Goal: Task Accomplishment & Management: Manage account settings

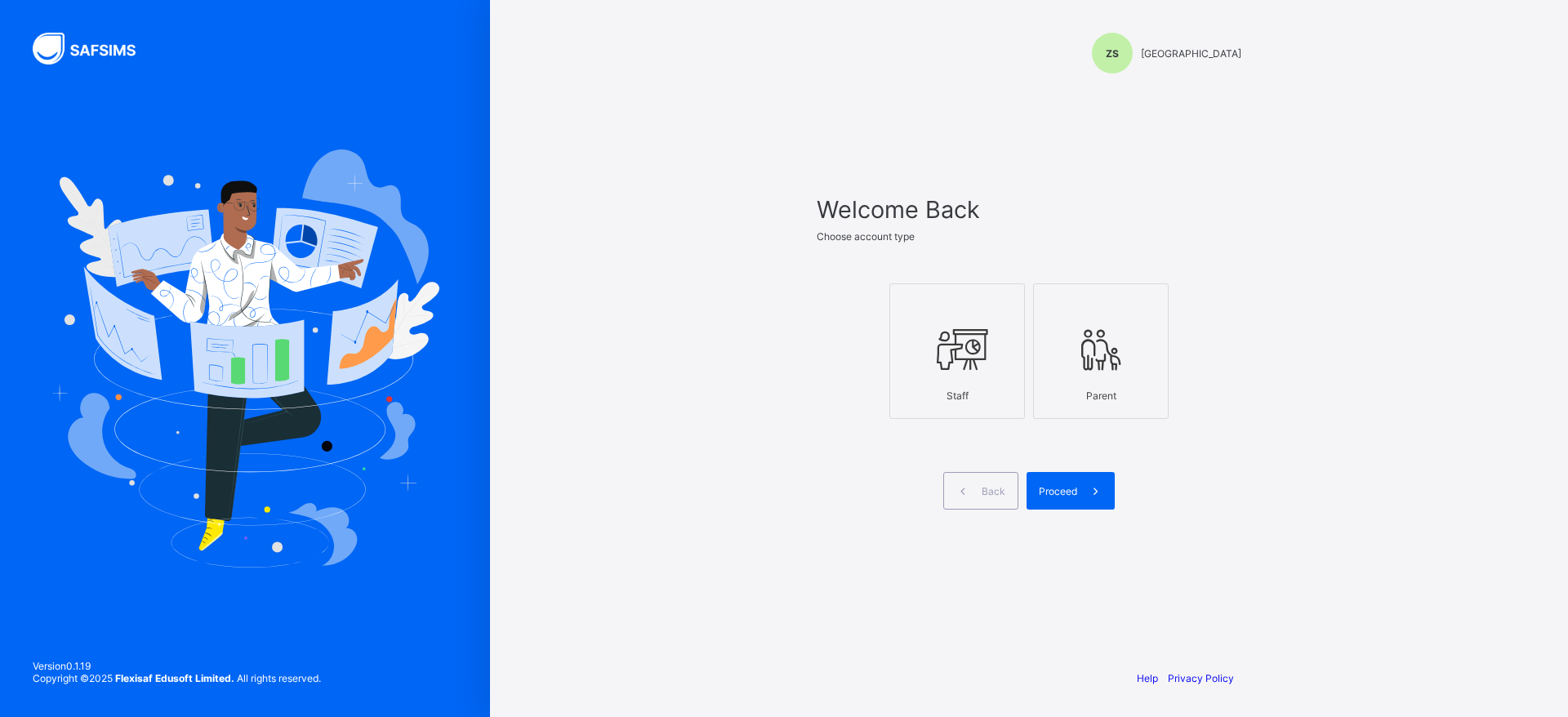
click at [985, 336] on icon at bounding box center [957, 349] width 57 height 49
click at [1083, 489] on span at bounding box center [1097, 491] width 38 height 38
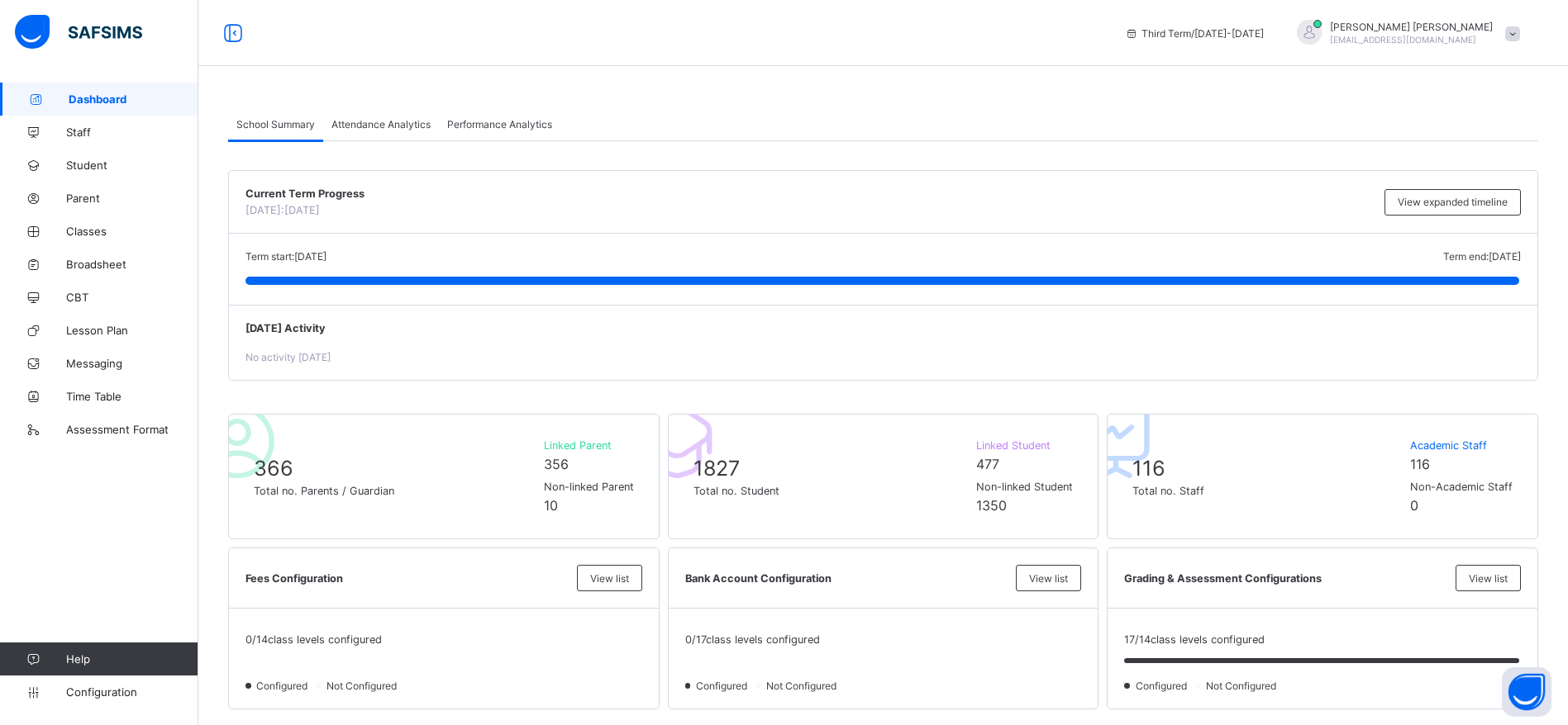
drag, startPoint x: 0, startPoint y: 0, endPoint x: 794, endPoint y: 338, distance: 862.9
click at [99, 203] on span "Parent" at bounding box center [132, 198] width 132 height 13
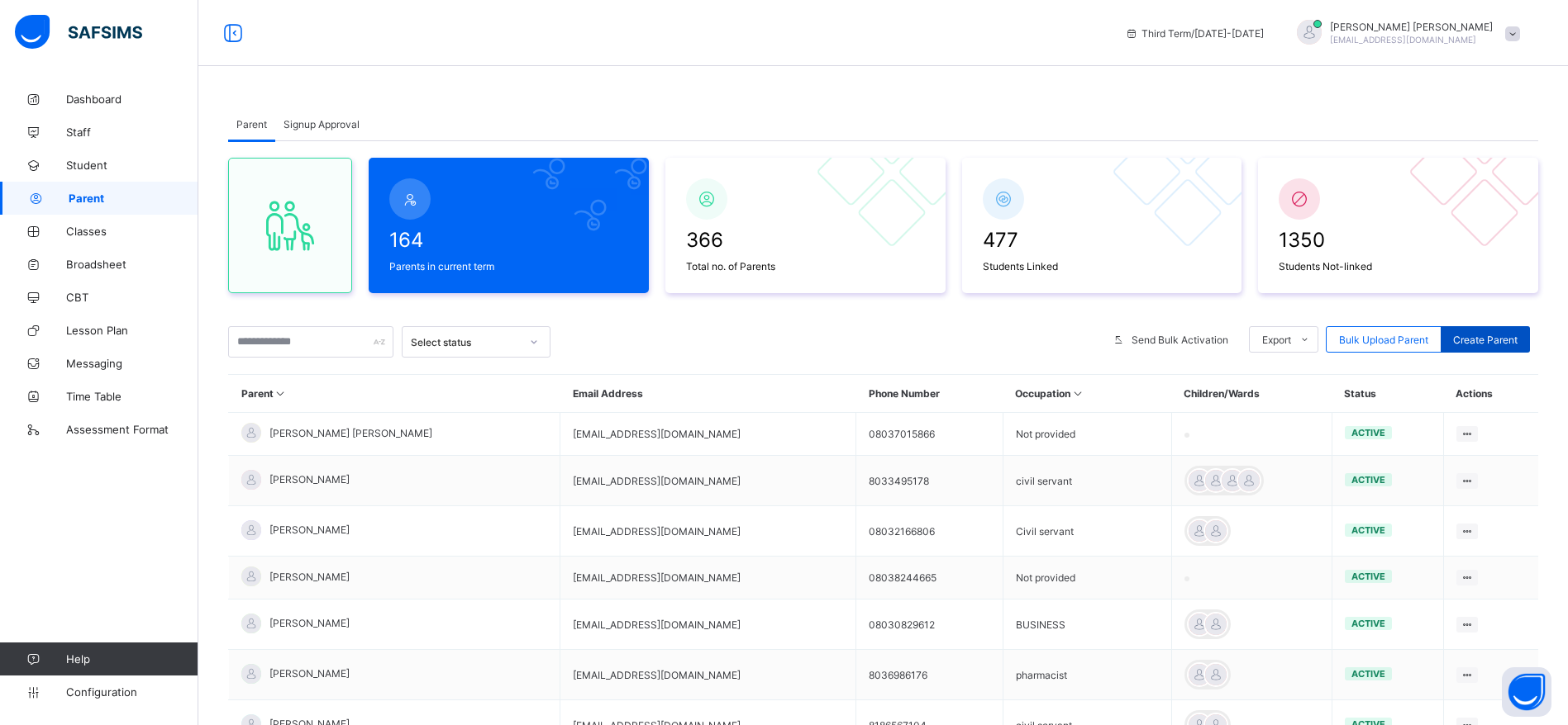
click at [1515, 338] on span "Create Parent" at bounding box center [1485, 340] width 64 height 13
select select "**"
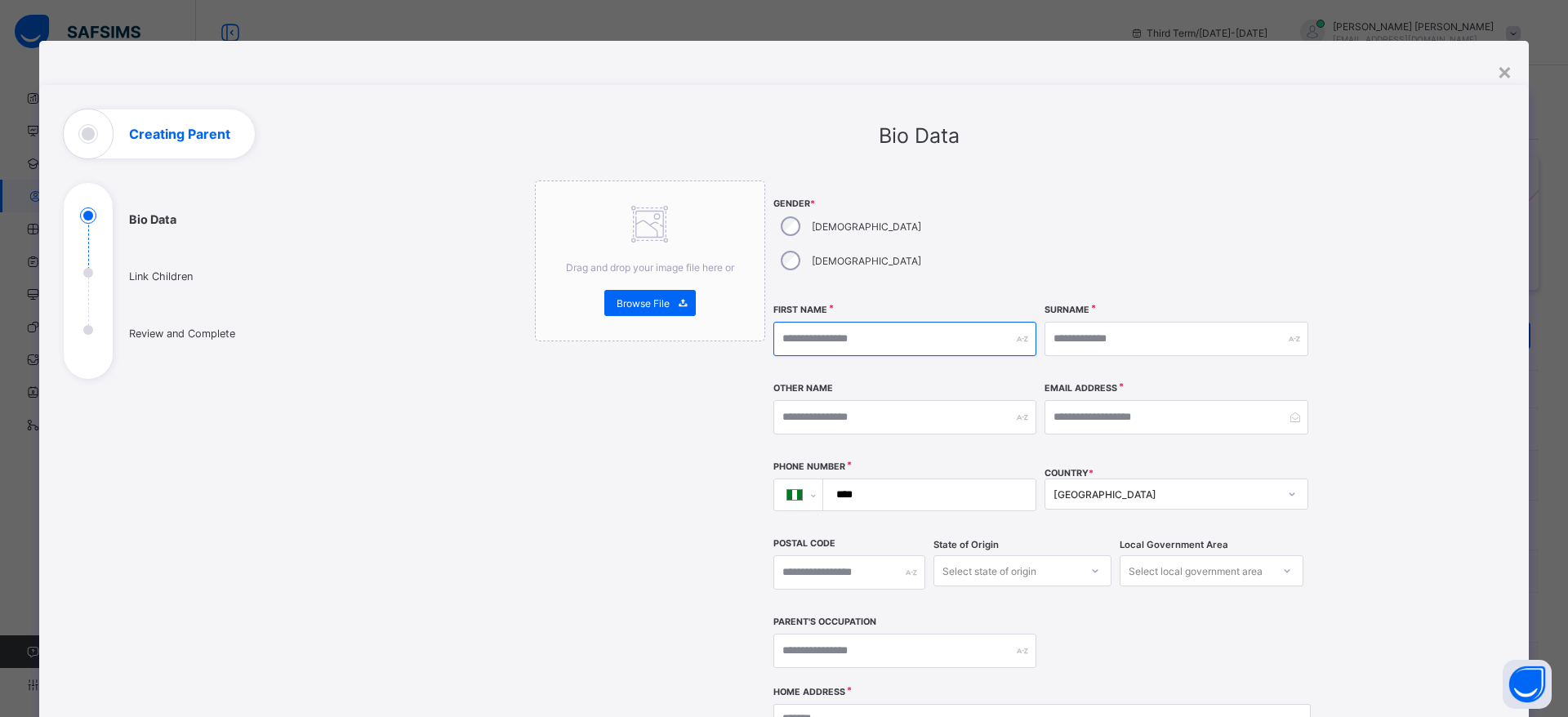
click at [867, 322] on input "text" at bounding box center [905, 340] width 263 height 35
type input "*******"
click at [1174, 322] on input "text" at bounding box center [1176, 340] width 263 height 35
type input "*****"
click at [977, 401] on input "text" at bounding box center [905, 418] width 263 height 35
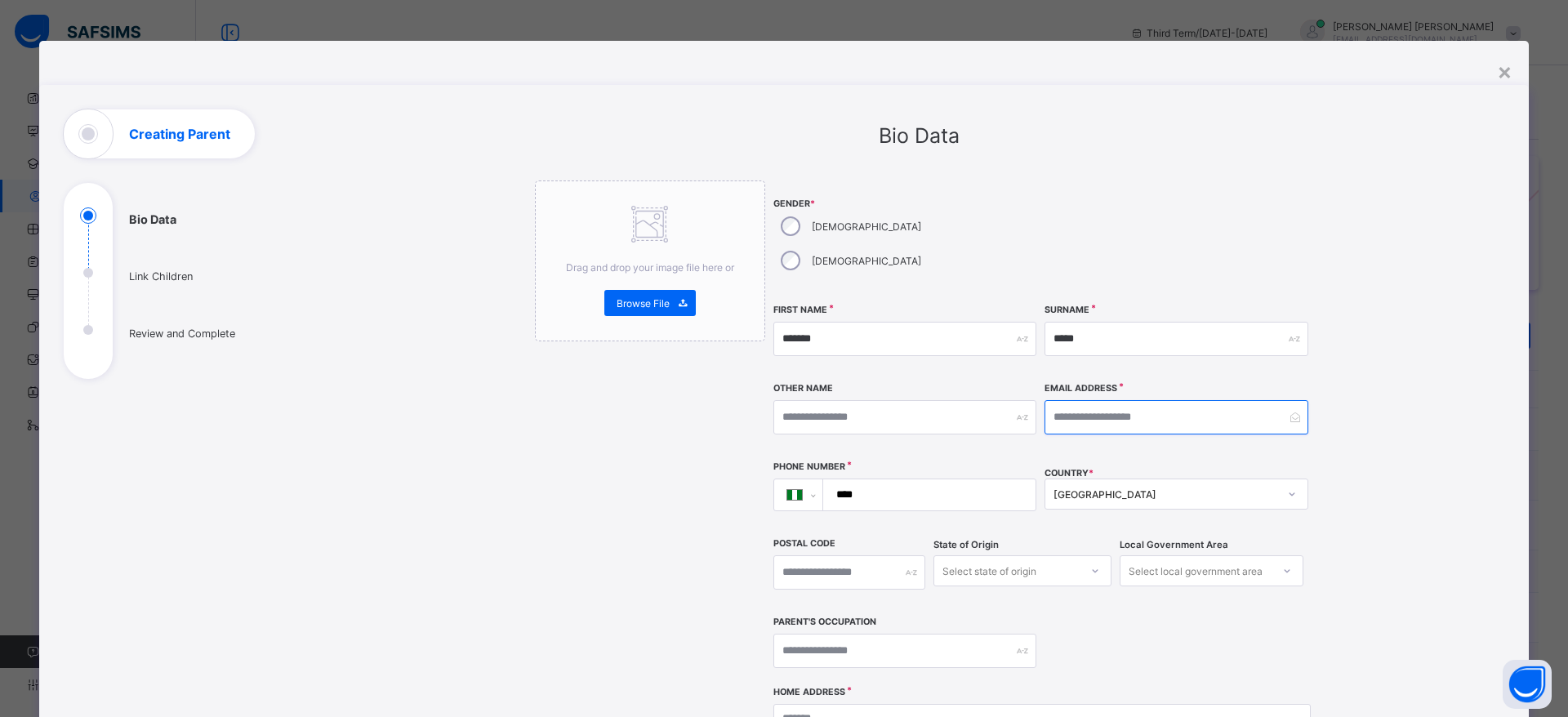
click at [1230, 401] on input "email" at bounding box center [1176, 418] width 263 height 35
type input "**********"
click at [1001, 480] on input "****" at bounding box center [926, 496] width 200 height 31
type input "**********"
click at [874, 556] on input "text" at bounding box center [850, 573] width 152 height 35
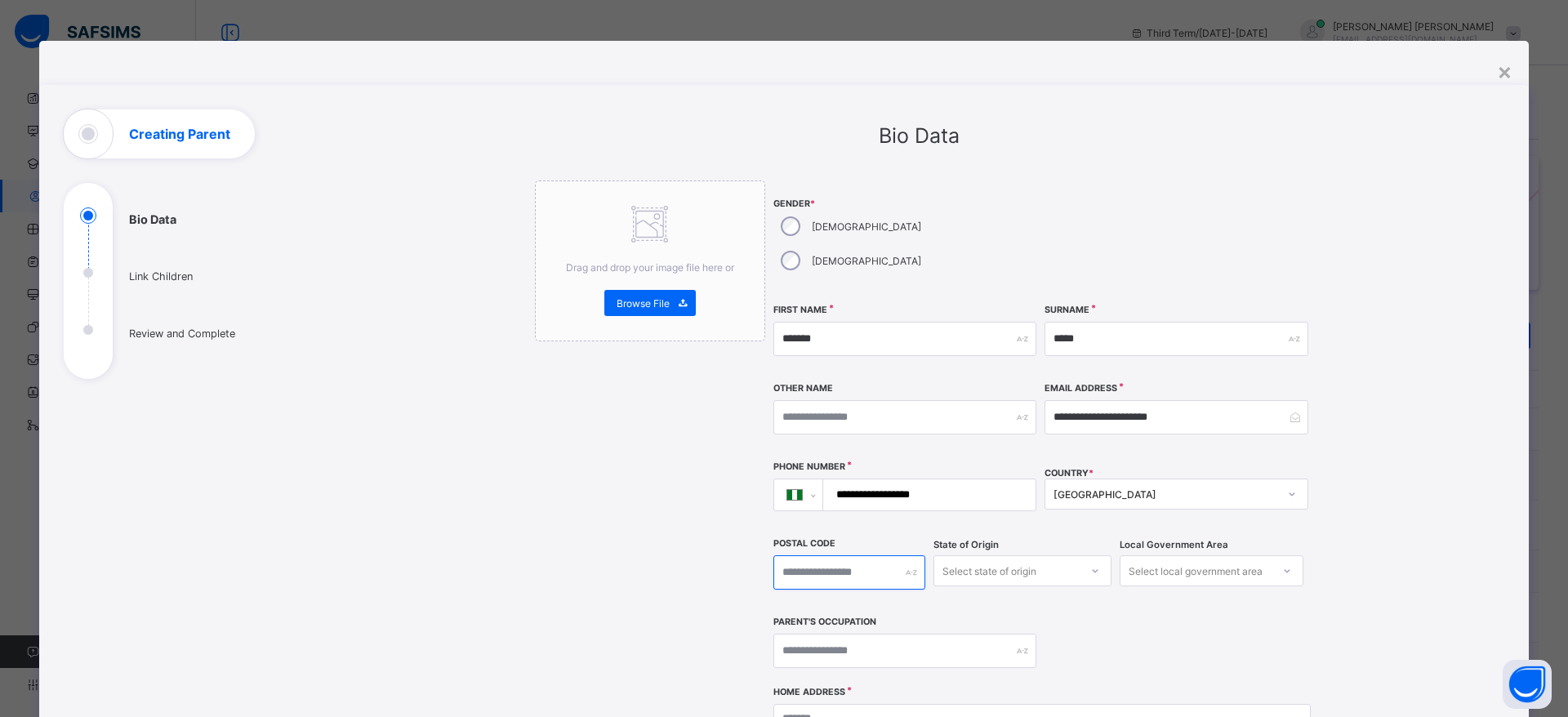
type input "*"
type input "***"
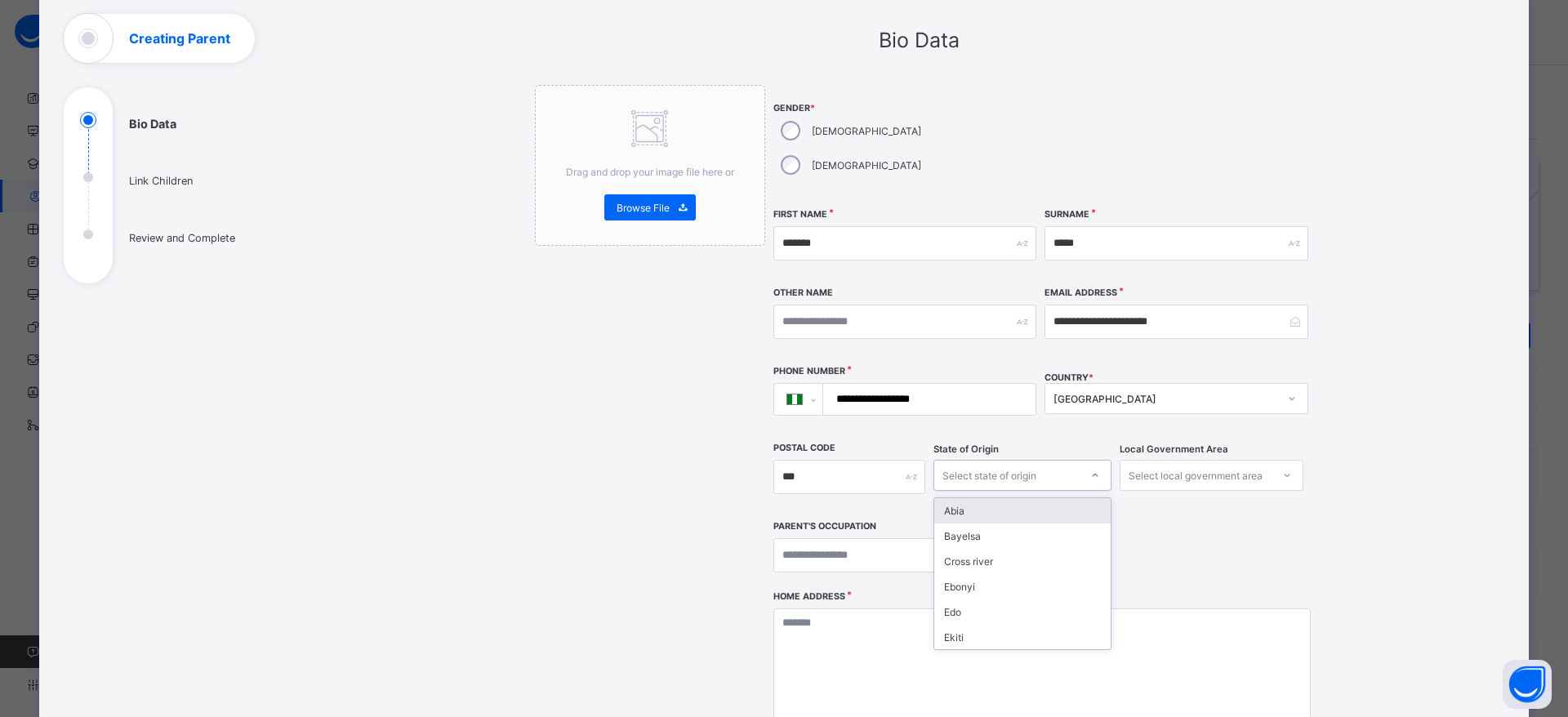
scroll to position [96, 0]
click at [976, 524] on div "Bayelsa" at bounding box center [1023, 536] width 177 height 26
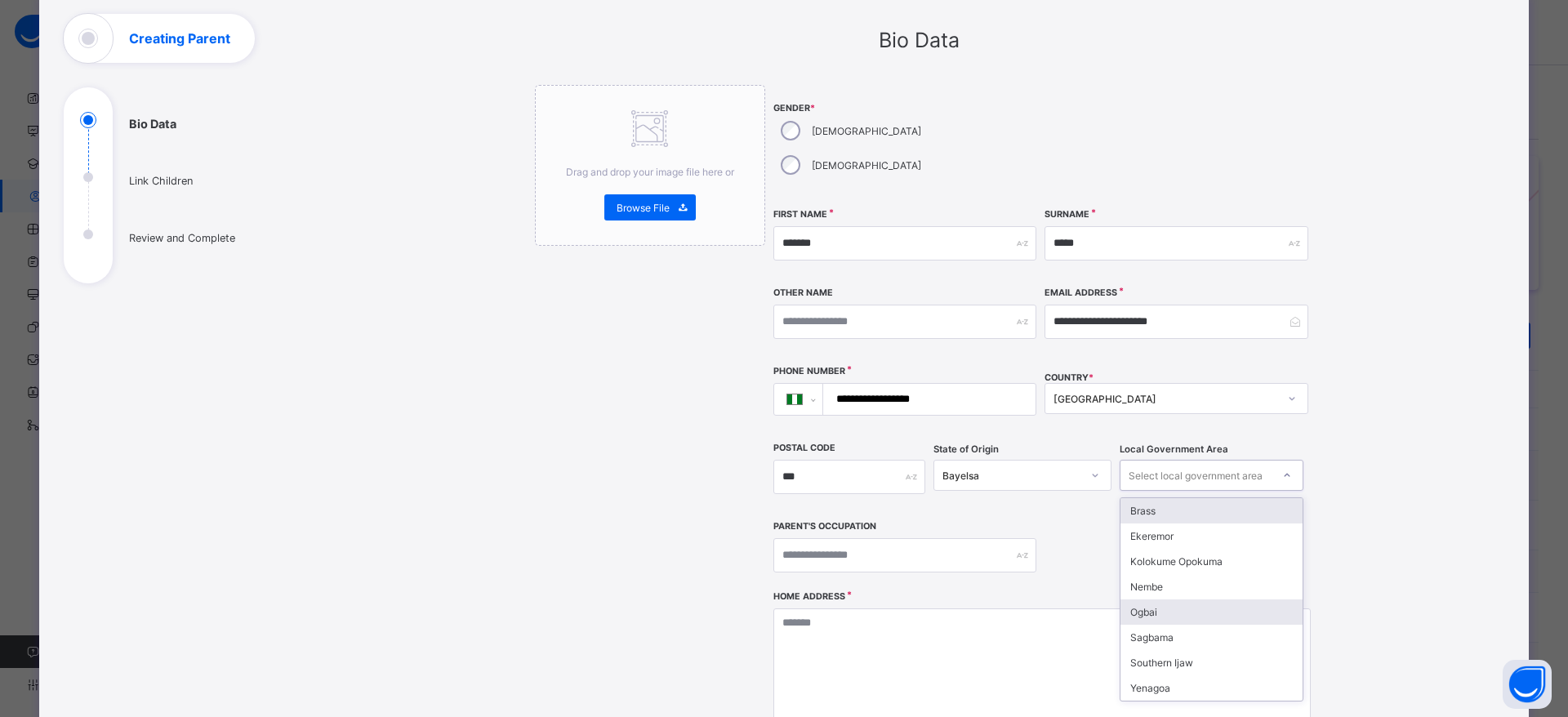
click at [1168, 600] on div "Ogbai" at bounding box center [1211, 612] width 182 height 26
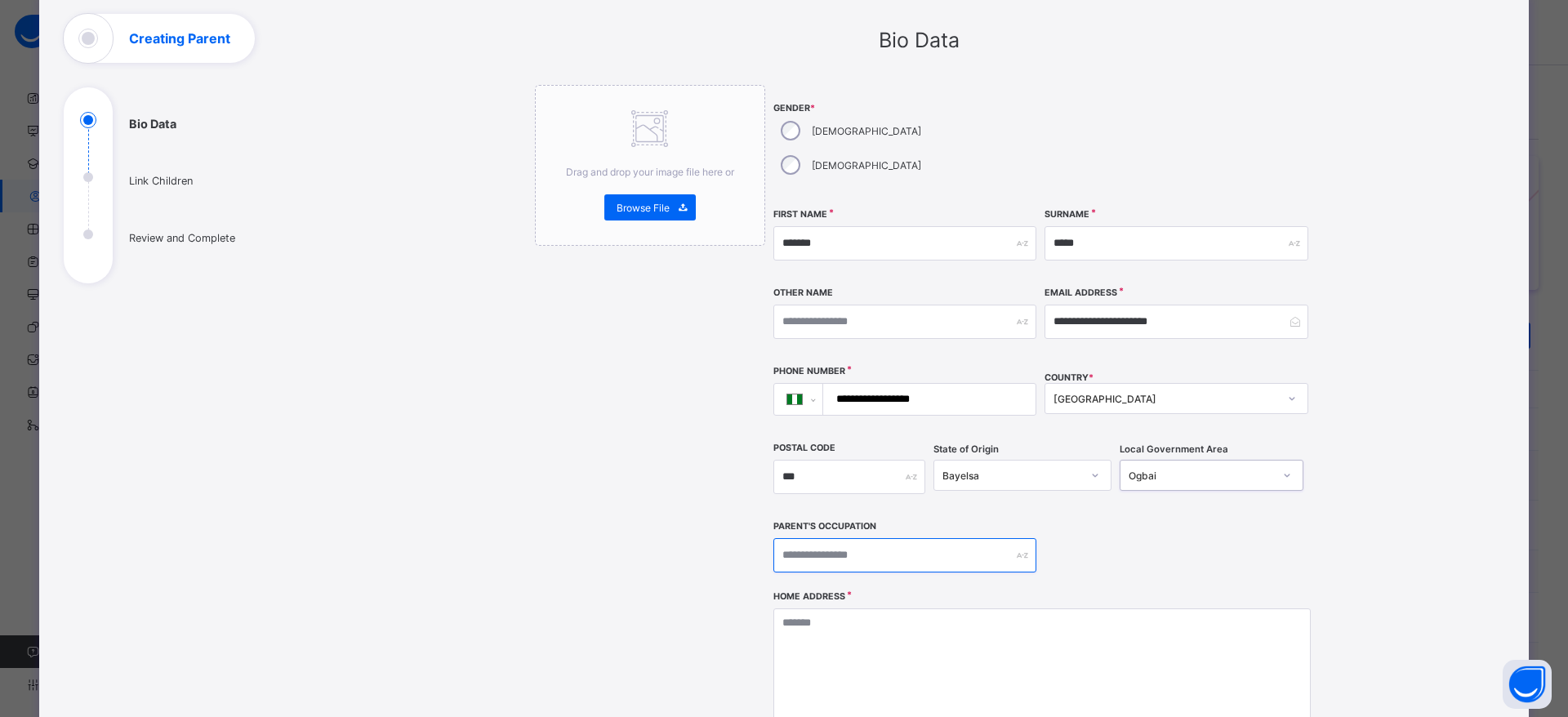
click at [936, 539] on input "text" at bounding box center [905, 556] width 263 height 35
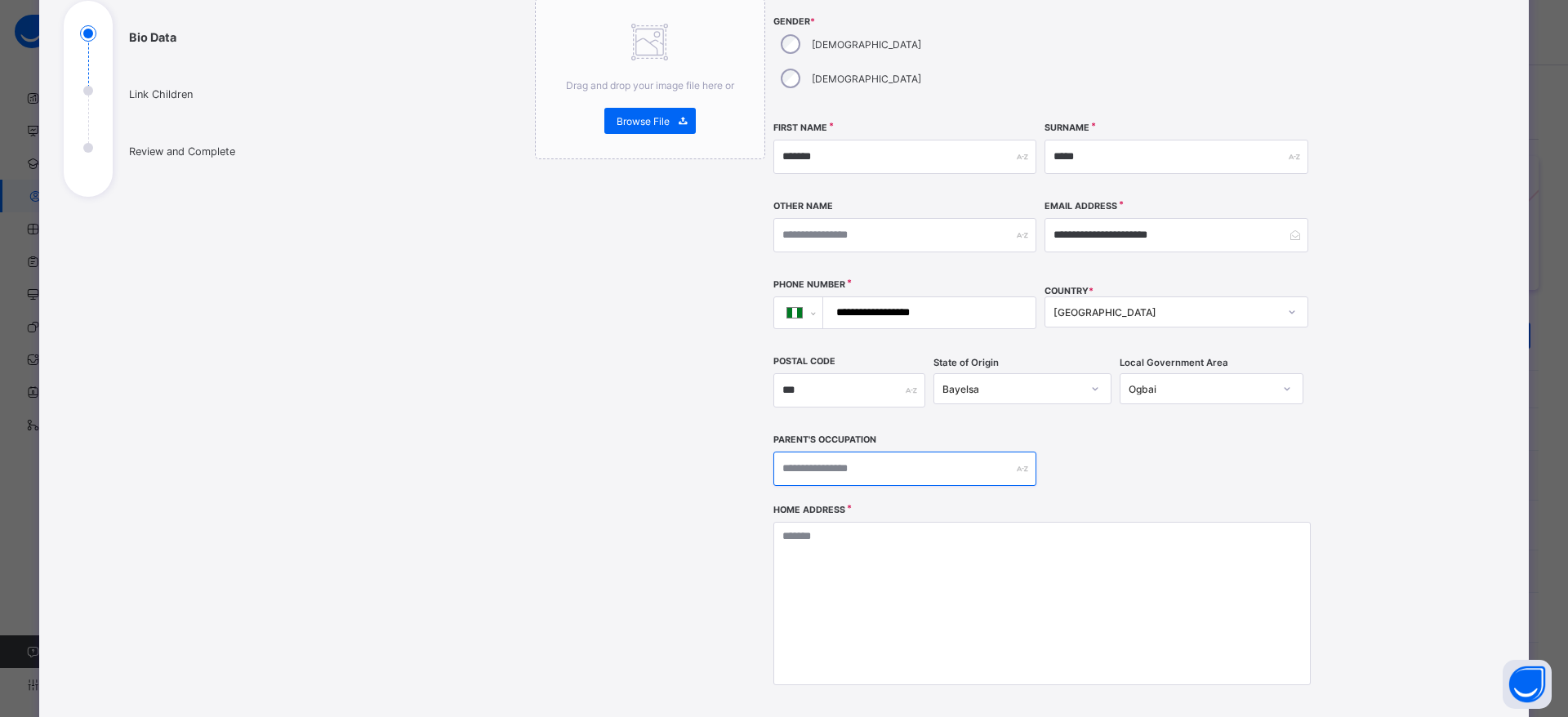
scroll to position [354, 0]
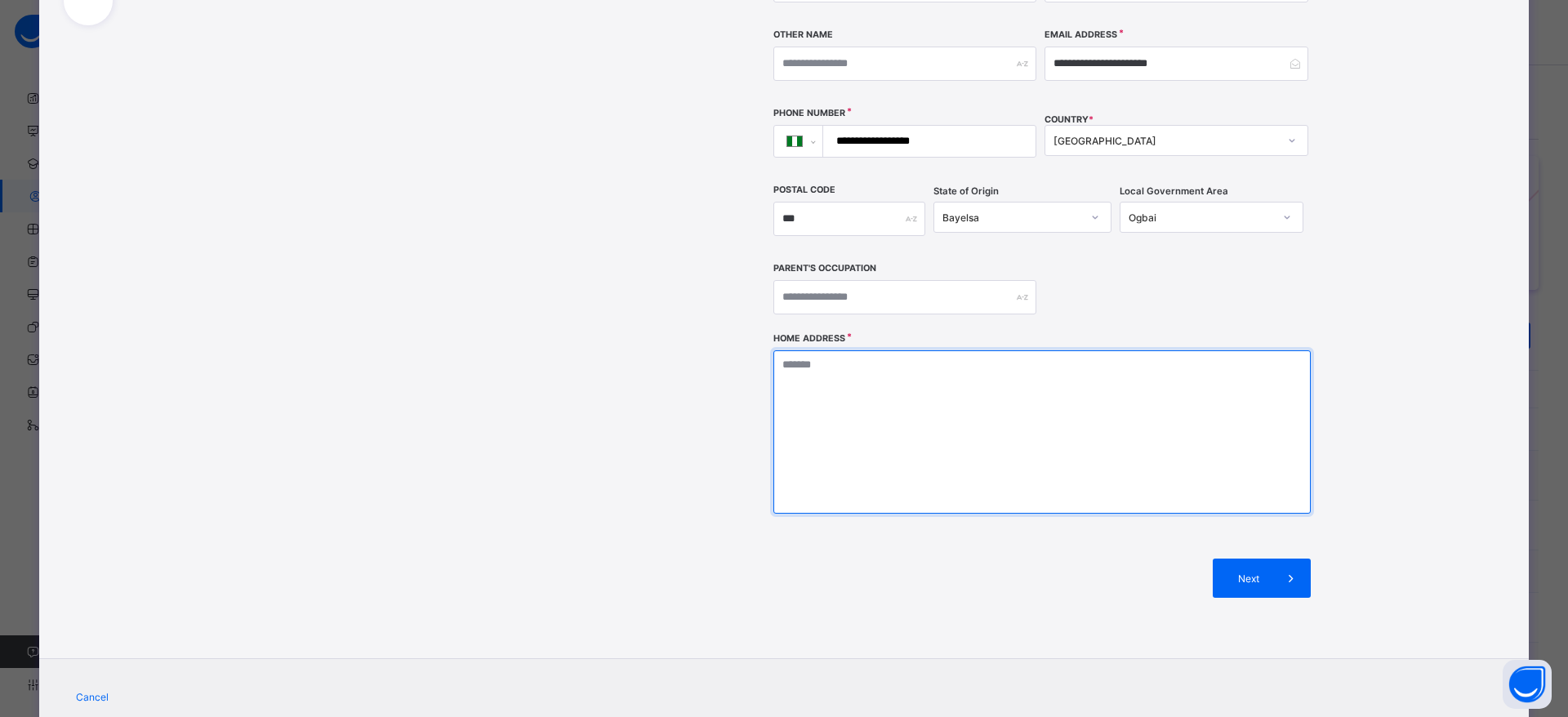
click at [1028, 399] on textarea at bounding box center [1042, 432] width 538 height 164
type textarea "**********"
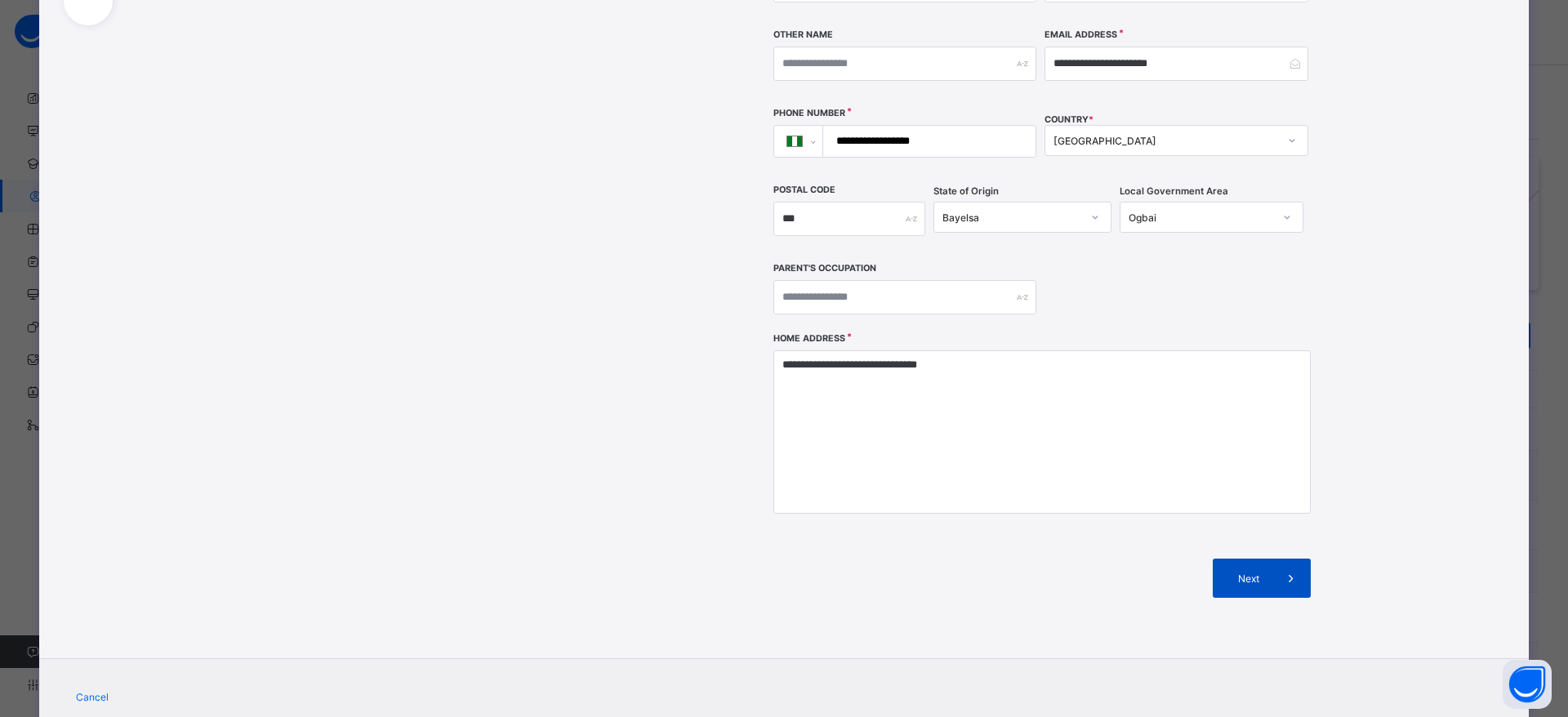
click at [1287, 570] on icon at bounding box center [1291, 578] width 18 height 17
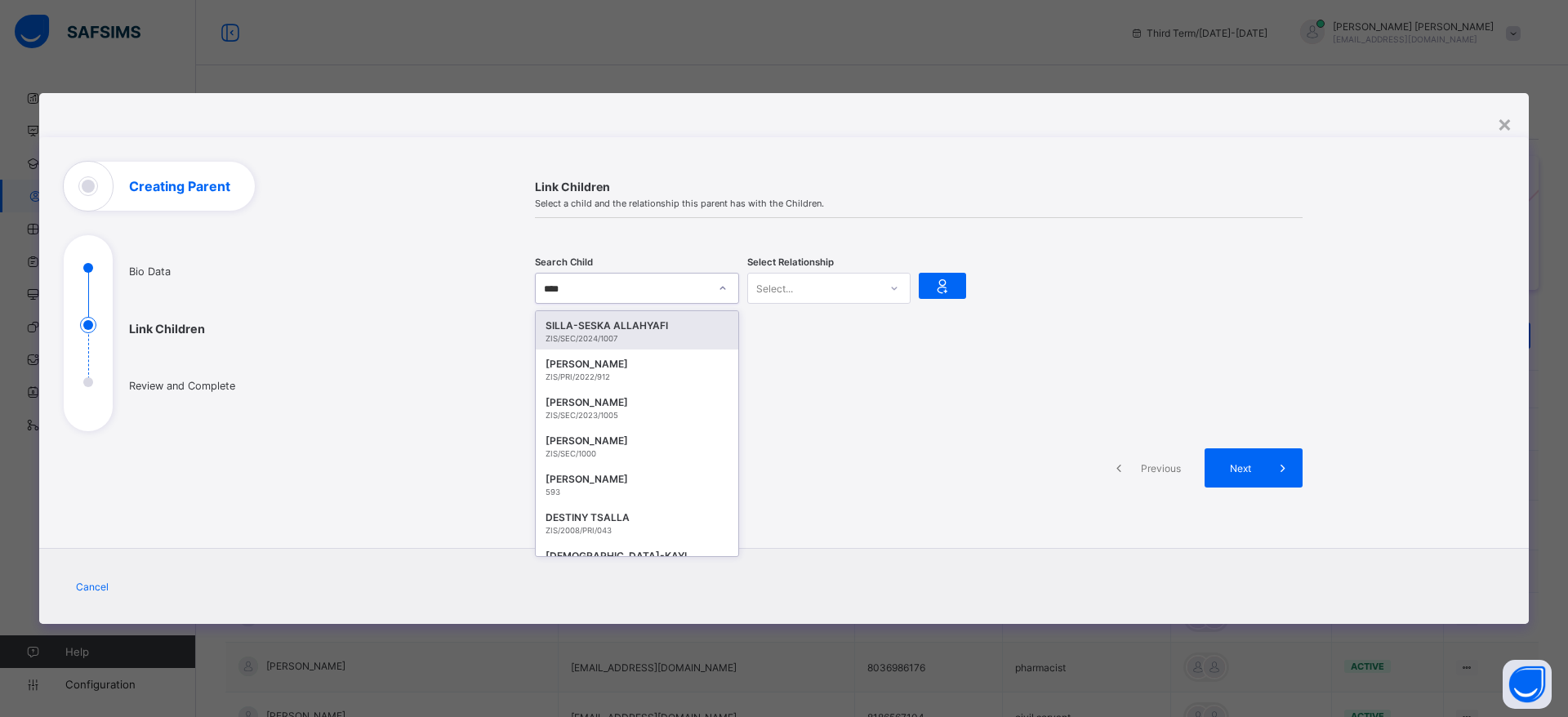
type input "*****"
click at [660, 328] on div "SILLA-SESKA ALLAHYAFI" at bounding box center [637, 326] width 183 height 17
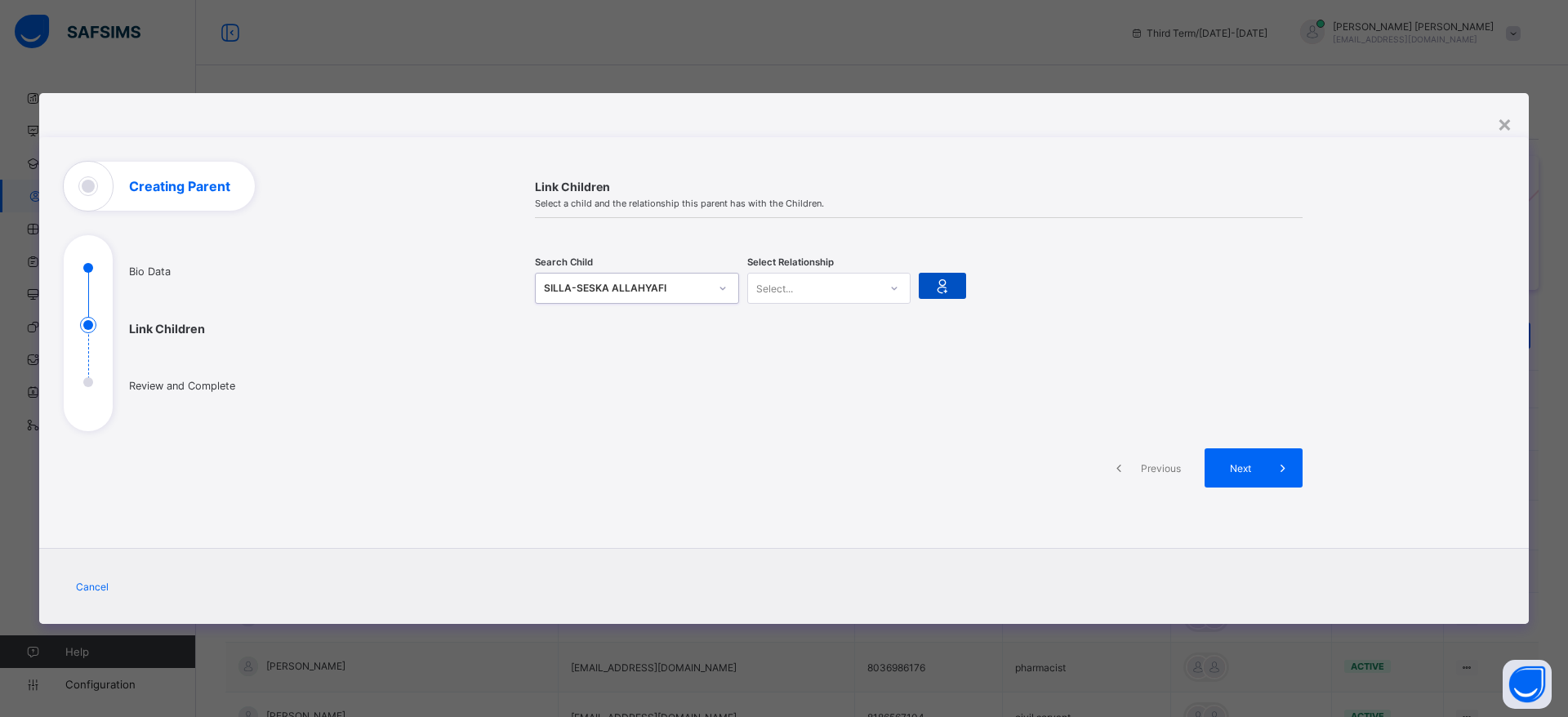
click at [944, 290] on icon at bounding box center [943, 286] width 23 height 20
click at [849, 347] on div "Mother" at bounding box center [829, 349] width 162 height 26
click at [942, 287] on icon at bounding box center [943, 286] width 23 height 20
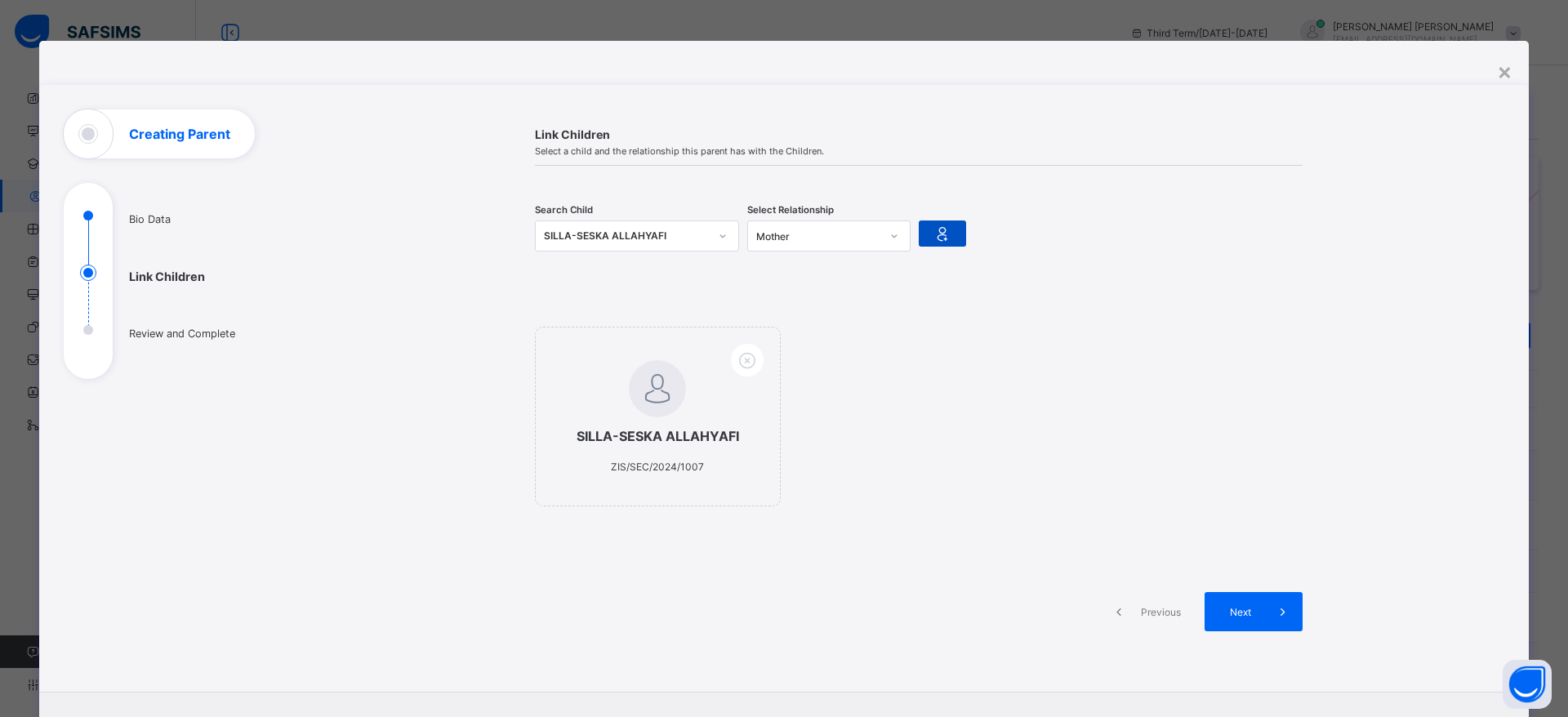
click at [939, 236] on icon at bounding box center [943, 234] width 23 height 20
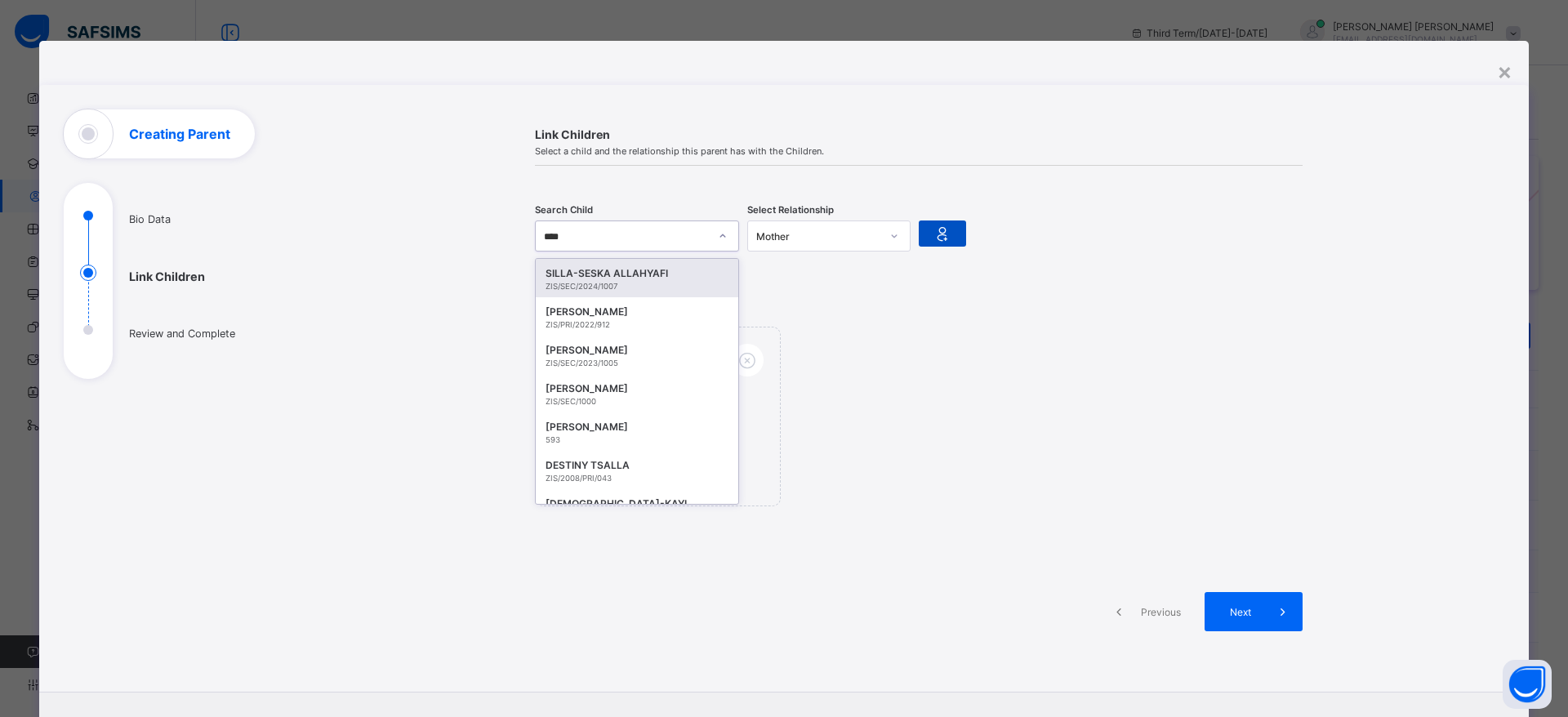
type input "*****"
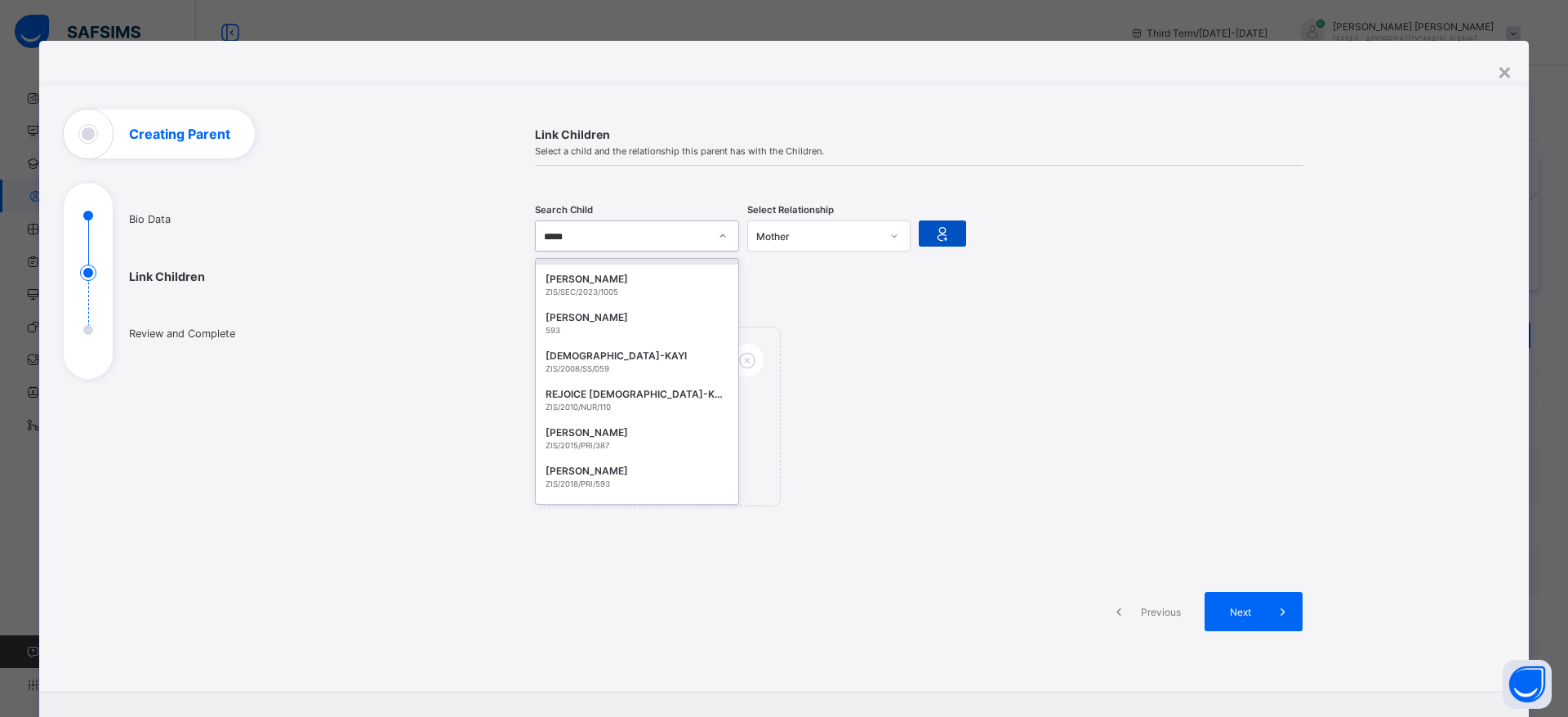
scroll to position [101, 0]
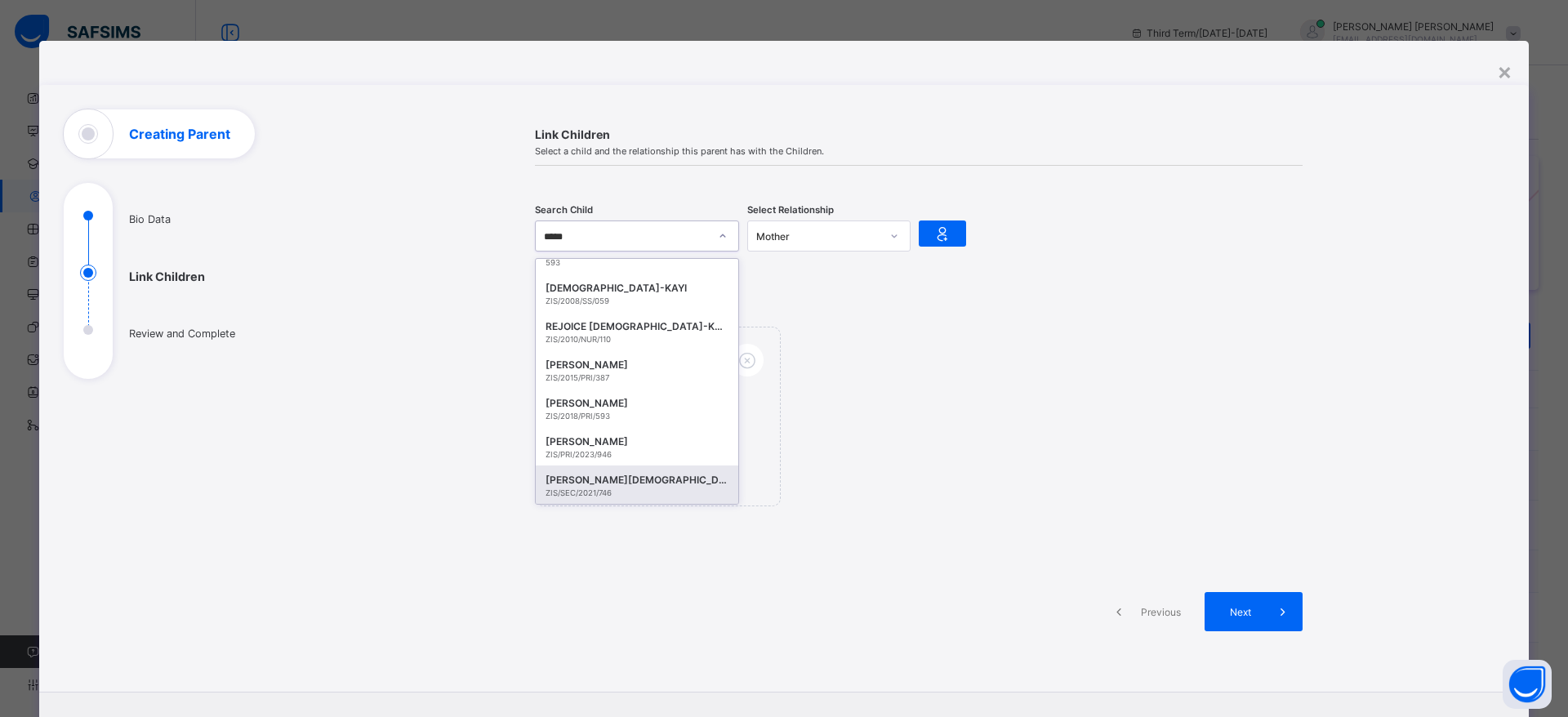
click at [600, 477] on div "[PERSON_NAME][DEMOGRAPHIC_DATA]" at bounding box center [637, 481] width 183 height 17
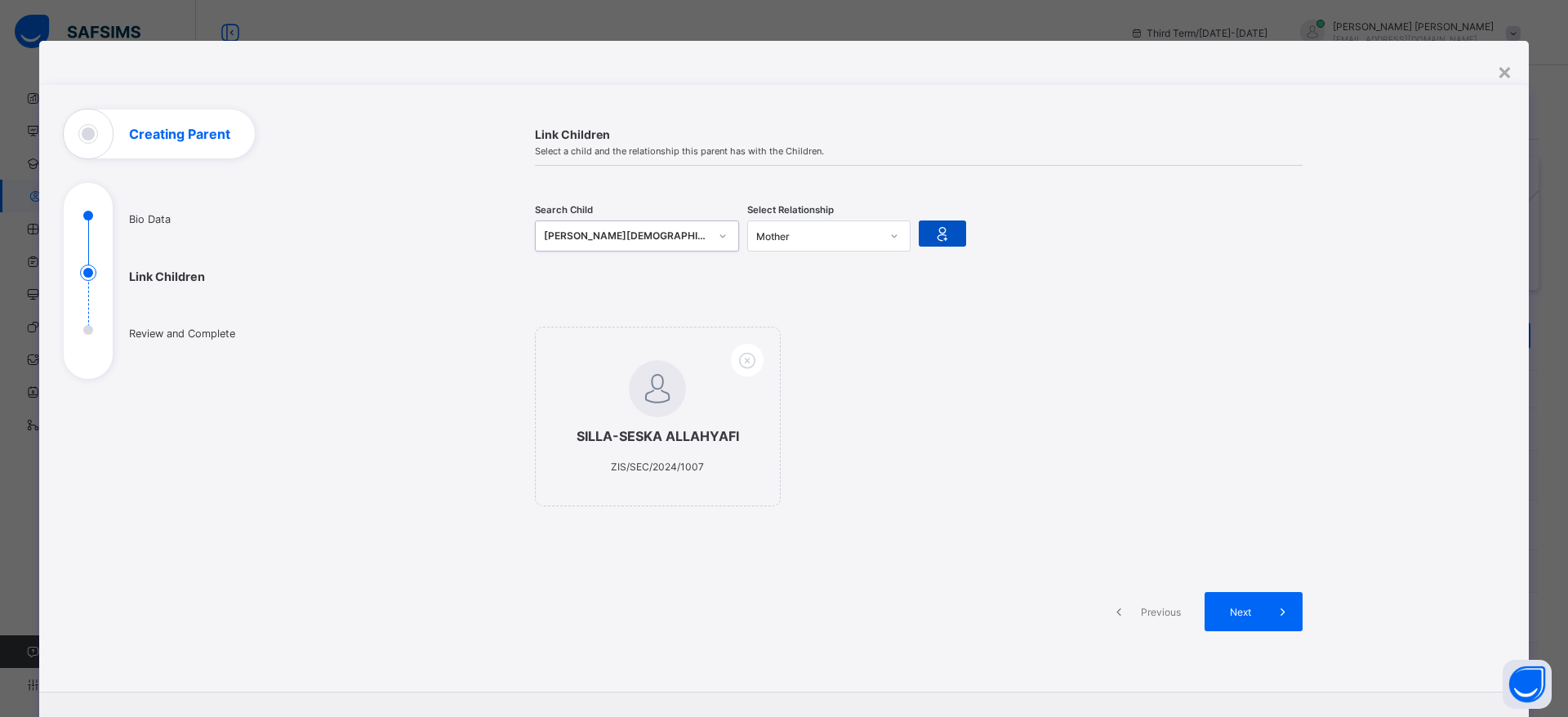
click at [940, 222] on div at bounding box center [942, 234] width 47 height 26
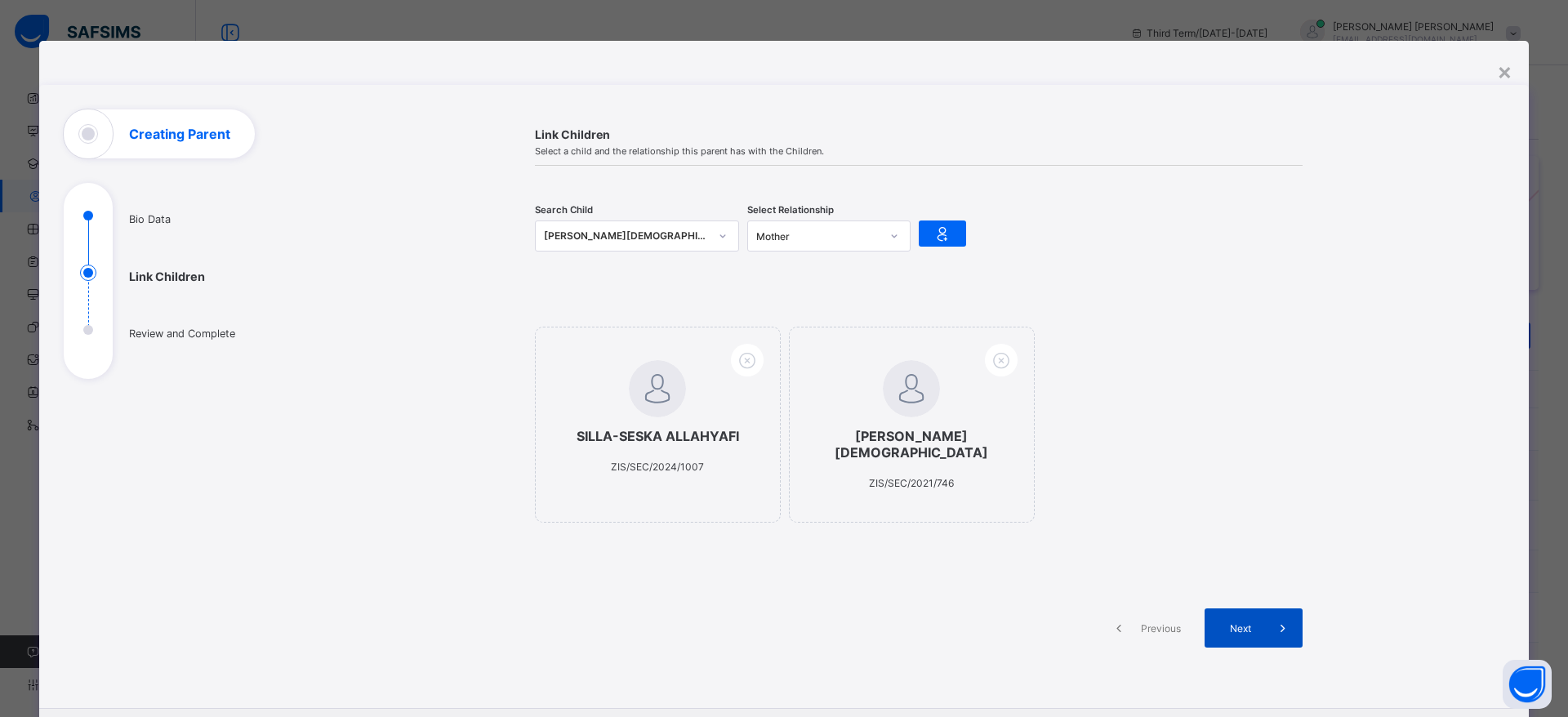
click at [1267, 634] on span at bounding box center [1282, 628] width 39 height 39
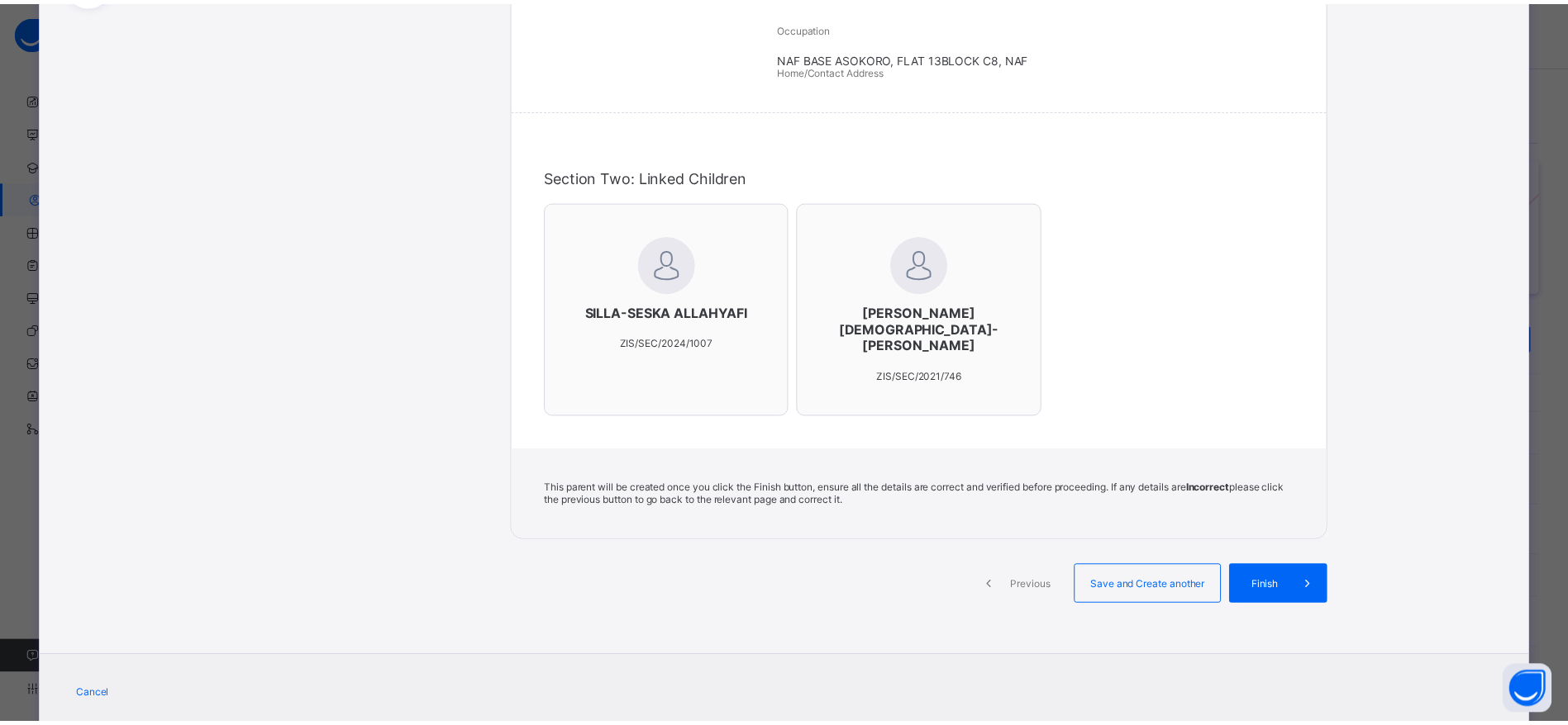
scroll to position [413, 0]
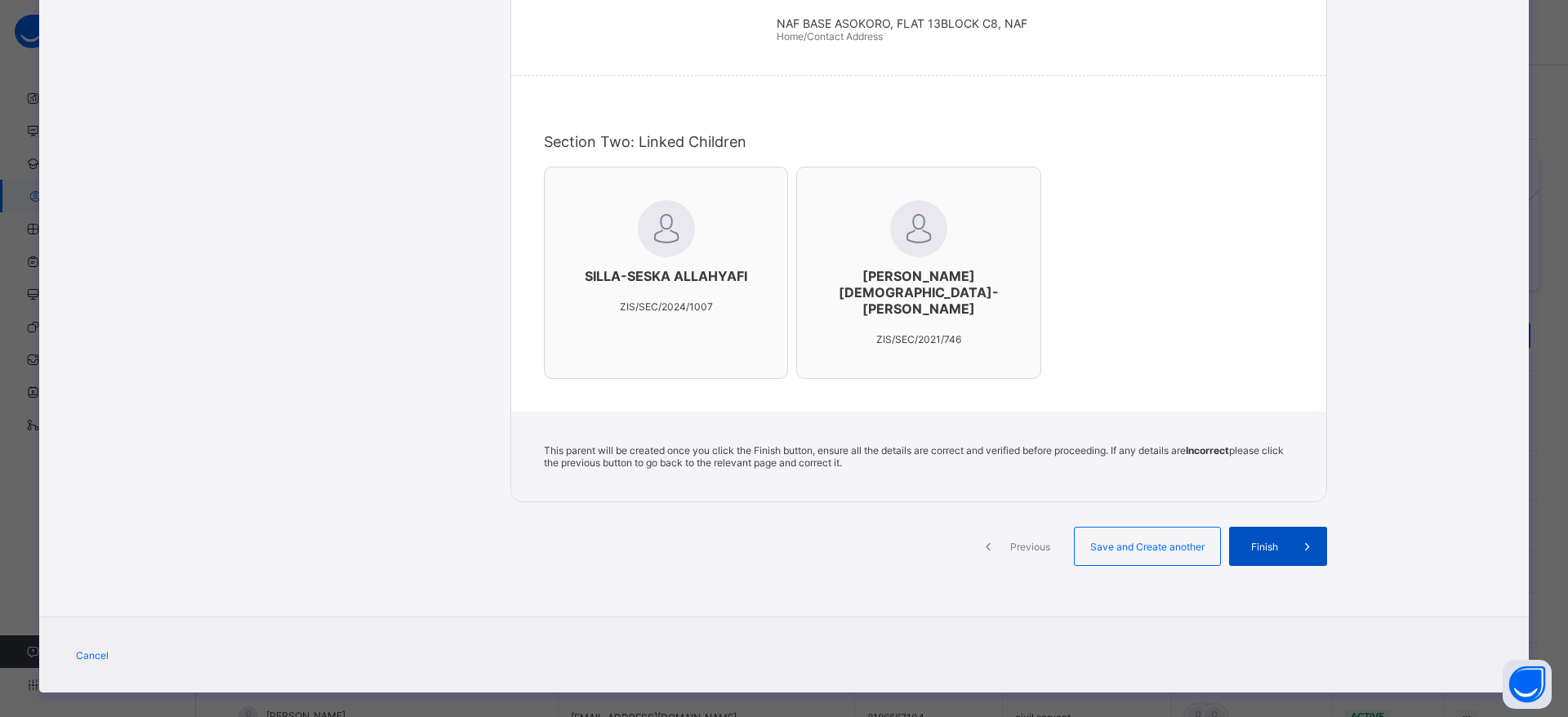
click at [1281, 527] on div "Finish" at bounding box center [1278, 546] width 98 height 39
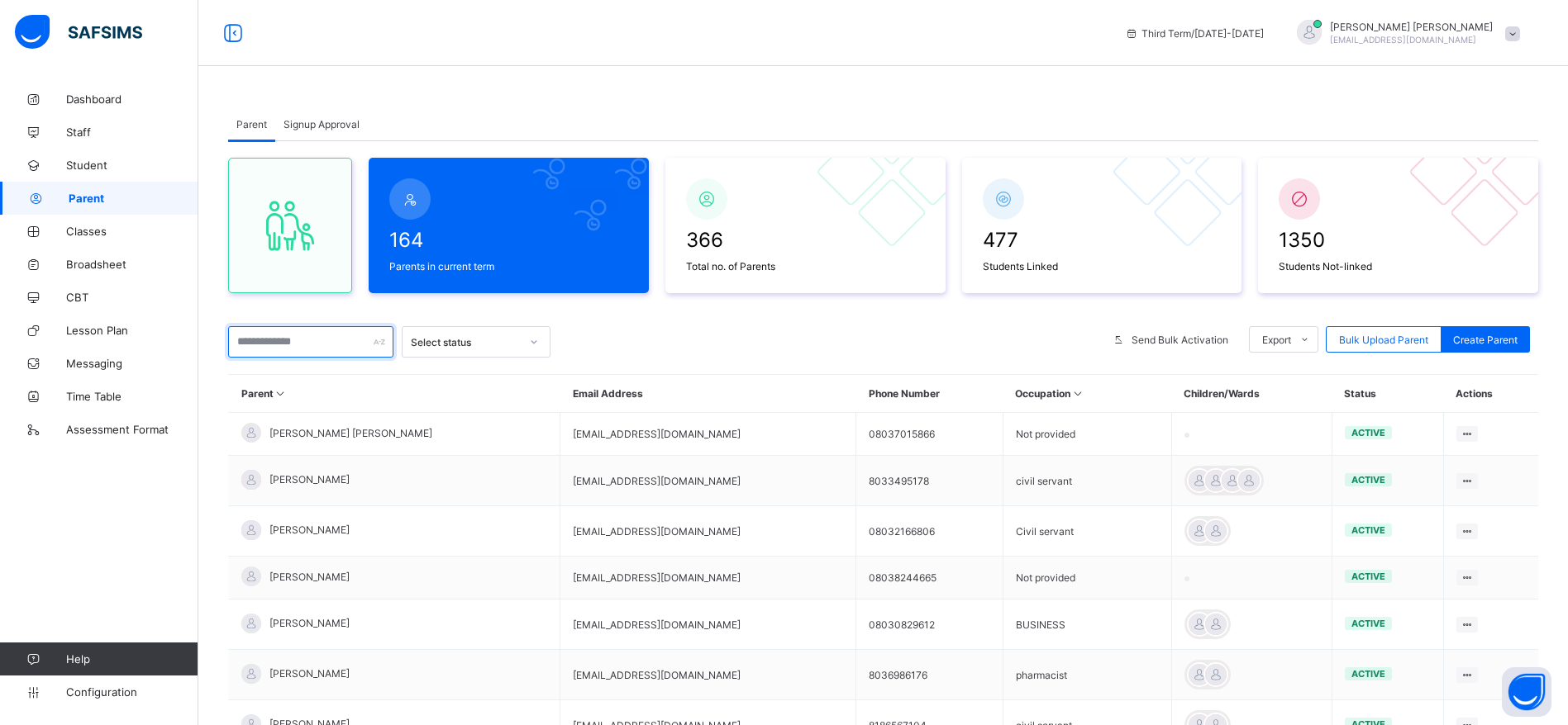
click at [256, 347] on input "text" at bounding box center [311, 342] width 165 height 32
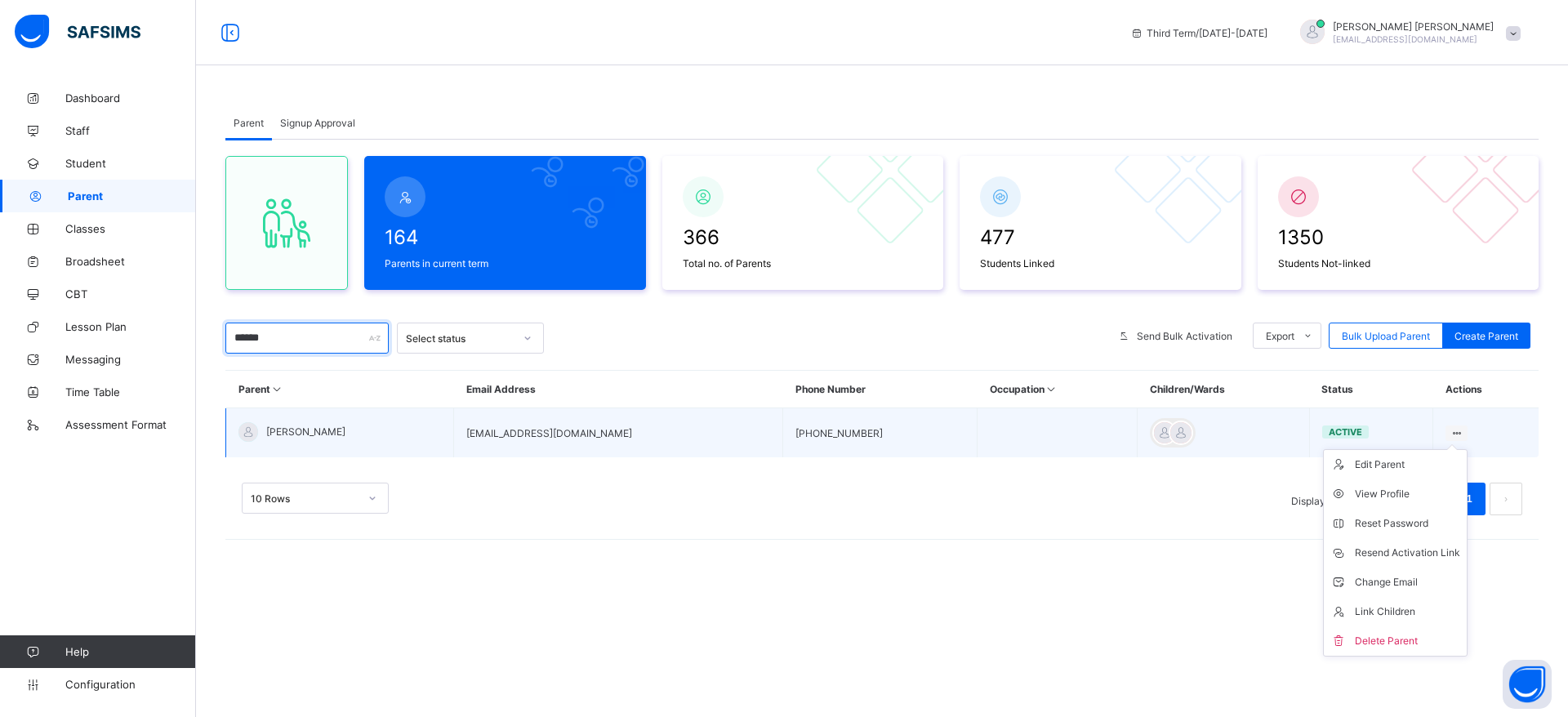
type input "******"
click at [1450, 449] on ul "Edit Parent View Profile Reset Password Resend Activation Link Change Email Lin…" at bounding box center [1395, 553] width 144 height 207
click at [1393, 534] on li "Reset Password" at bounding box center [1395, 524] width 143 height 30
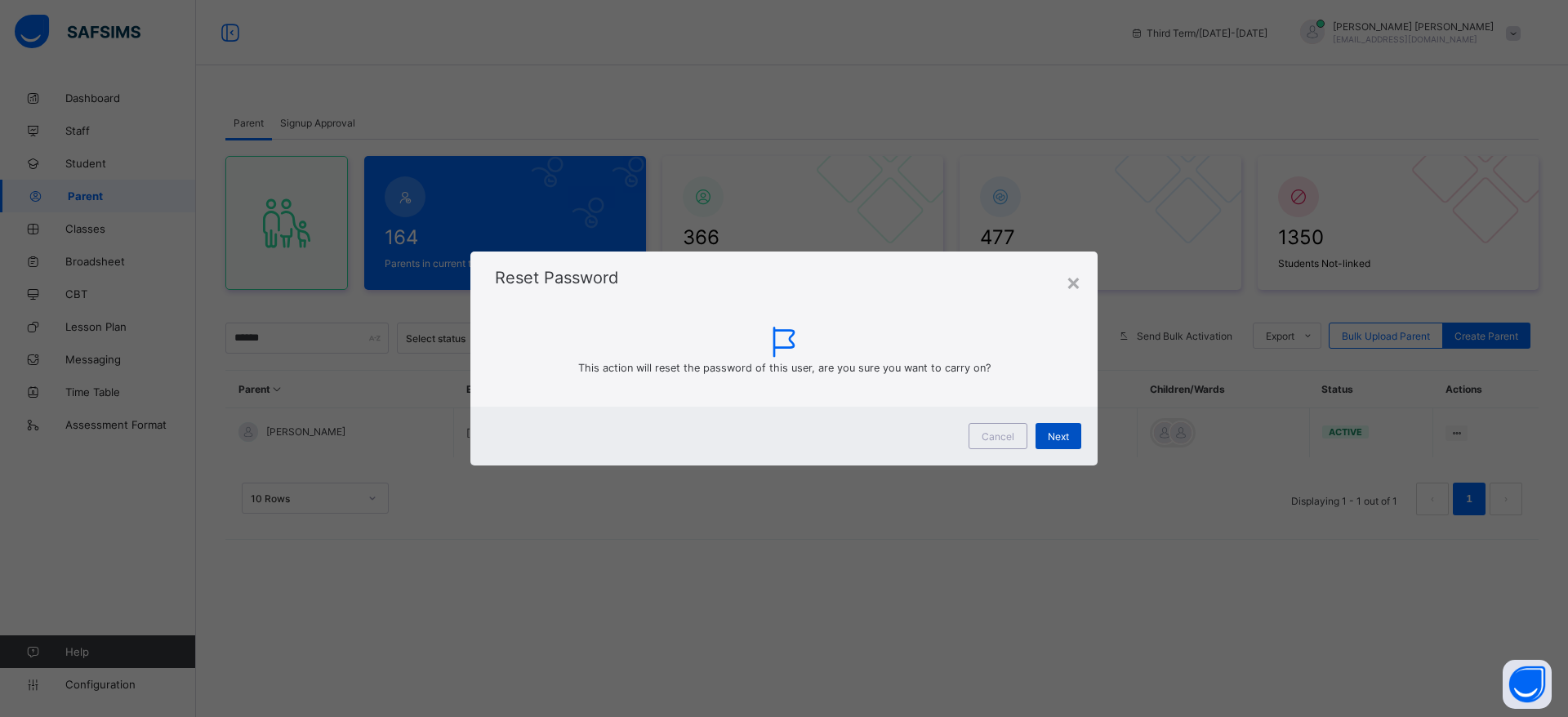
click at [1073, 429] on div "Next" at bounding box center [1058, 436] width 45 height 26
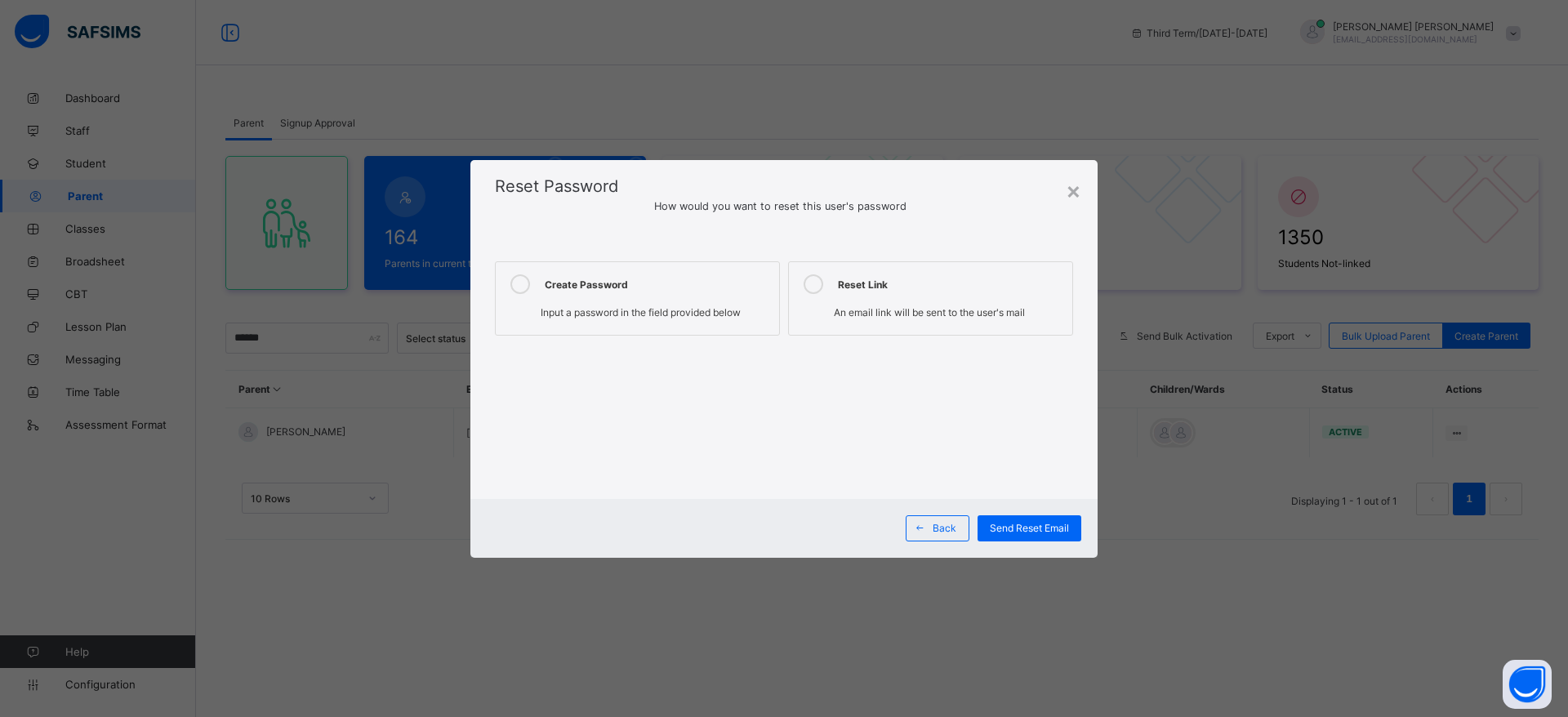
click at [514, 290] on icon at bounding box center [520, 284] width 20 height 20
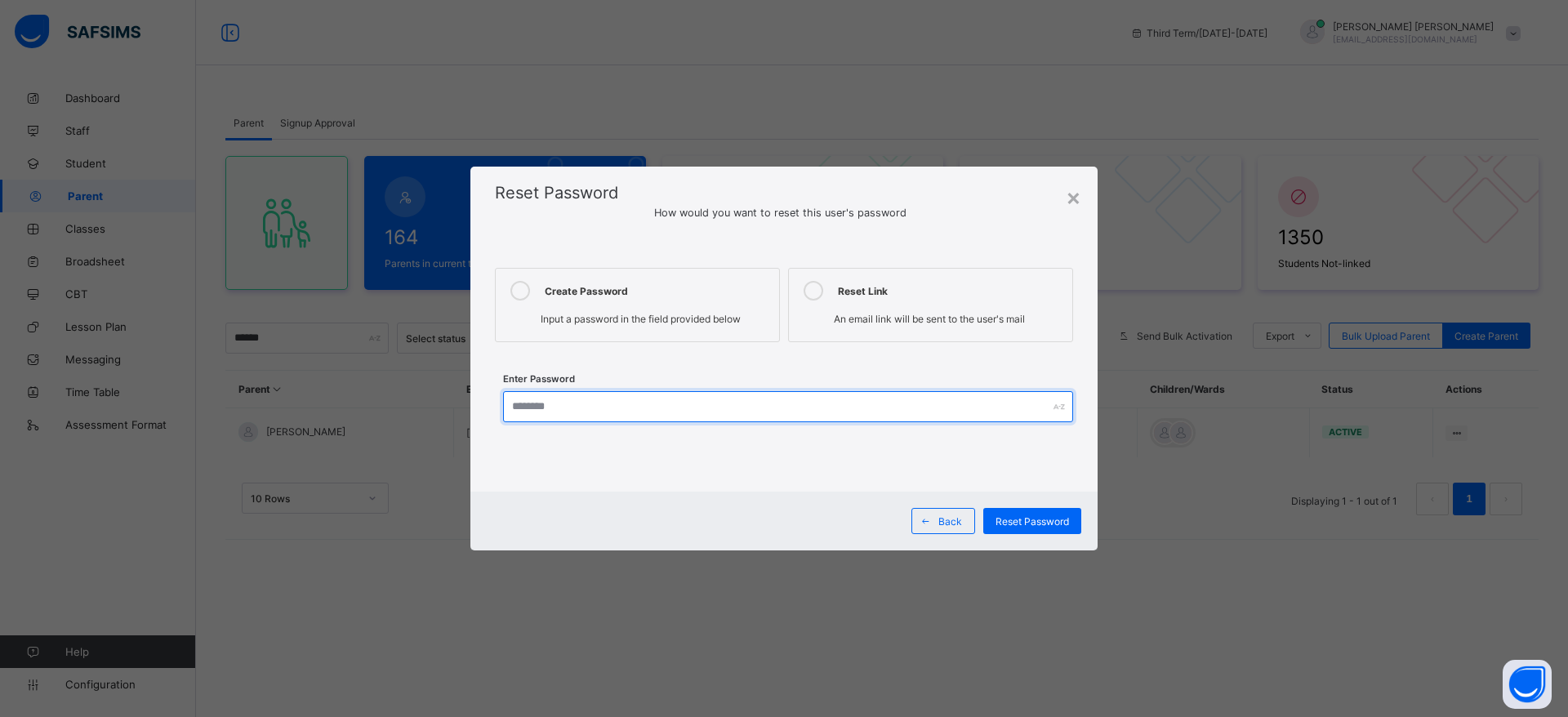
click at [524, 406] on input "text" at bounding box center [788, 407] width 570 height 31
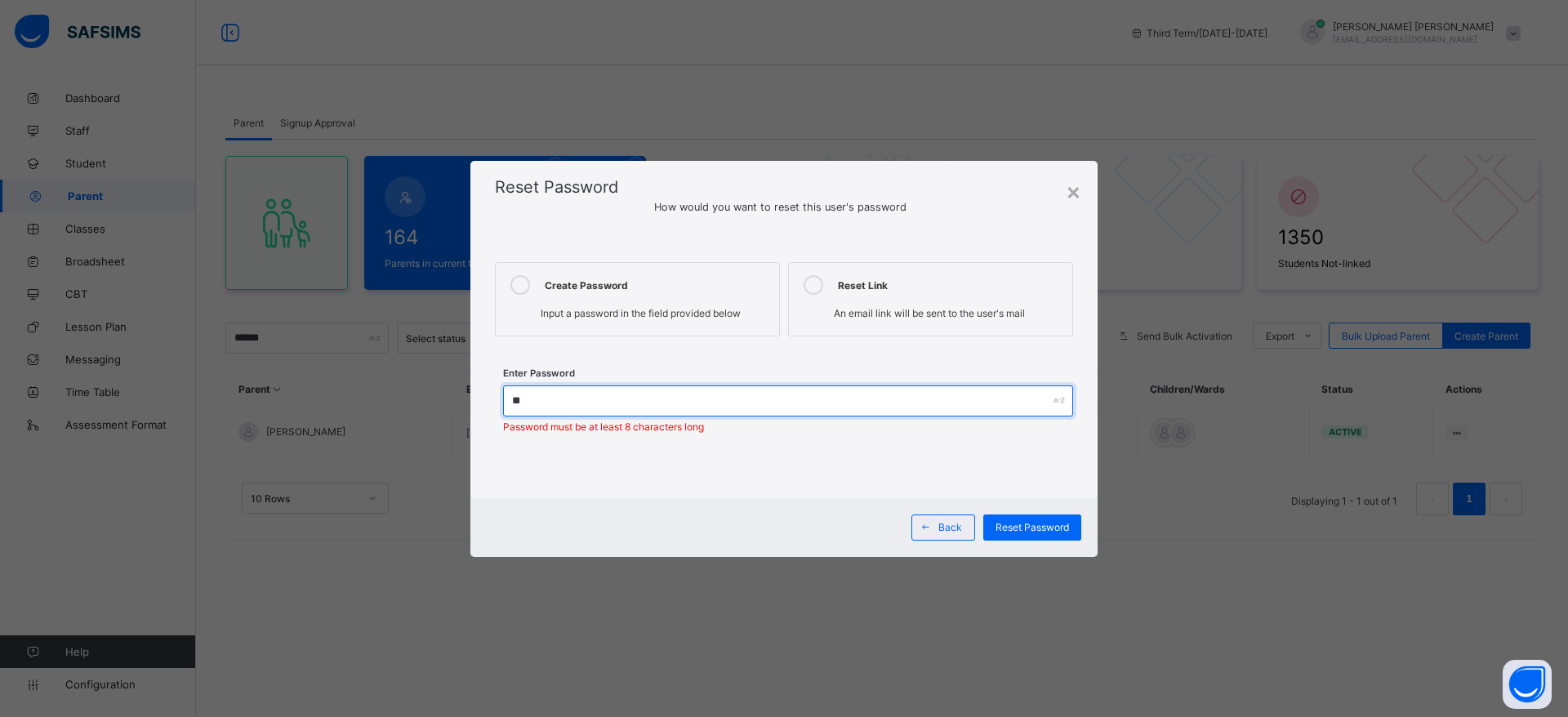
type input "*"
click at [533, 397] on input "**********" at bounding box center [788, 401] width 570 height 31
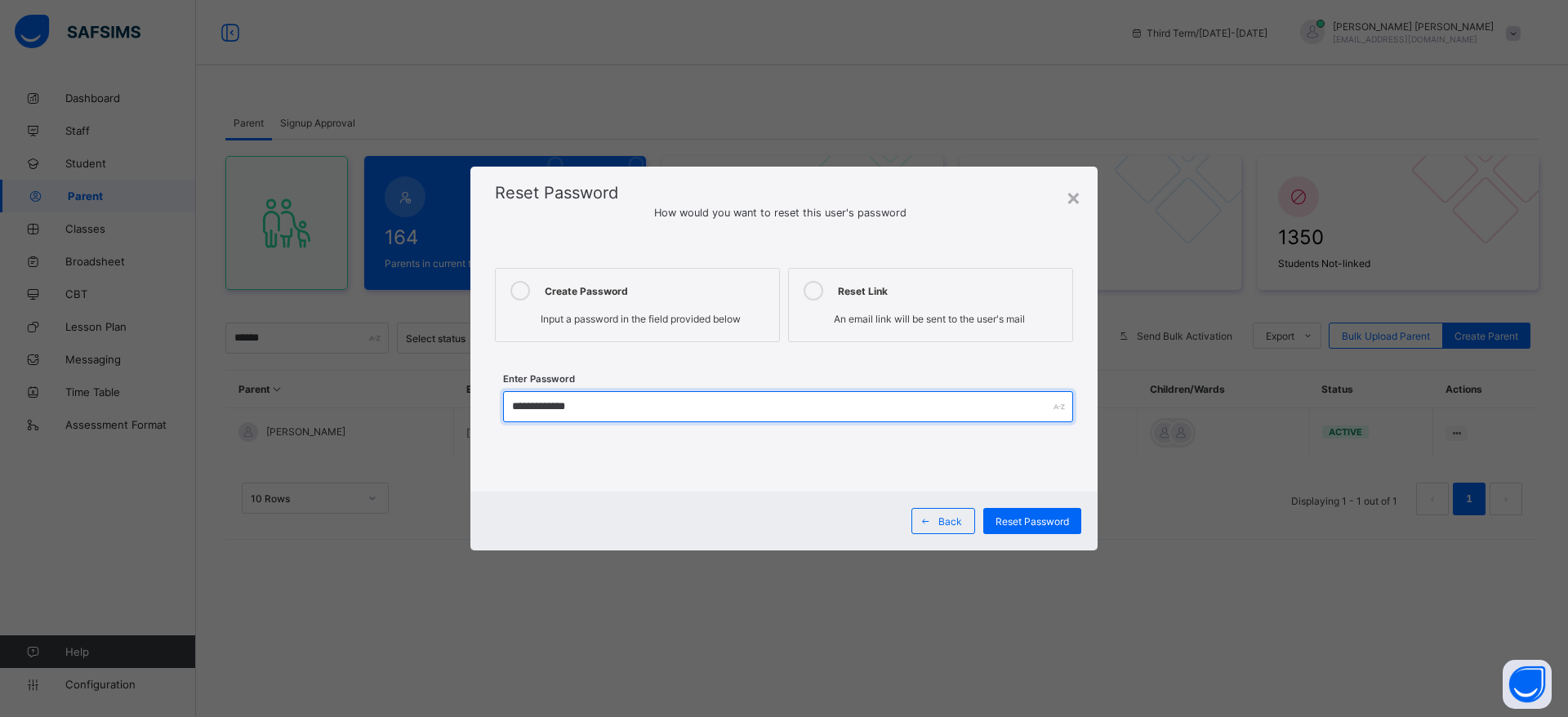
click at [714, 401] on input "**********" at bounding box center [788, 407] width 570 height 31
type input "**********"
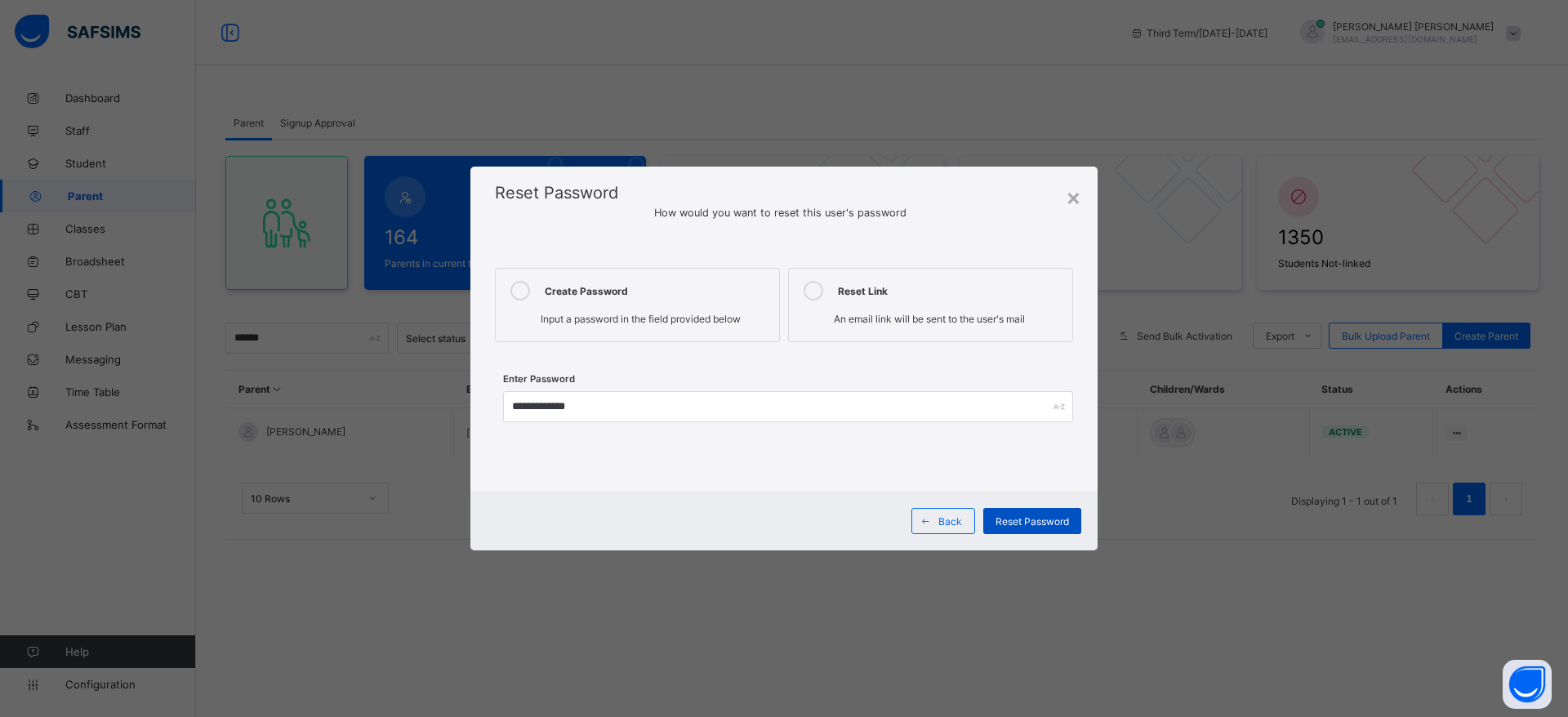
click at [1016, 529] on div "Reset Password" at bounding box center [1032, 521] width 98 height 26
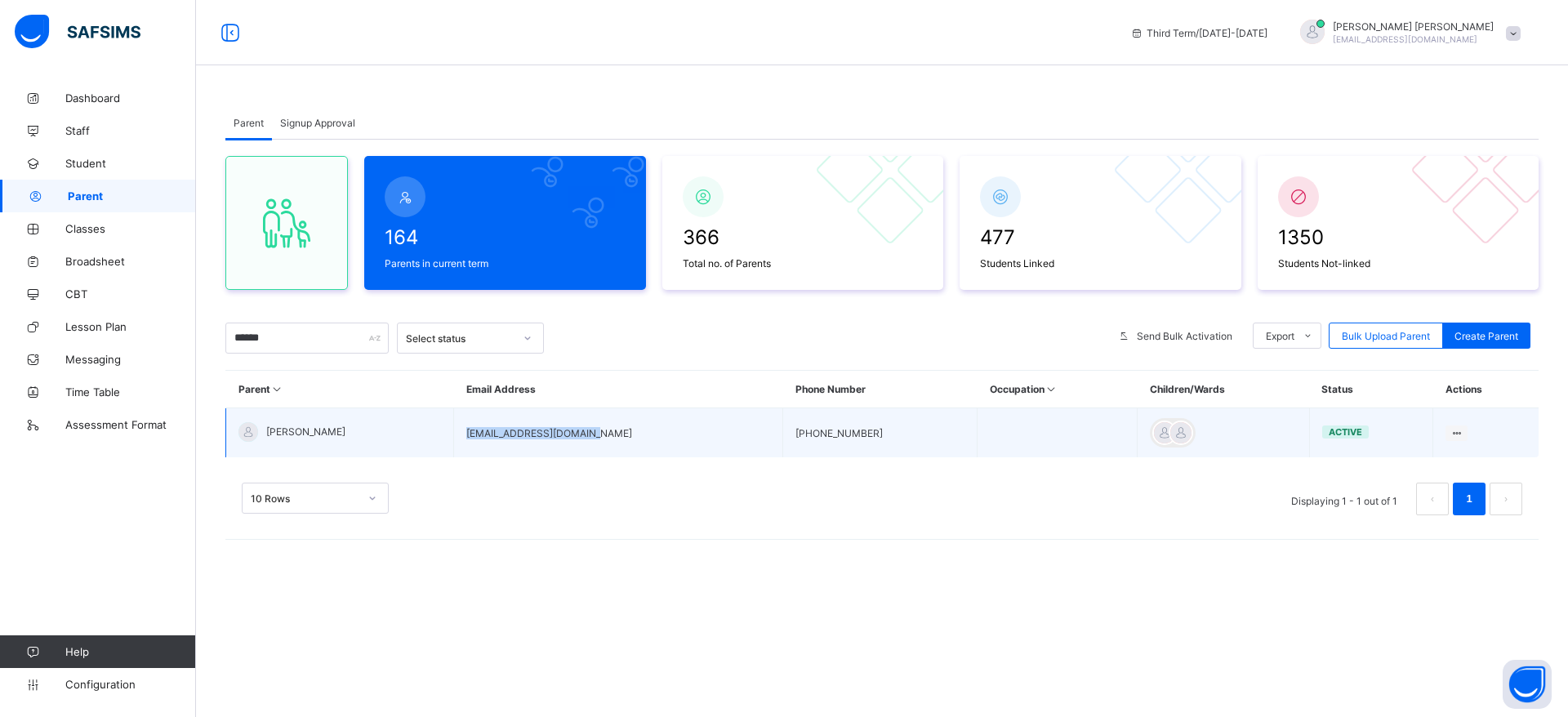
copy td "salehbeckey35@gmail.com"
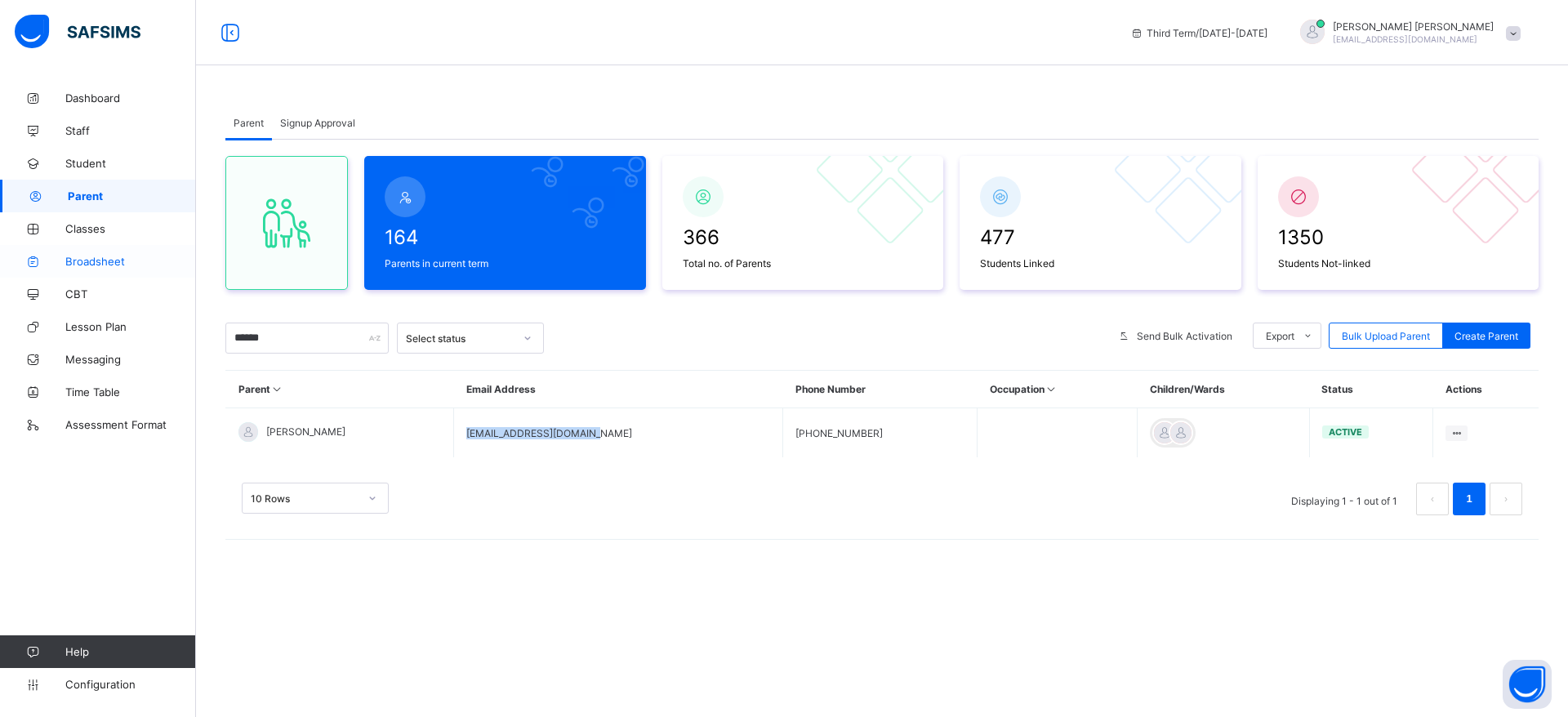
click at [90, 264] on span "Broadsheet" at bounding box center [130, 262] width 130 height 13
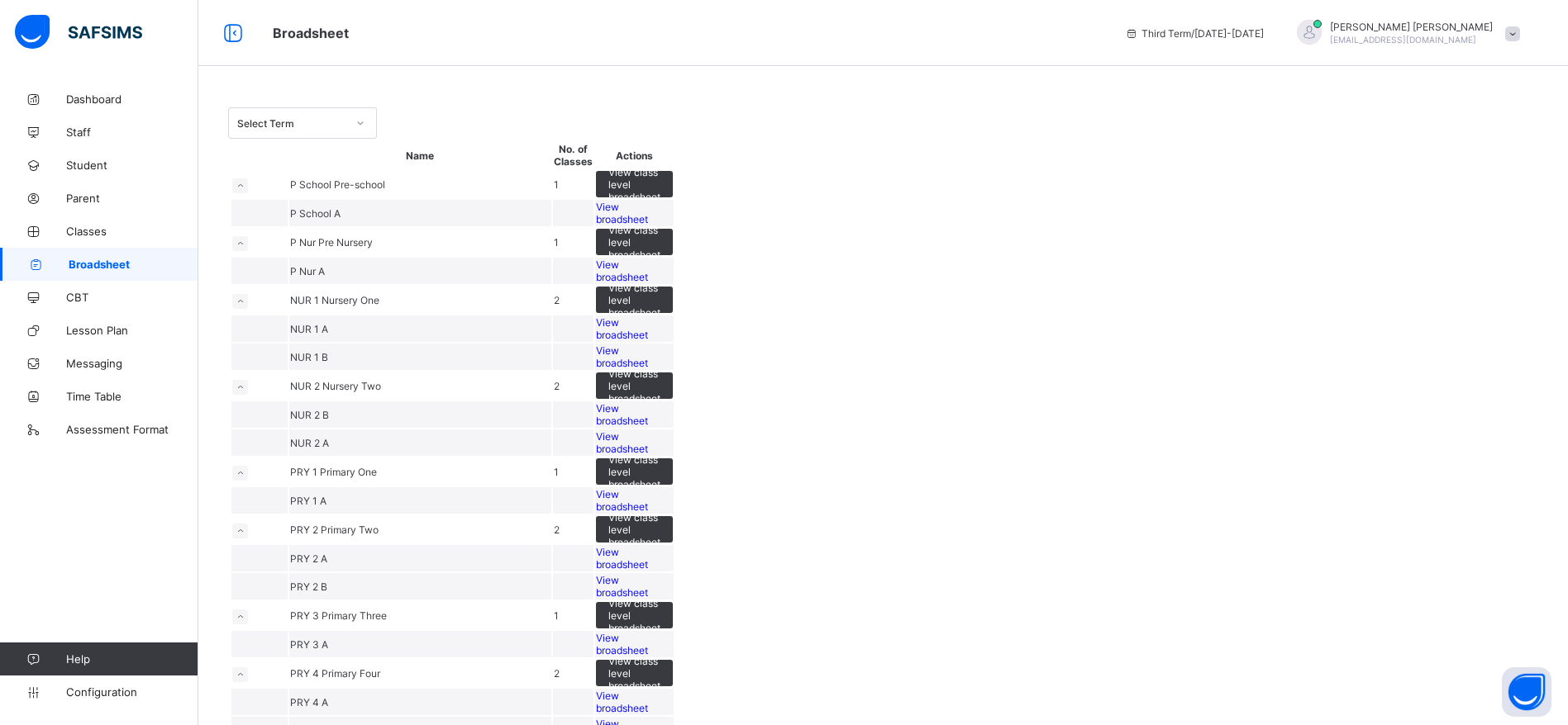
click at [648, 226] on span "View broadsheet" at bounding box center [622, 213] width 52 height 25
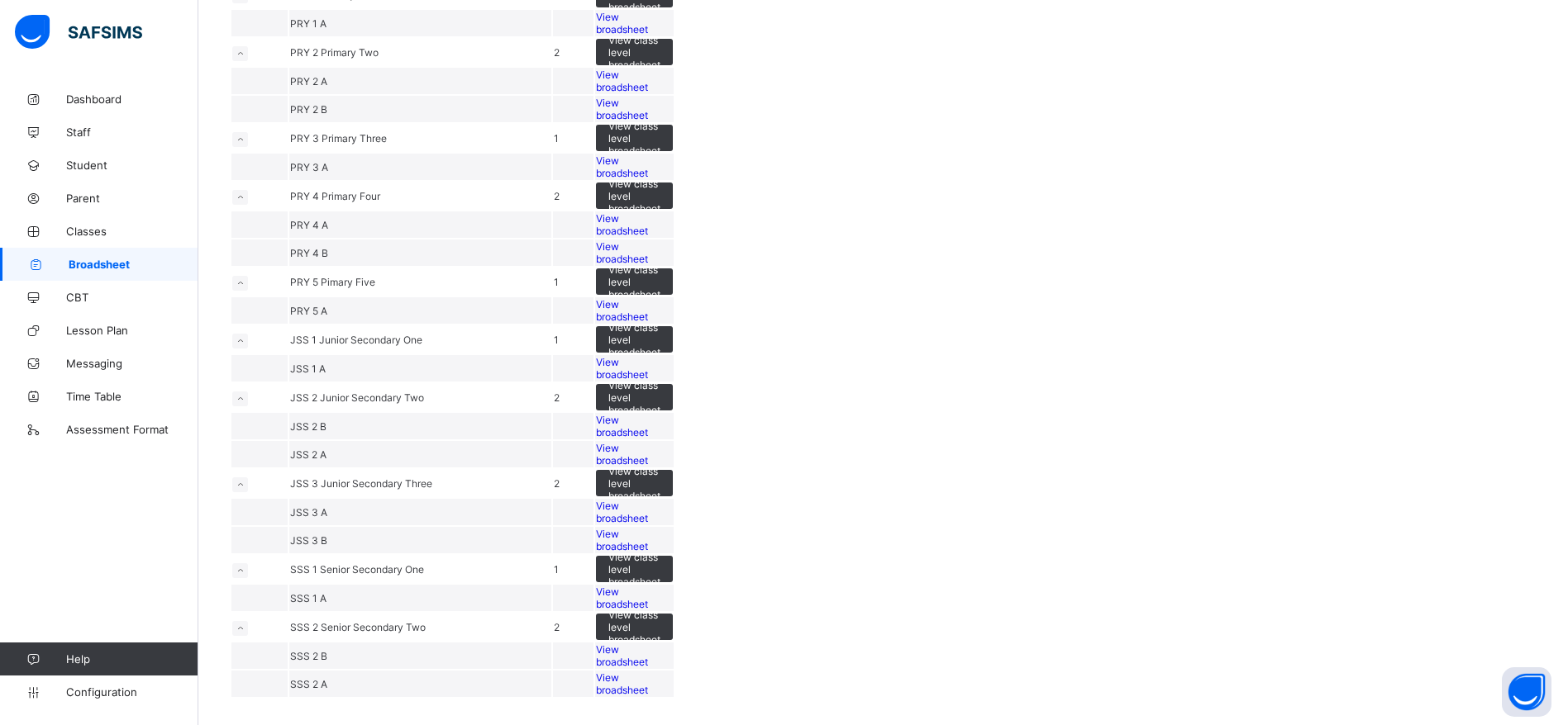
scroll to position [824, 0]
click at [648, 323] on span "View broadsheet" at bounding box center [622, 311] width 52 height 25
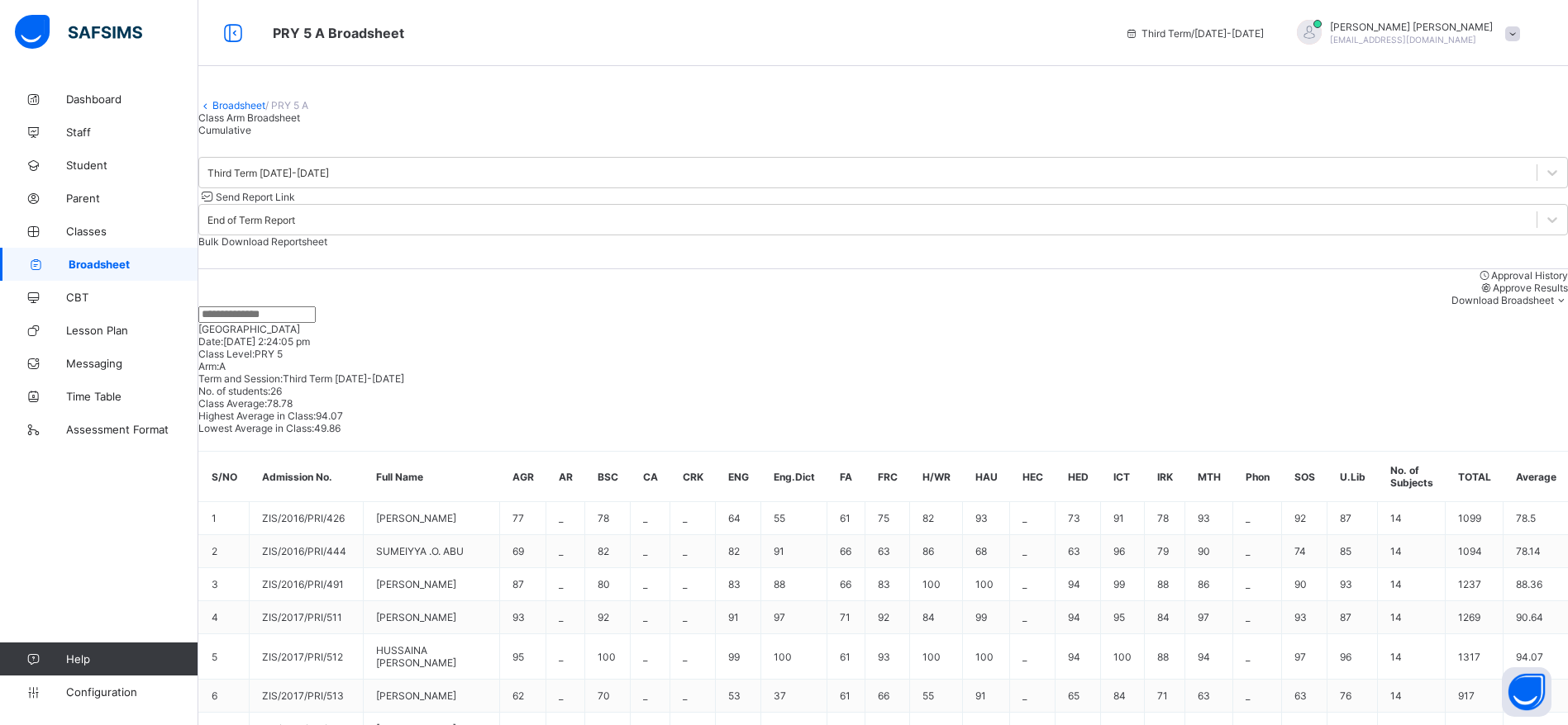
click at [1493, 294] on span "Approve Results" at bounding box center [1530, 287] width 75 height 13
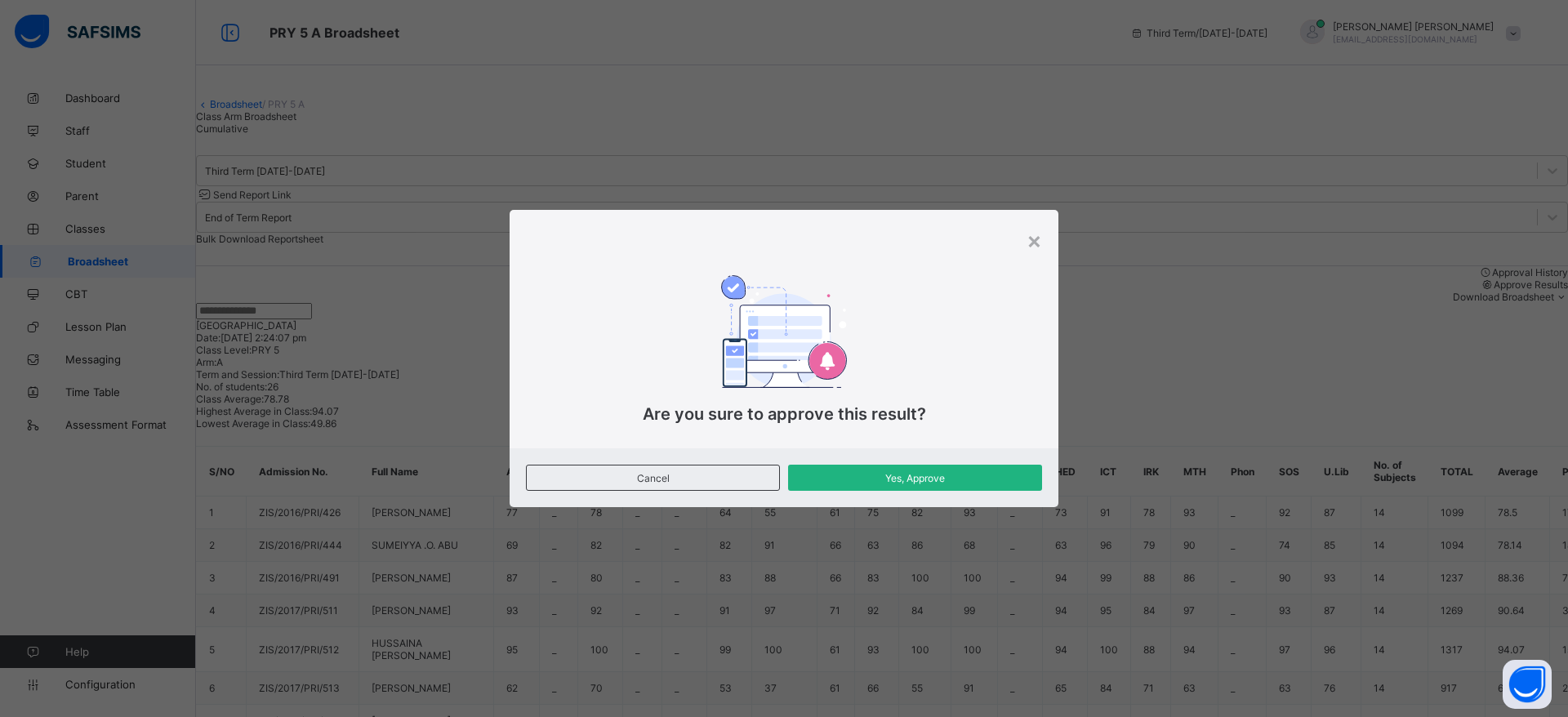
click at [904, 475] on span "Yes, Approve" at bounding box center [915, 478] width 230 height 12
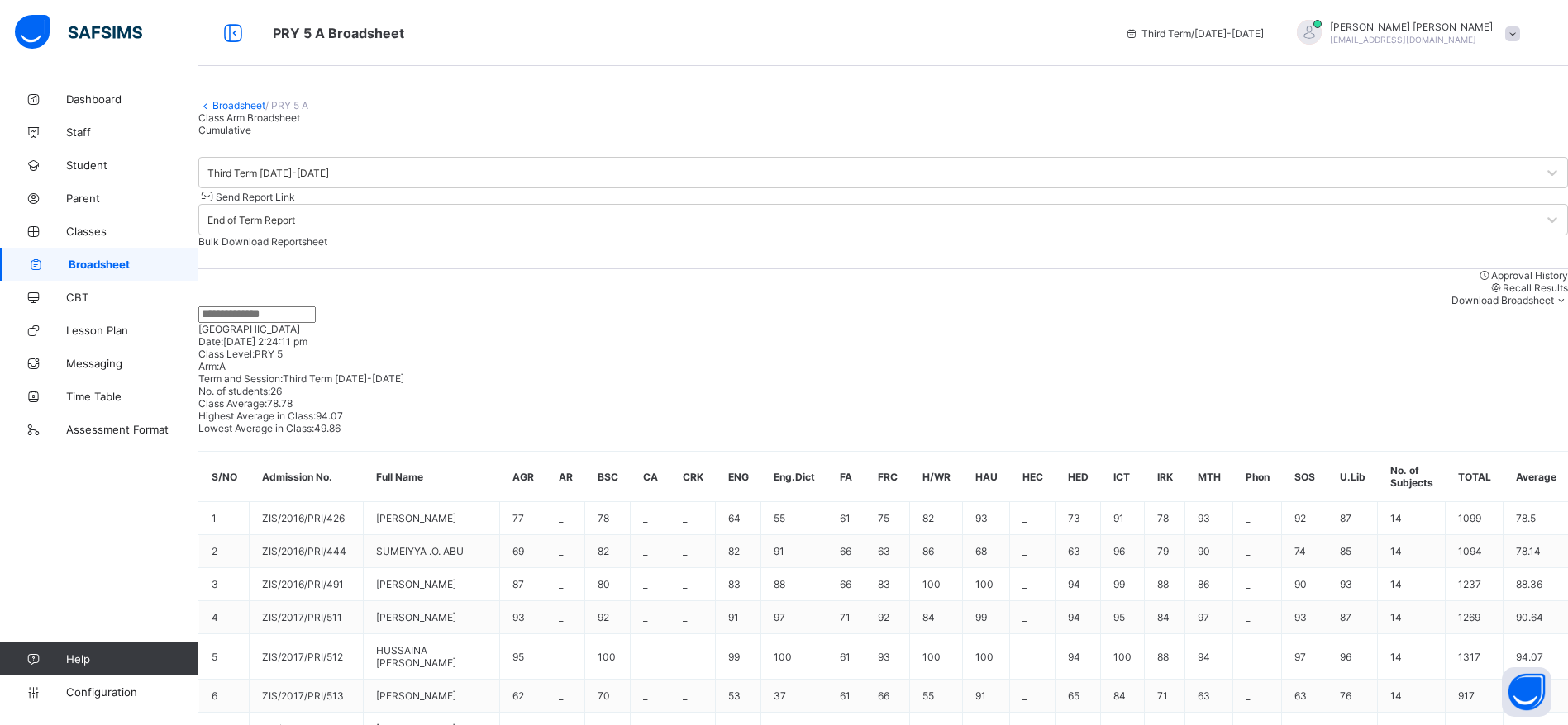
click at [295, 203] on span "Send Report Link" at bounding box center [255, 196] width 79 height 13
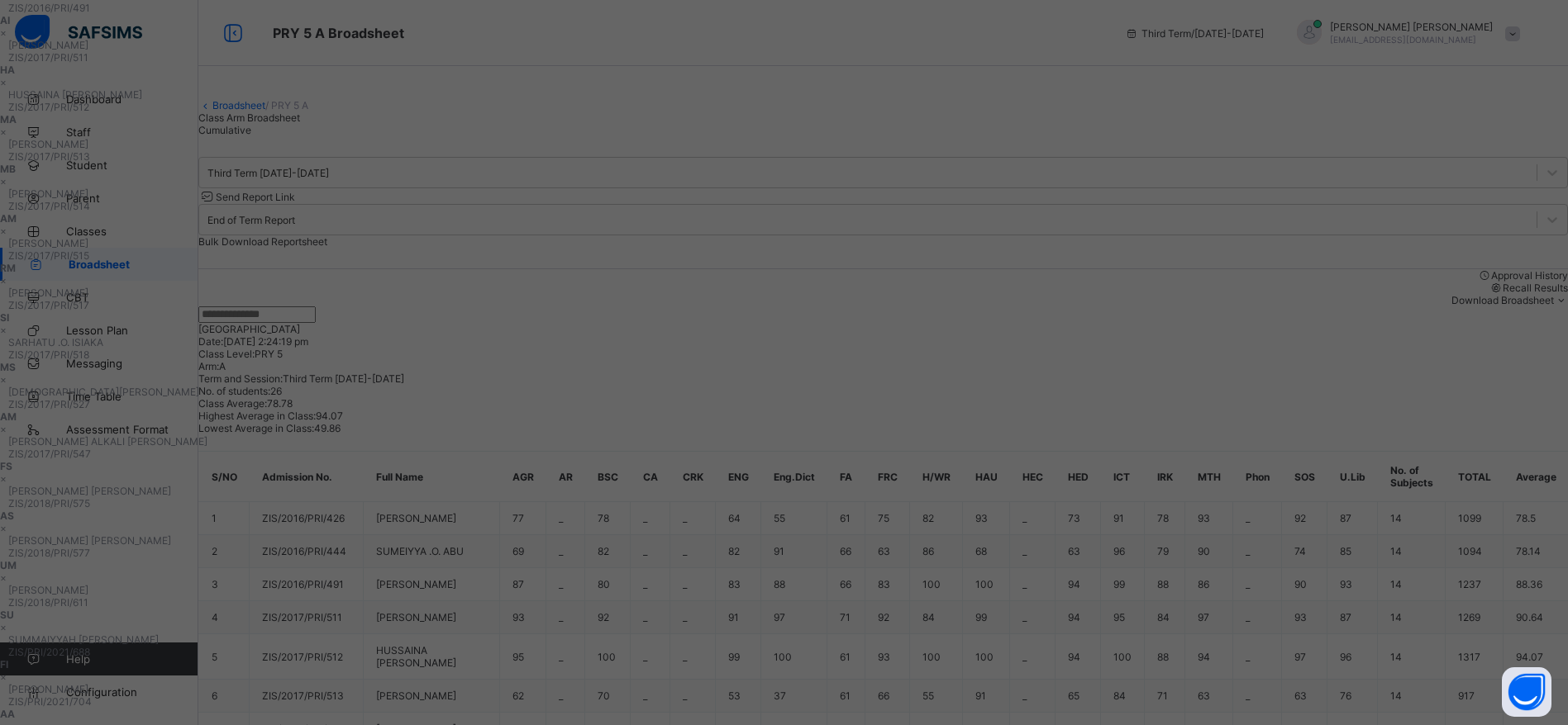
scroll to position [255, 0]
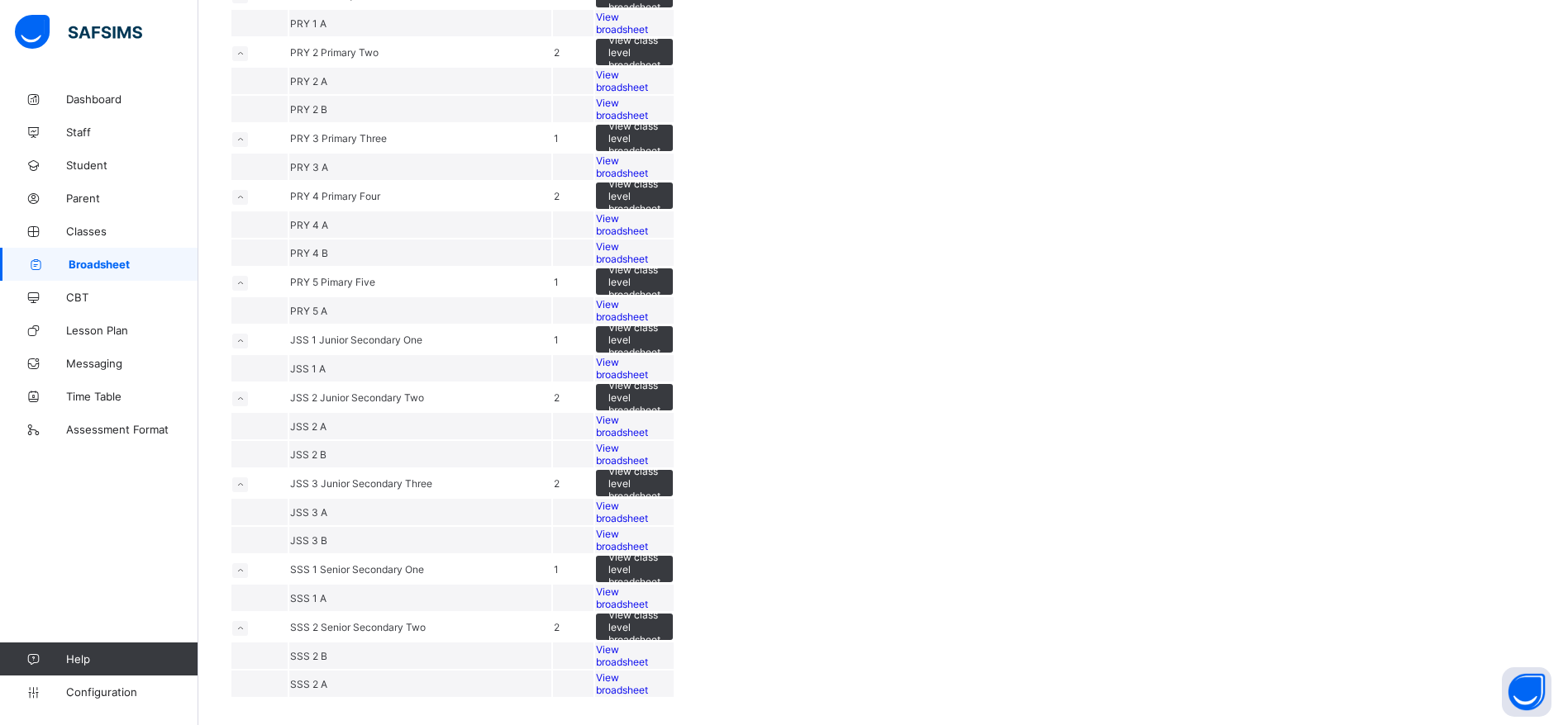
scroll to position [808, 0]
click at [648, 439] on span "View broadsheet" at bounding box center [622, 427] width 52 height 25
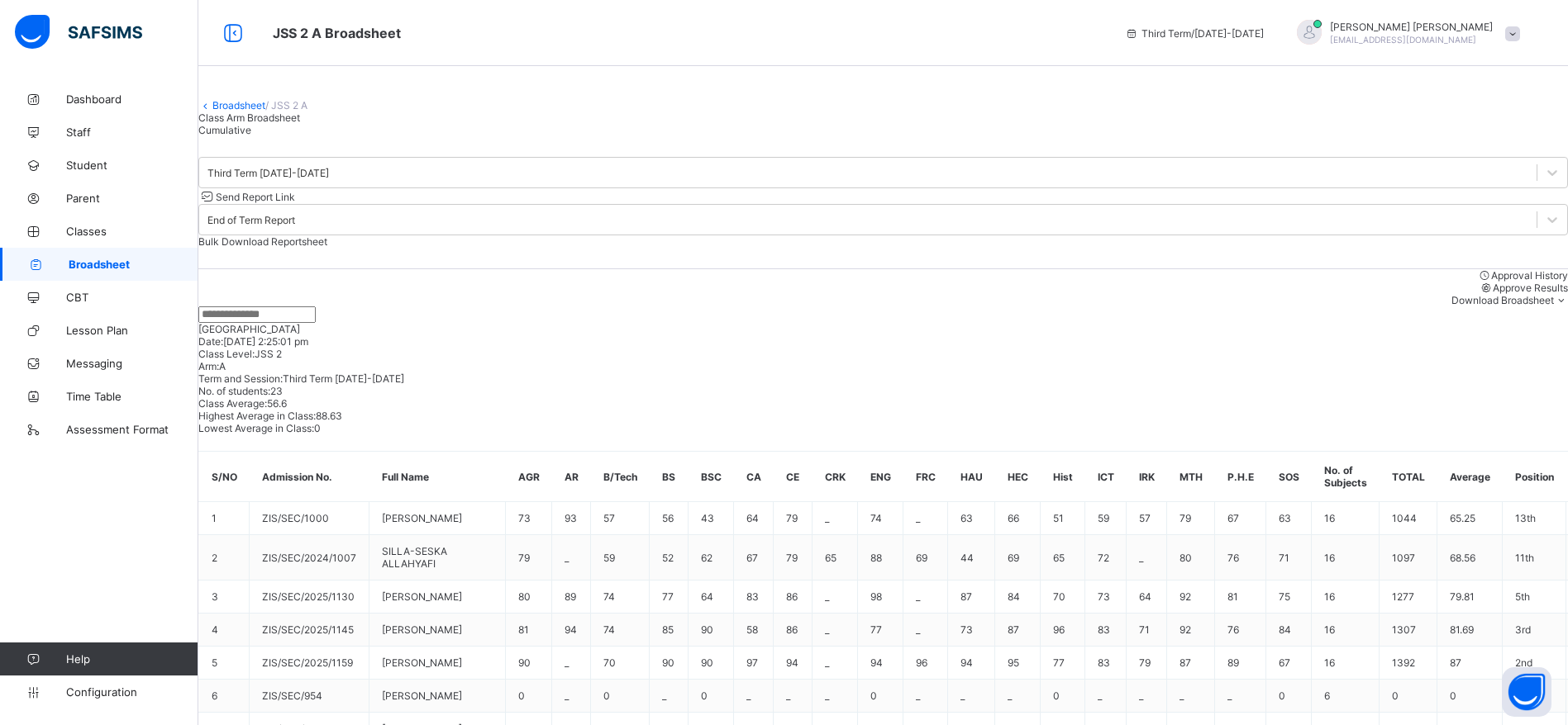
click at [1493, 294] on span "Approve Results" at bounding box center [1530, 287] width 75 height 13
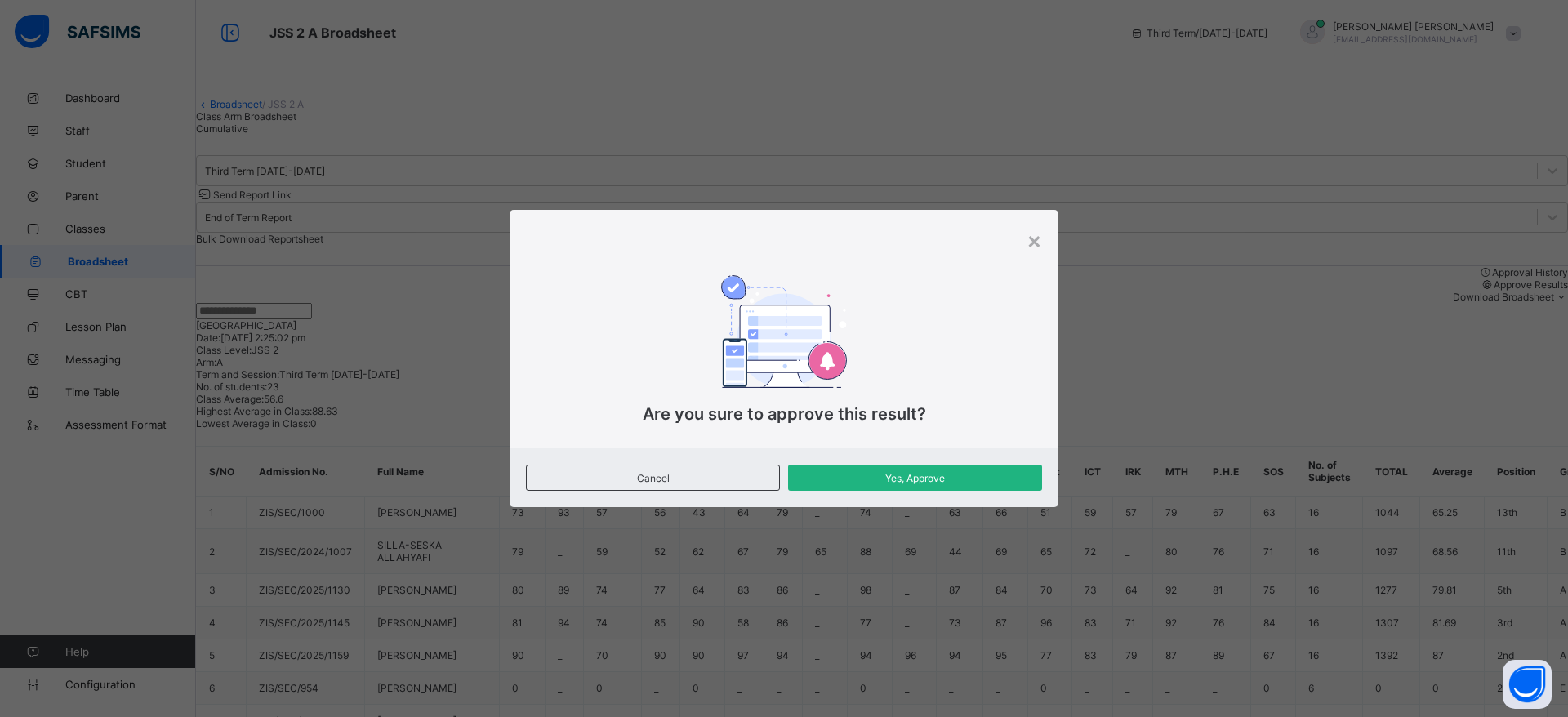
click at [976, 480] on span "Yes, Approve" at bounding box center [915, 478] width 230 height 12
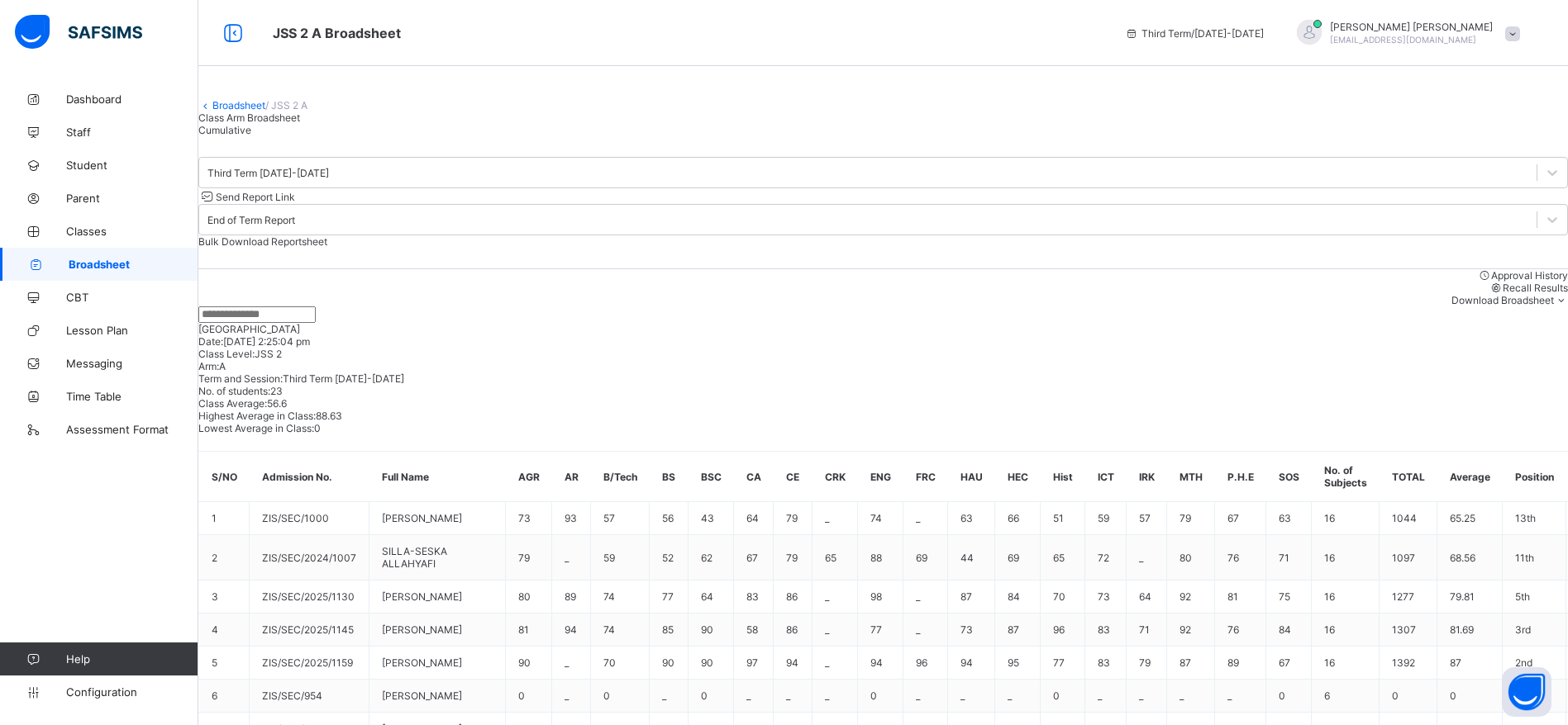
click at [295, 203] on span "Send Report Link" at bounding box center [255, 196] width 79 height 13
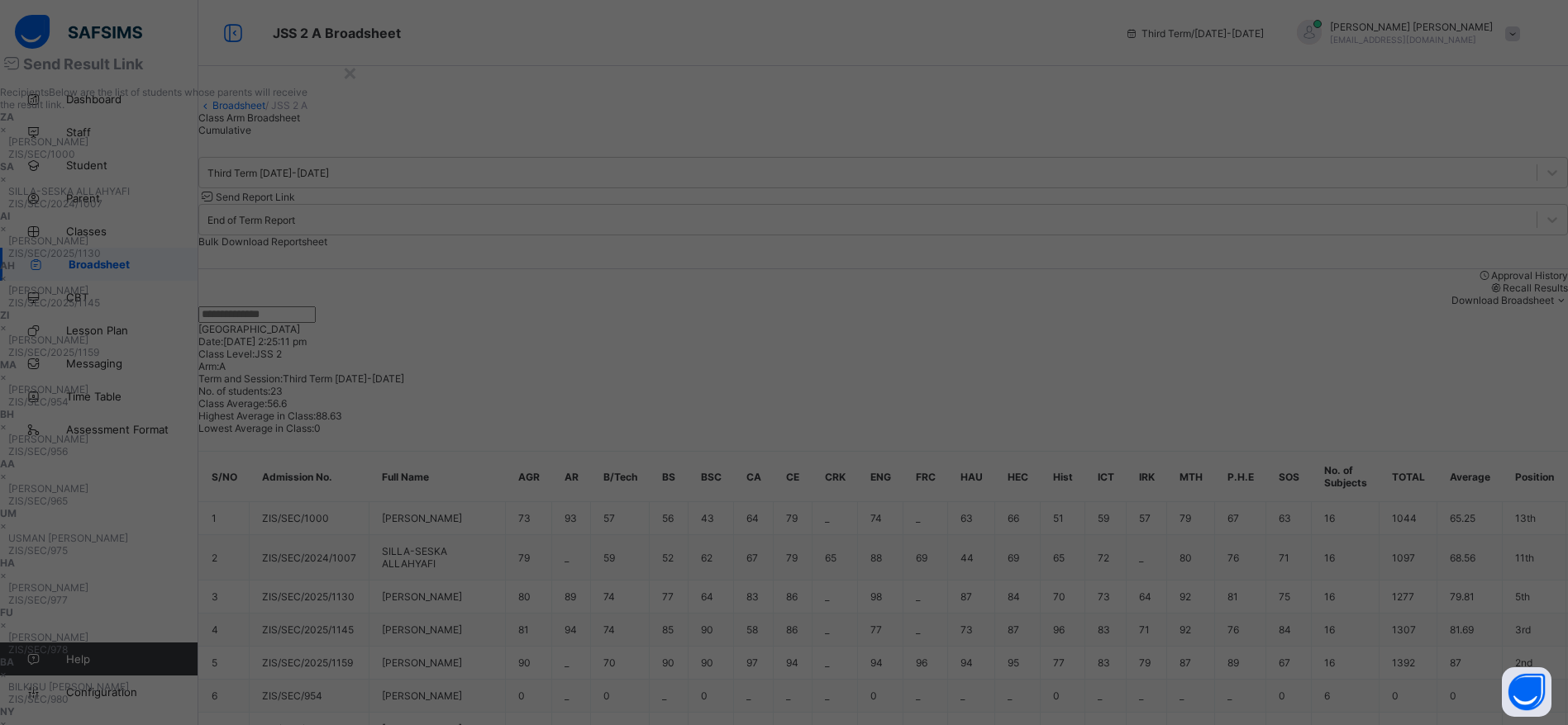
scroll to position [196, 0]
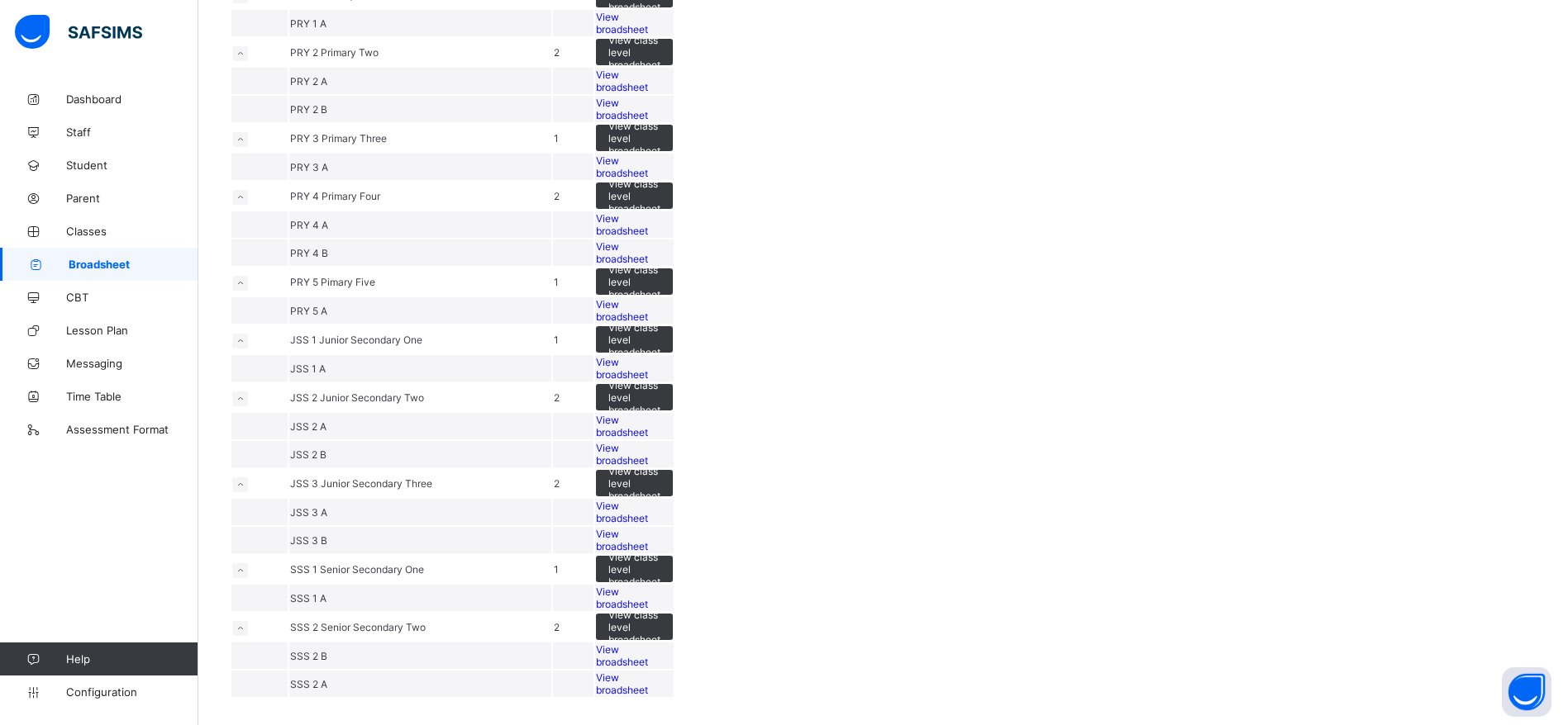
scroll to position [1052, 0]
click at [648, 442] on span "View broadsheet" at bounding box center [622, 454] width 52 height 25
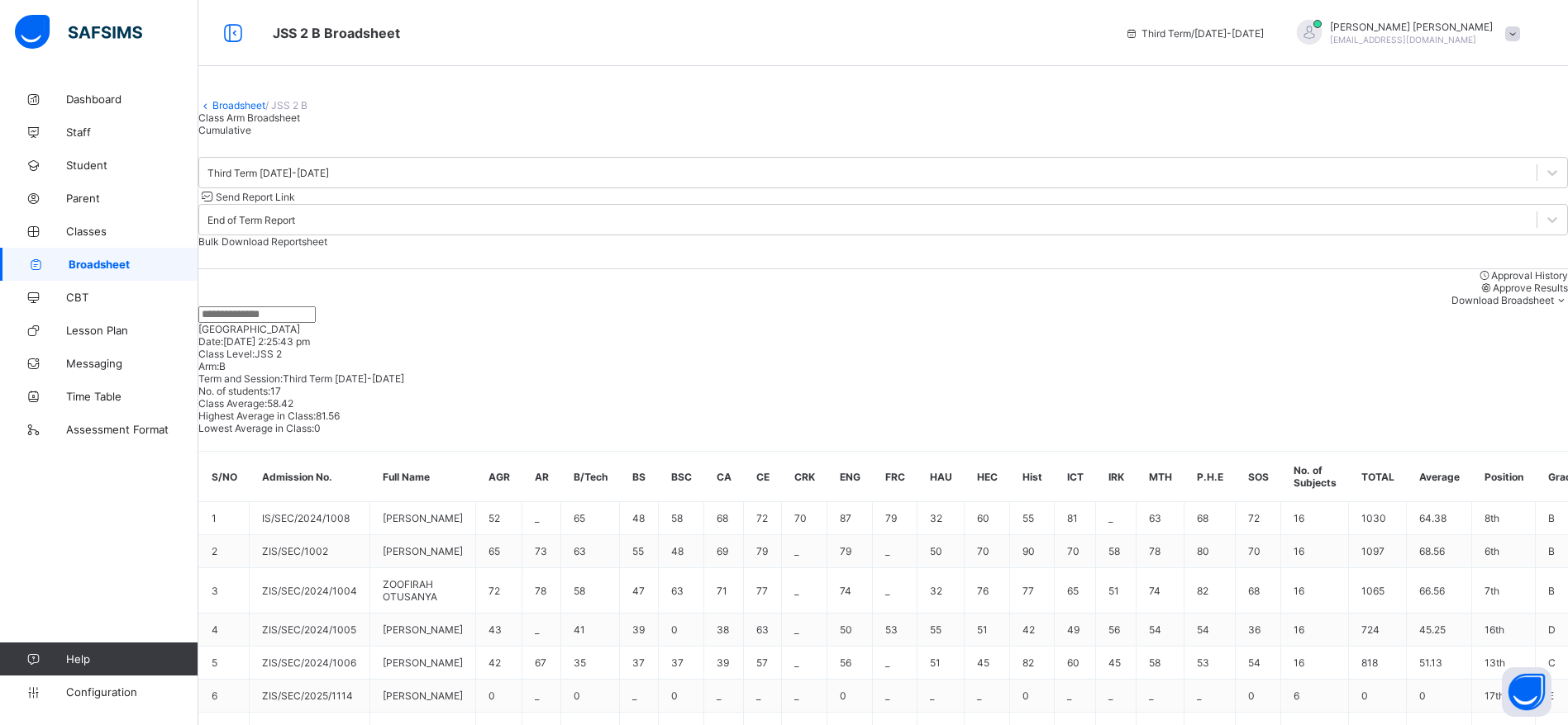
click at [1493, 294] on span "Approve Results" at bounding box center [1530, 287] width 75 height 13
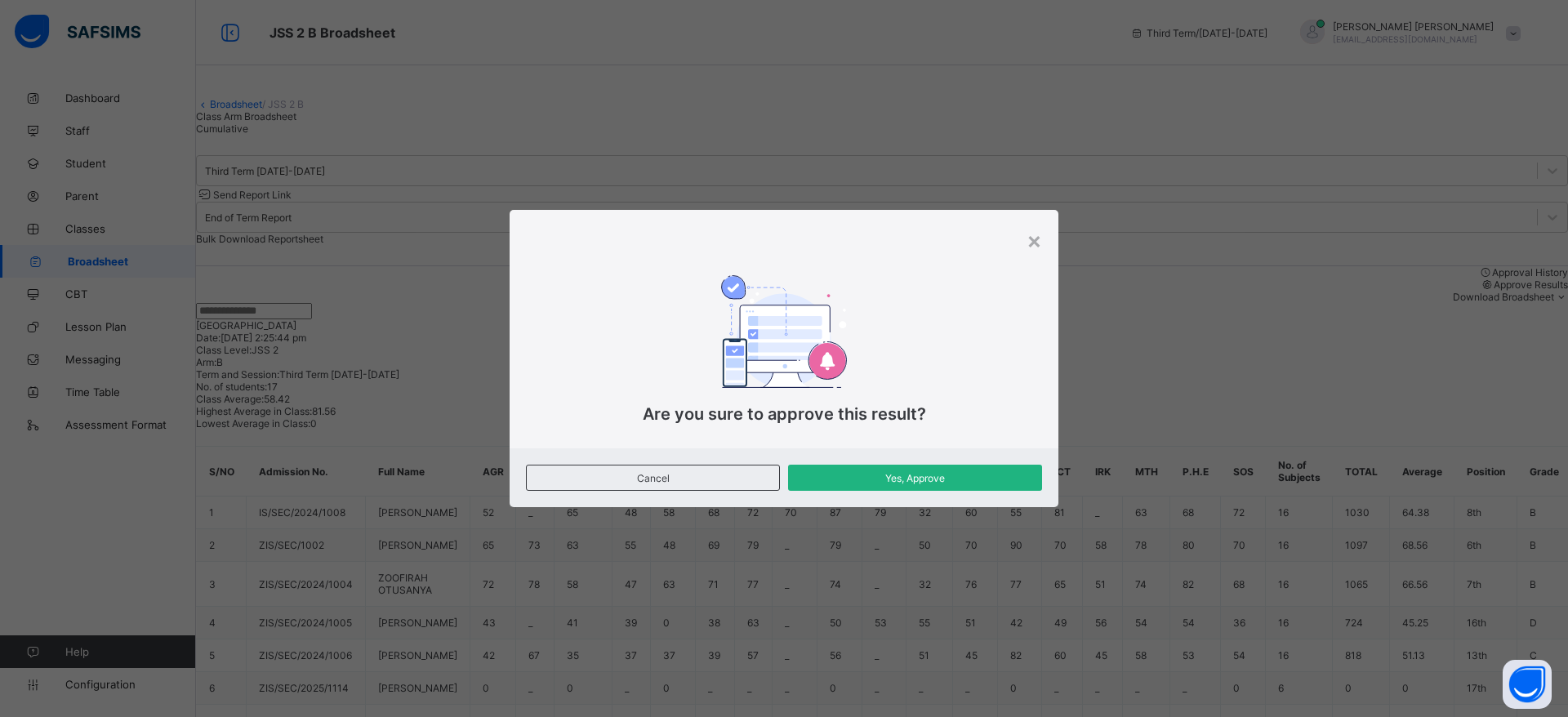
click at [970, 480] on span "Yes, Approve" at bounding box center [915, 478] width 230 height 12
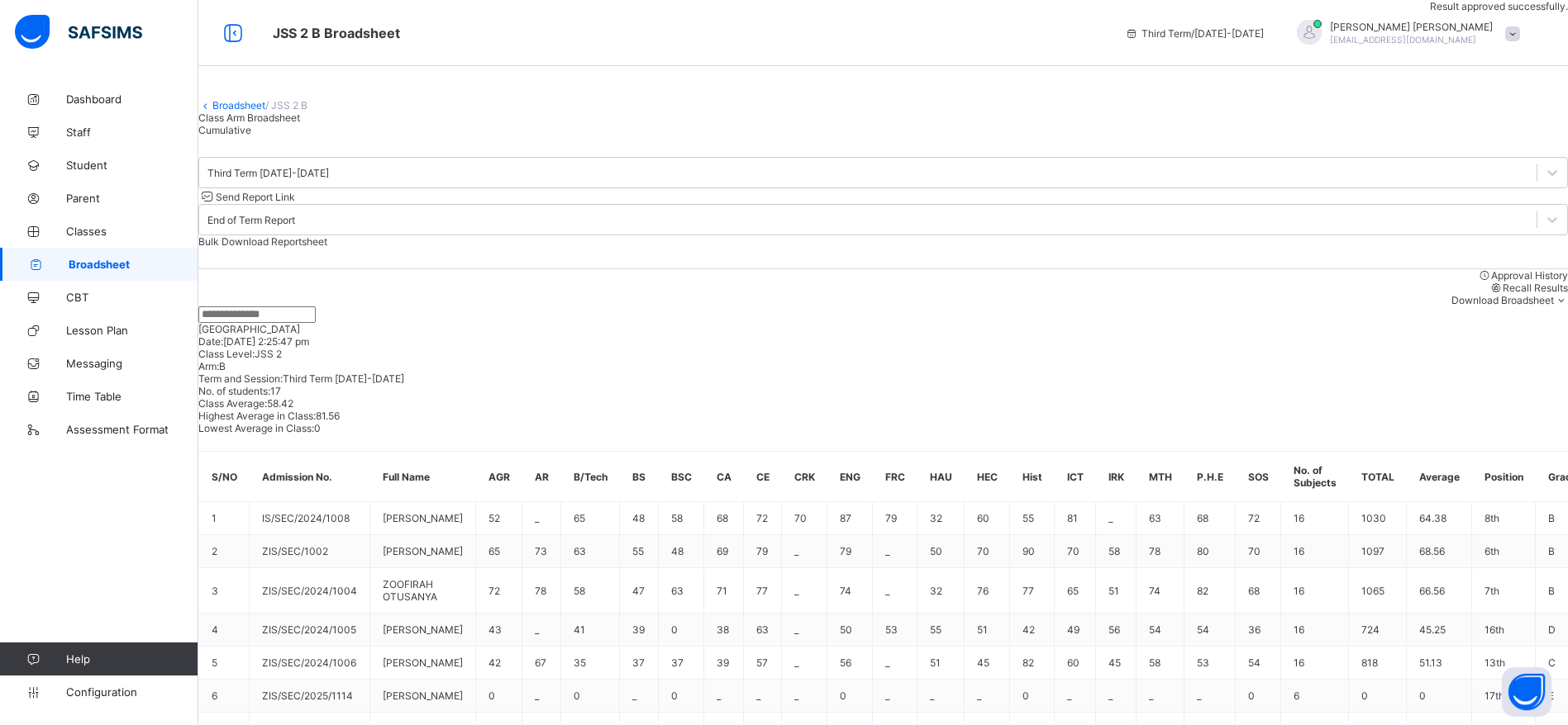
click at [295, 203] on span "Send Report Link" at bounding box center [255, 196] width 79 height 13
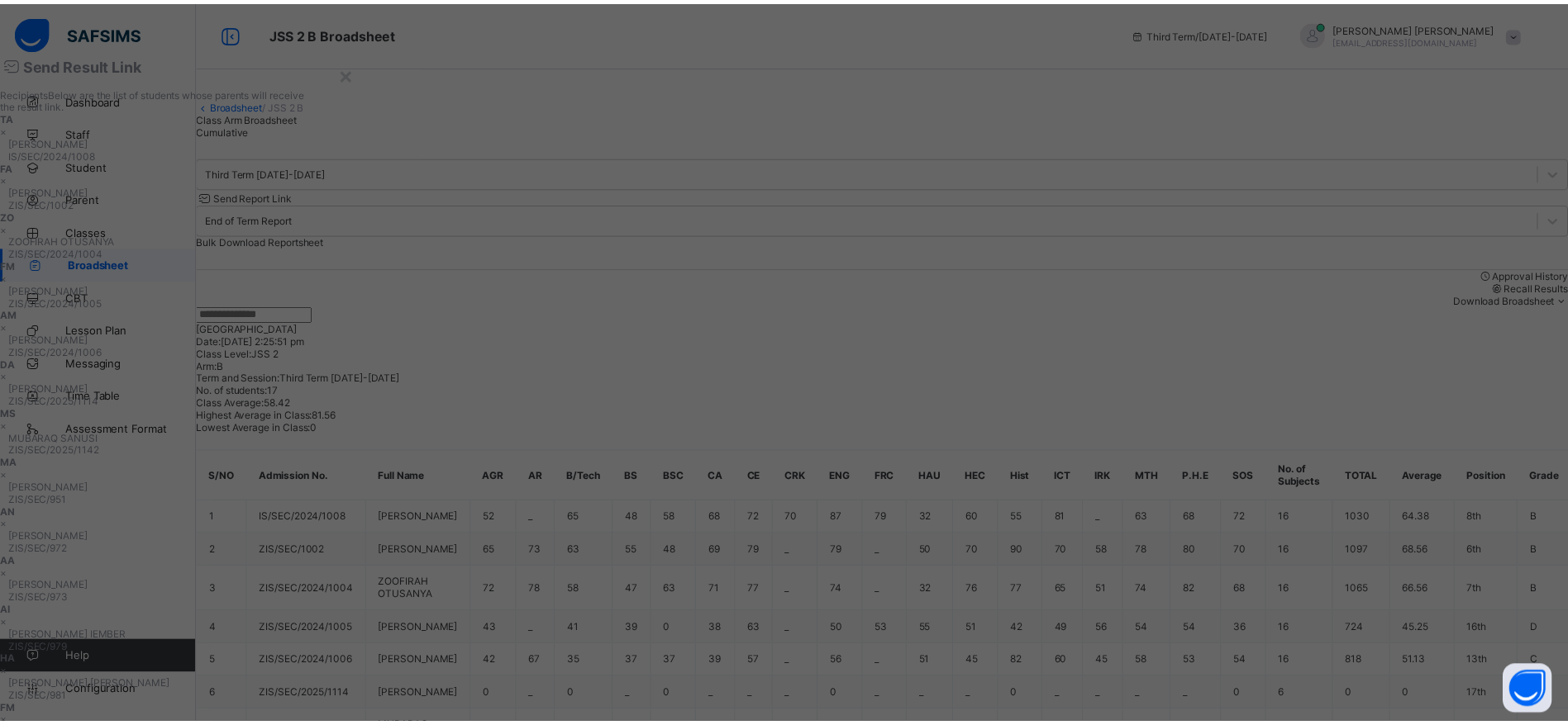
scroll to position [81, 0]
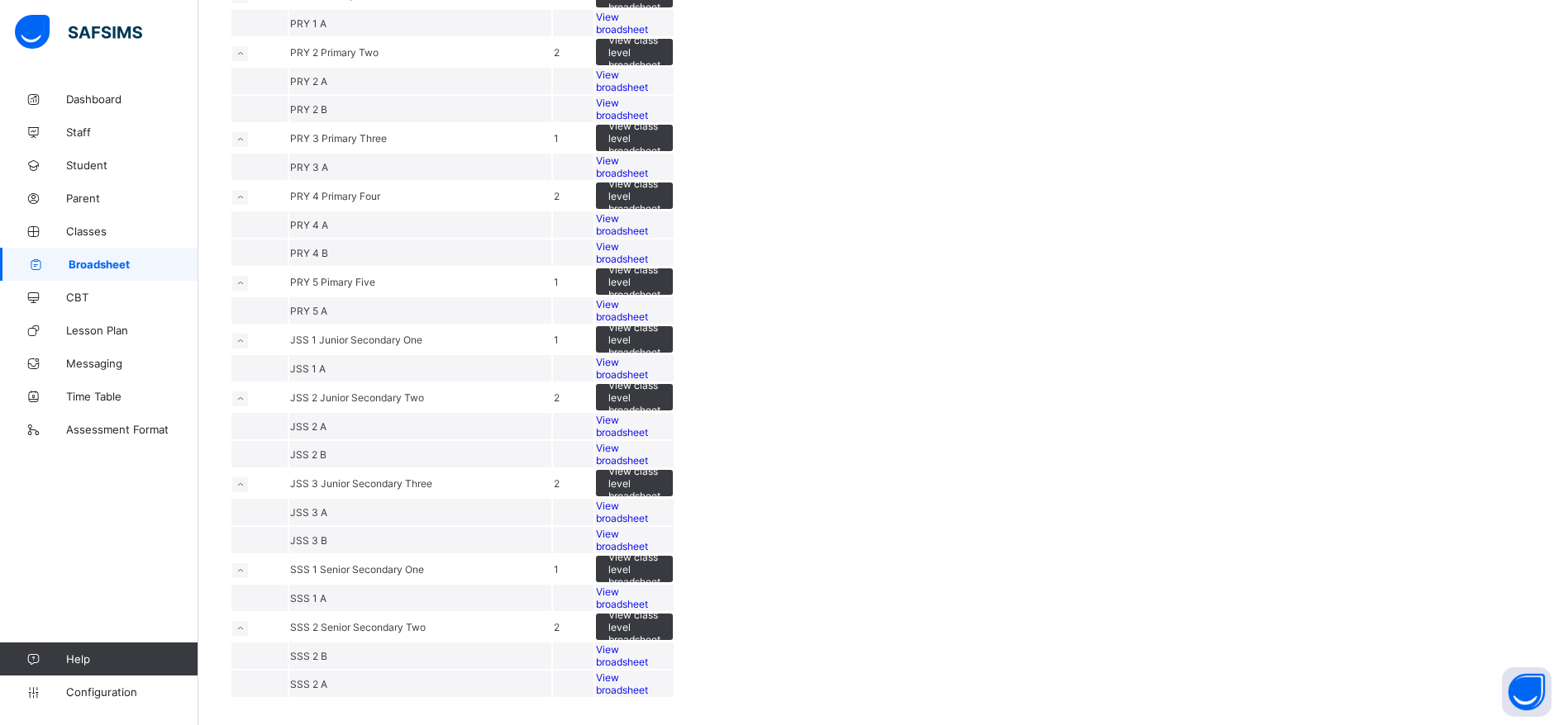
scroll to position [994, 0]
click at [648, 414] on span "View broadsheet" at bounding box center [622, 427] width 52 height 25
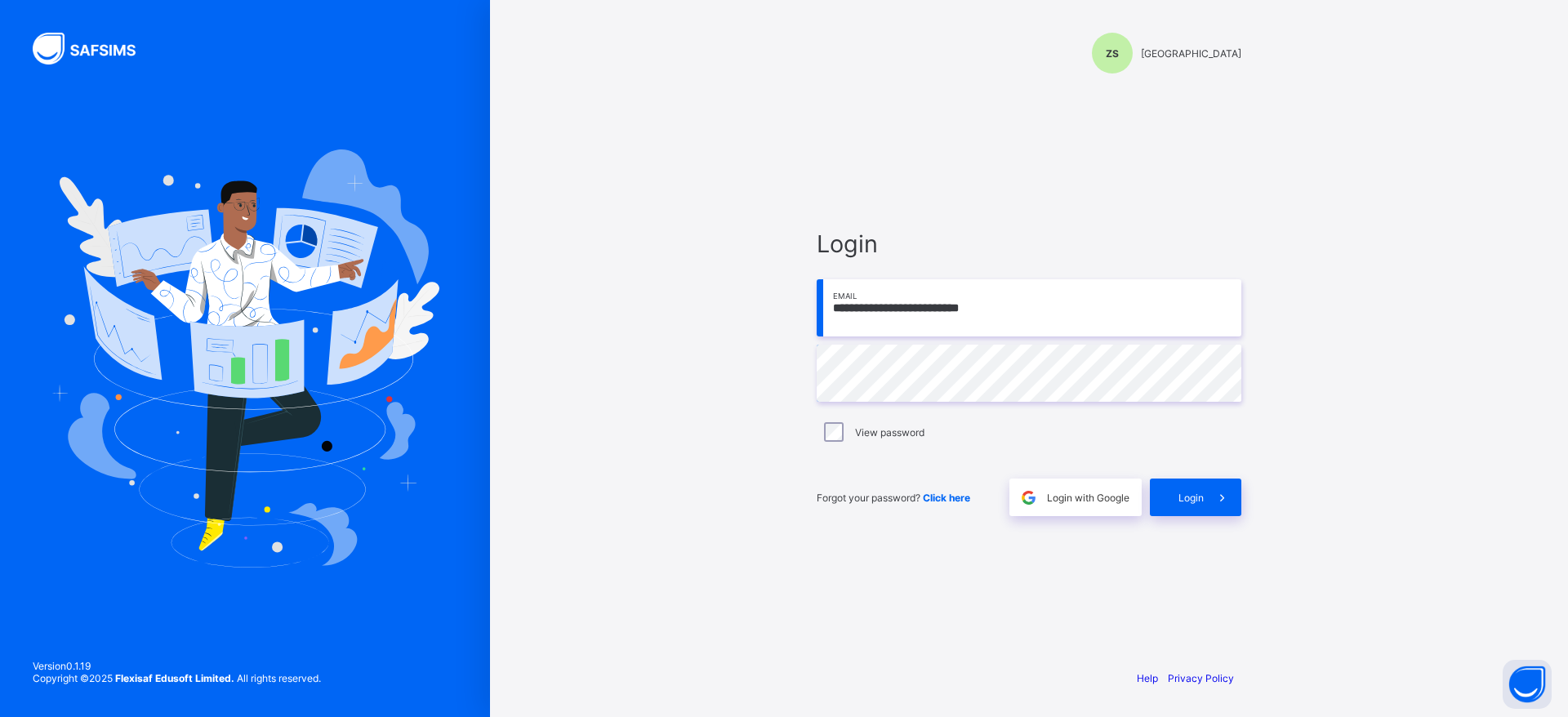
click at [1026, 303] on input "**********" at bounding box center [1029, 307] width 424 height 57
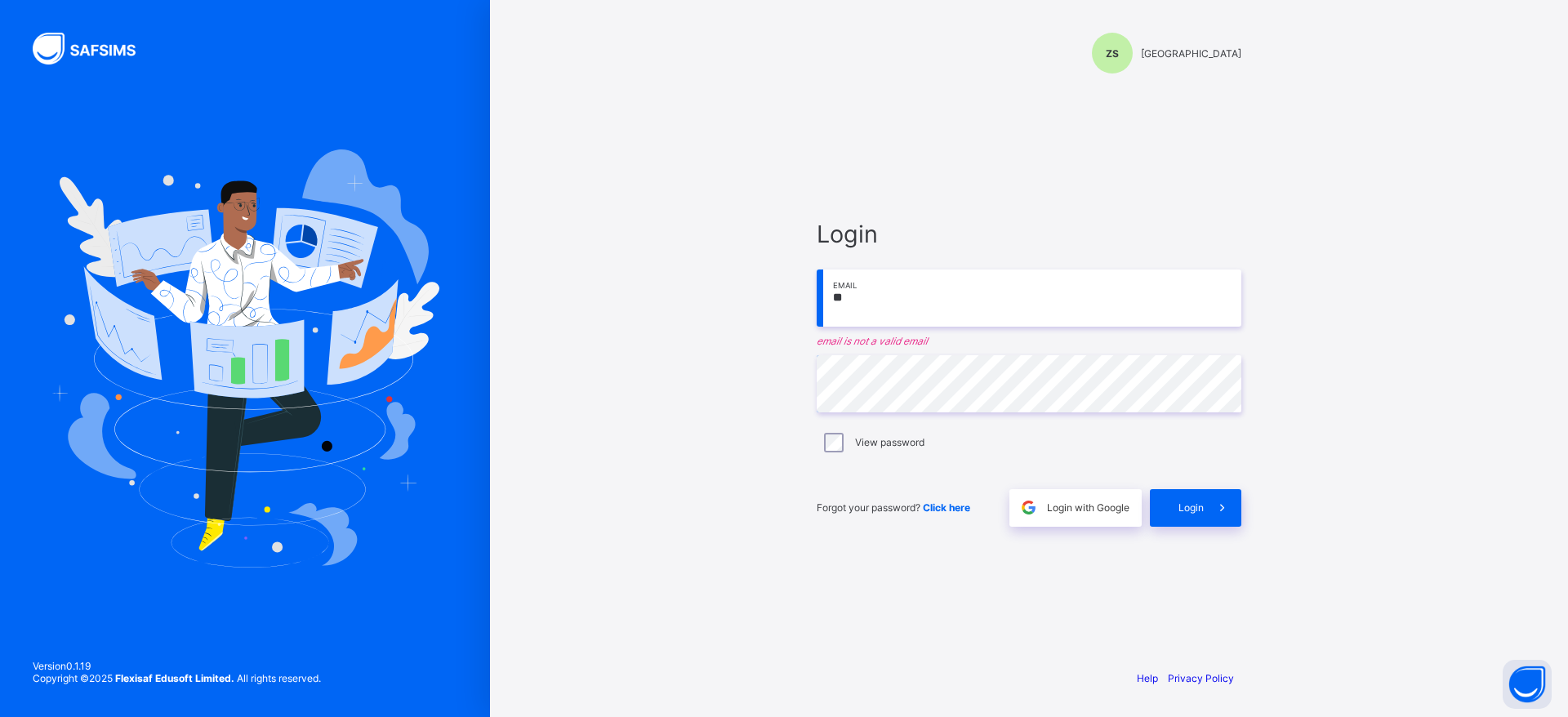
type input "*"
paste input "**********"
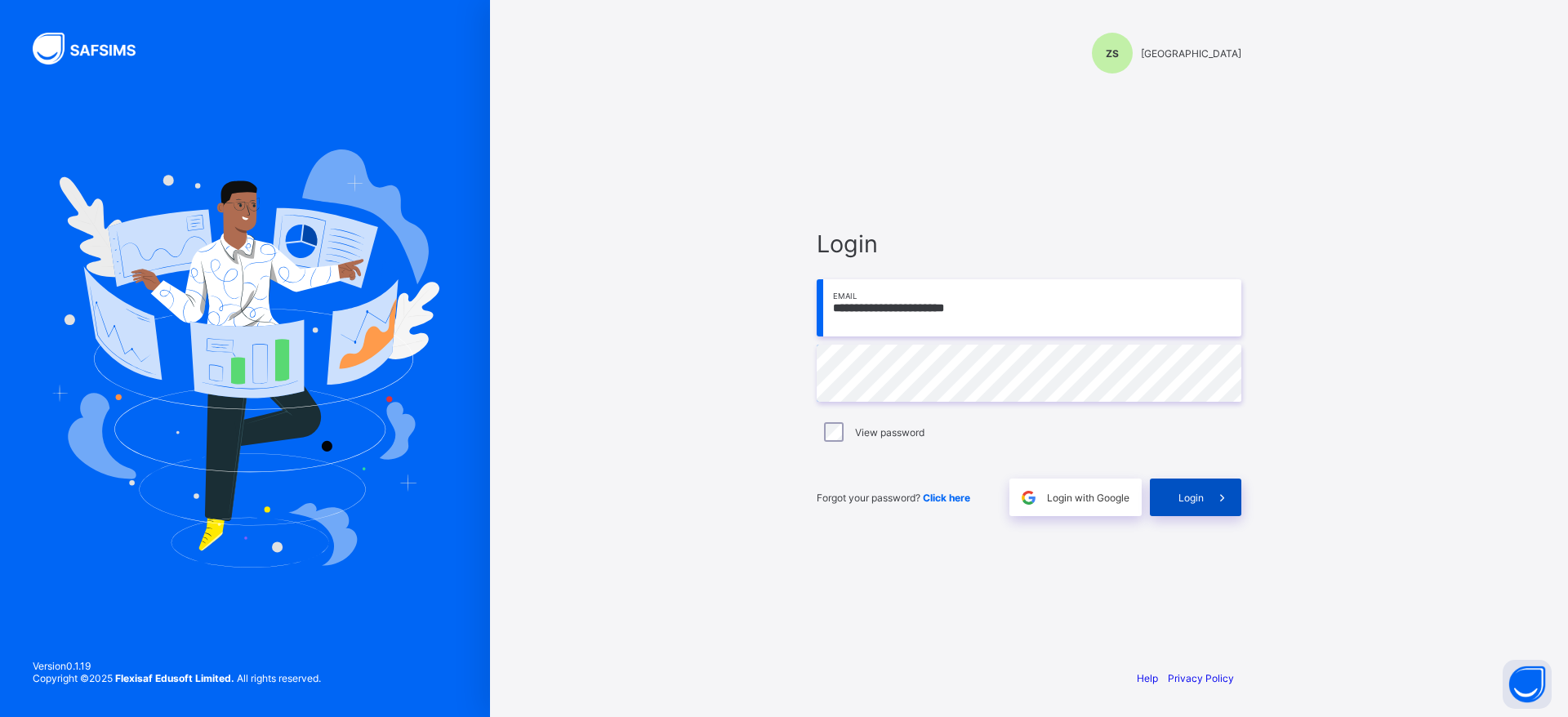
type input "**********"
click at [1201, 482] on div "Login" at bounding box center [1196, 498] width 92 height 38
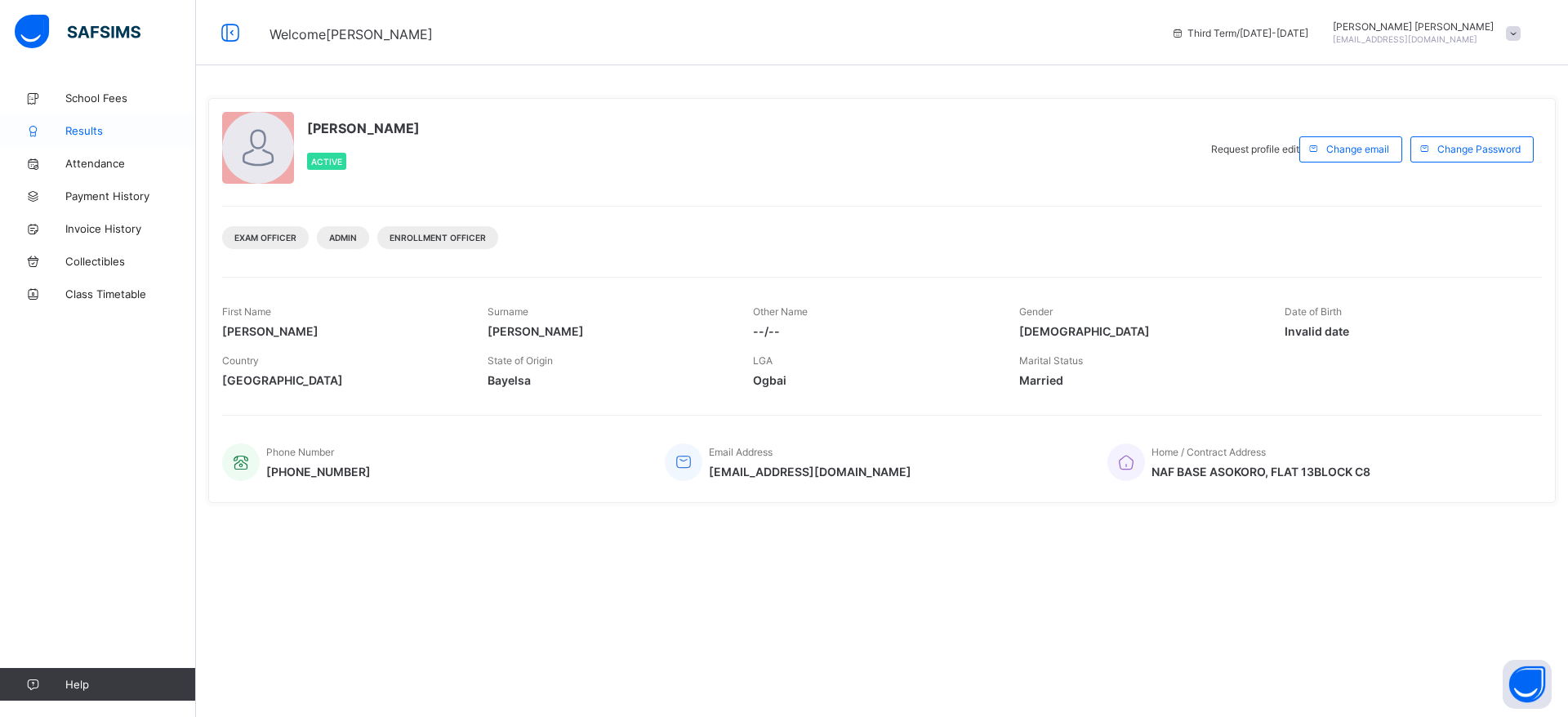
click at [82, 135] on span "Results" at bounding box center [130, 131] width 130 height 13
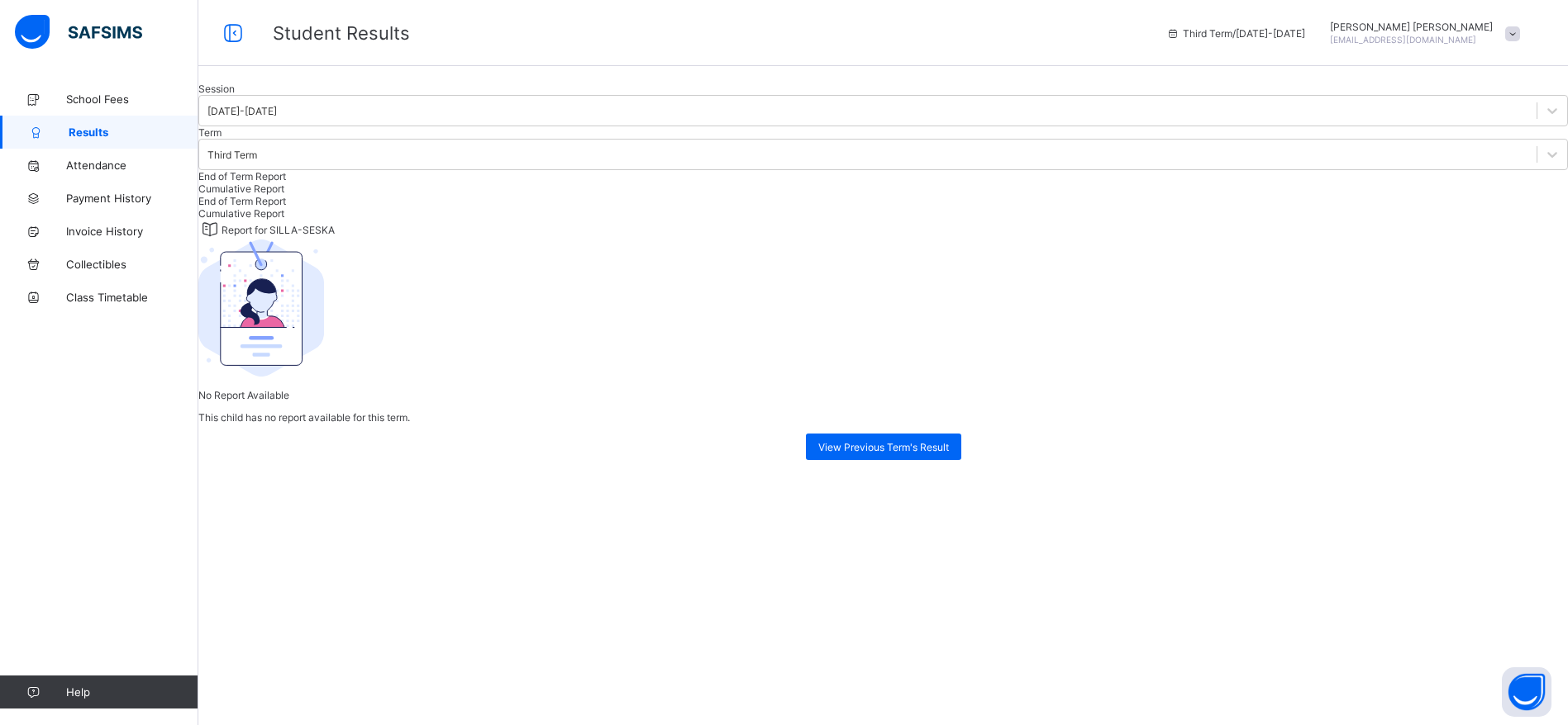
click at [284, 195] on span "Cumulative Report" at bounding box center [241, 189] width 86 height 13
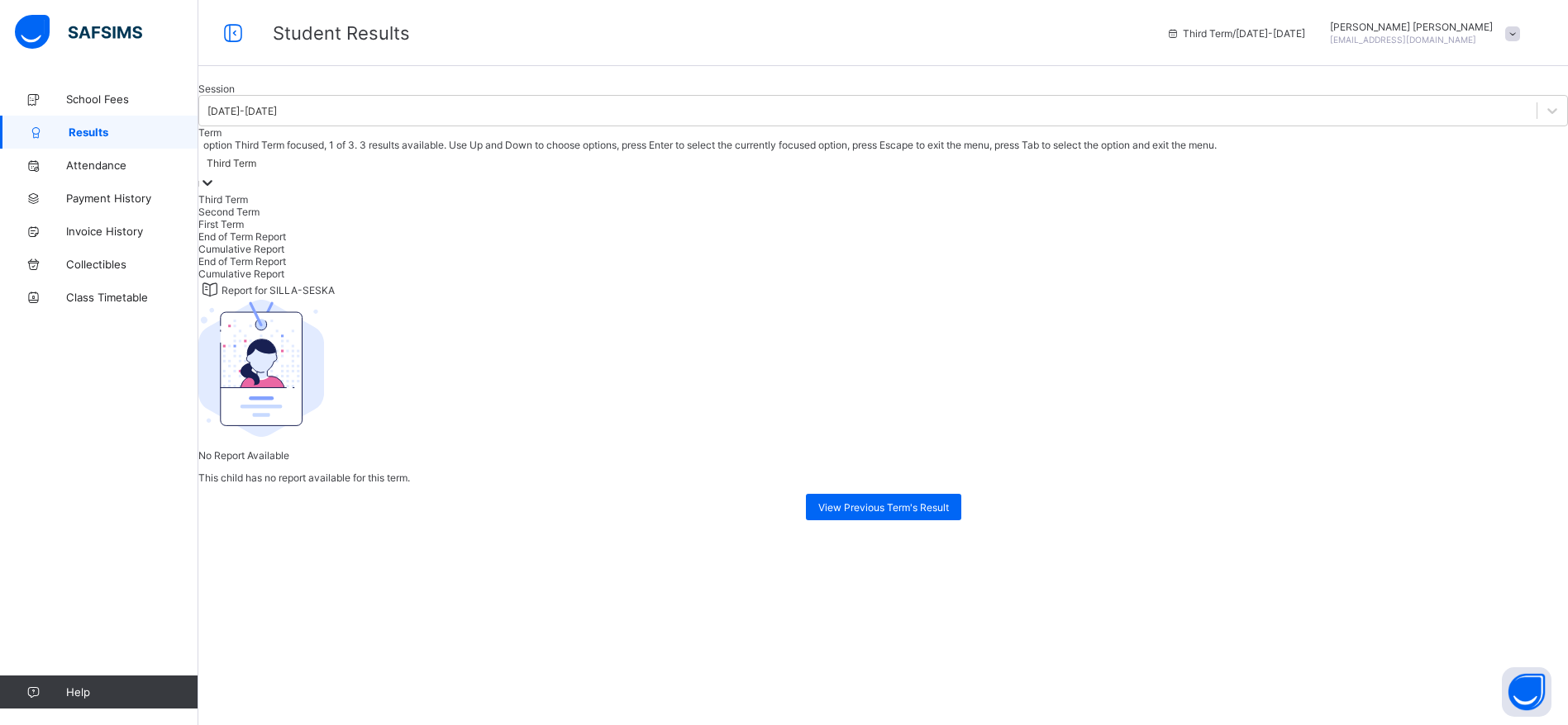
click at [467, 218] on div "Second Term" at bounding box center [883, 211] width 1370 height 13
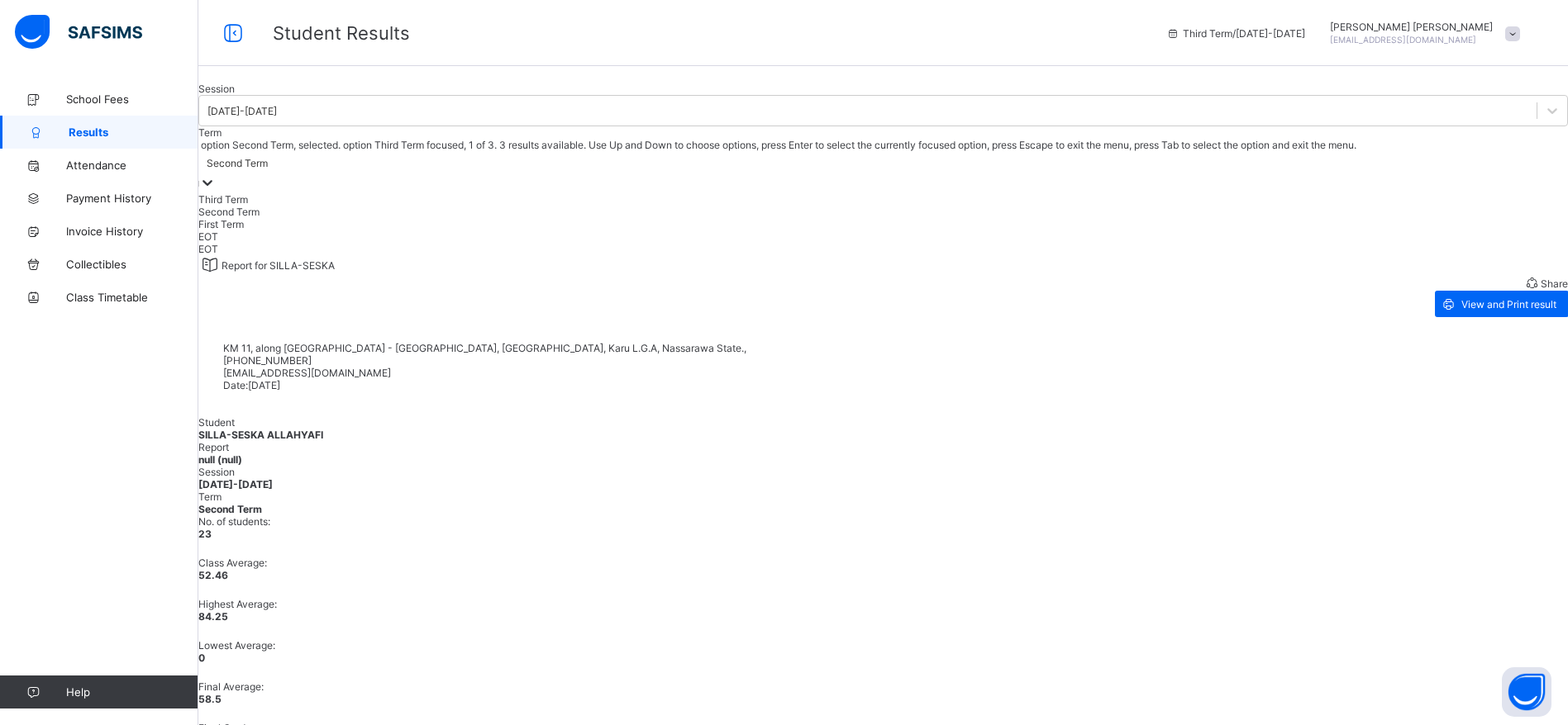
click at [465, 231] on div "First Term" at bounding box center [883, 224] width 1370 height 13
click at [485, 205] on div "Third Term" at bounding box center [883, 199] width 1370 height 13
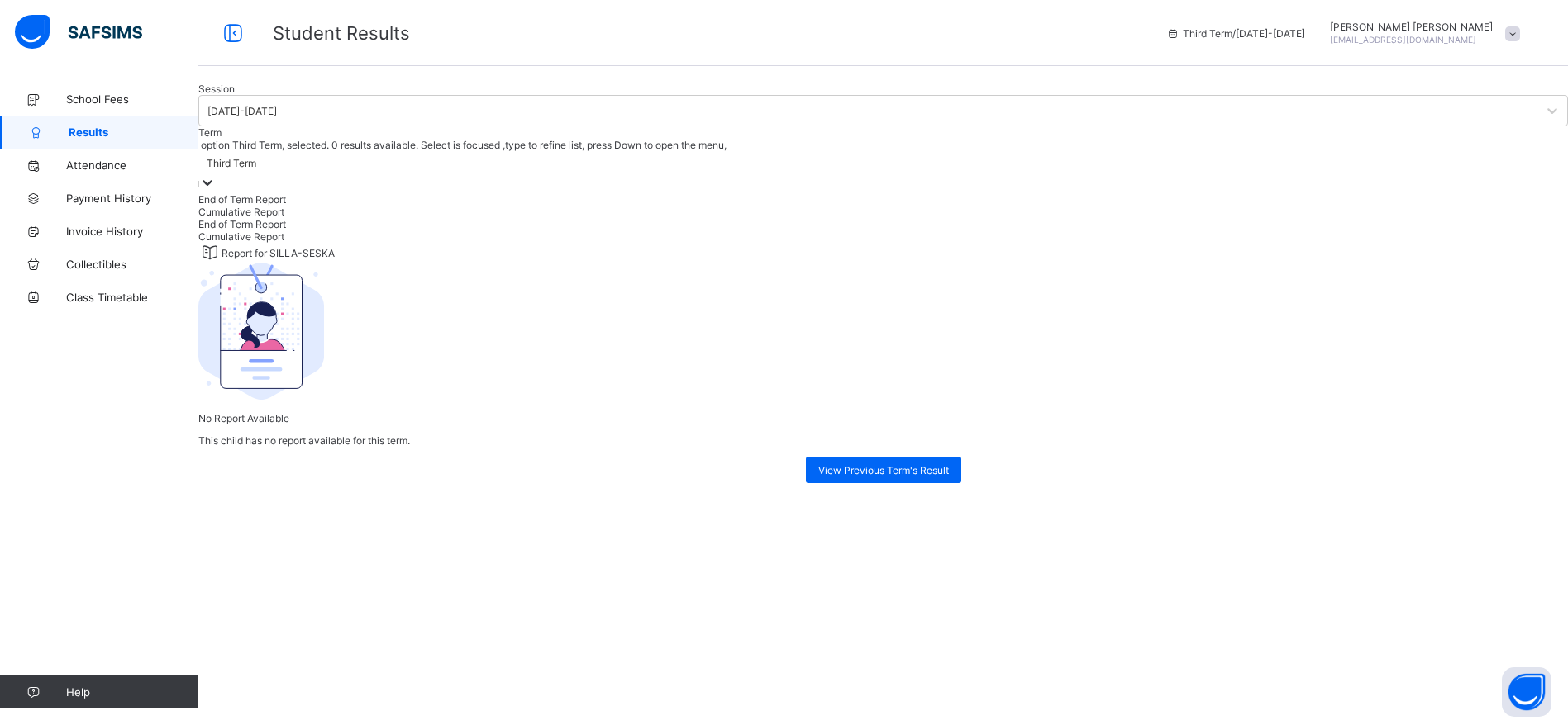
click at [1520, 35] on span at bounding box center [1513, 34] width 15 height 15
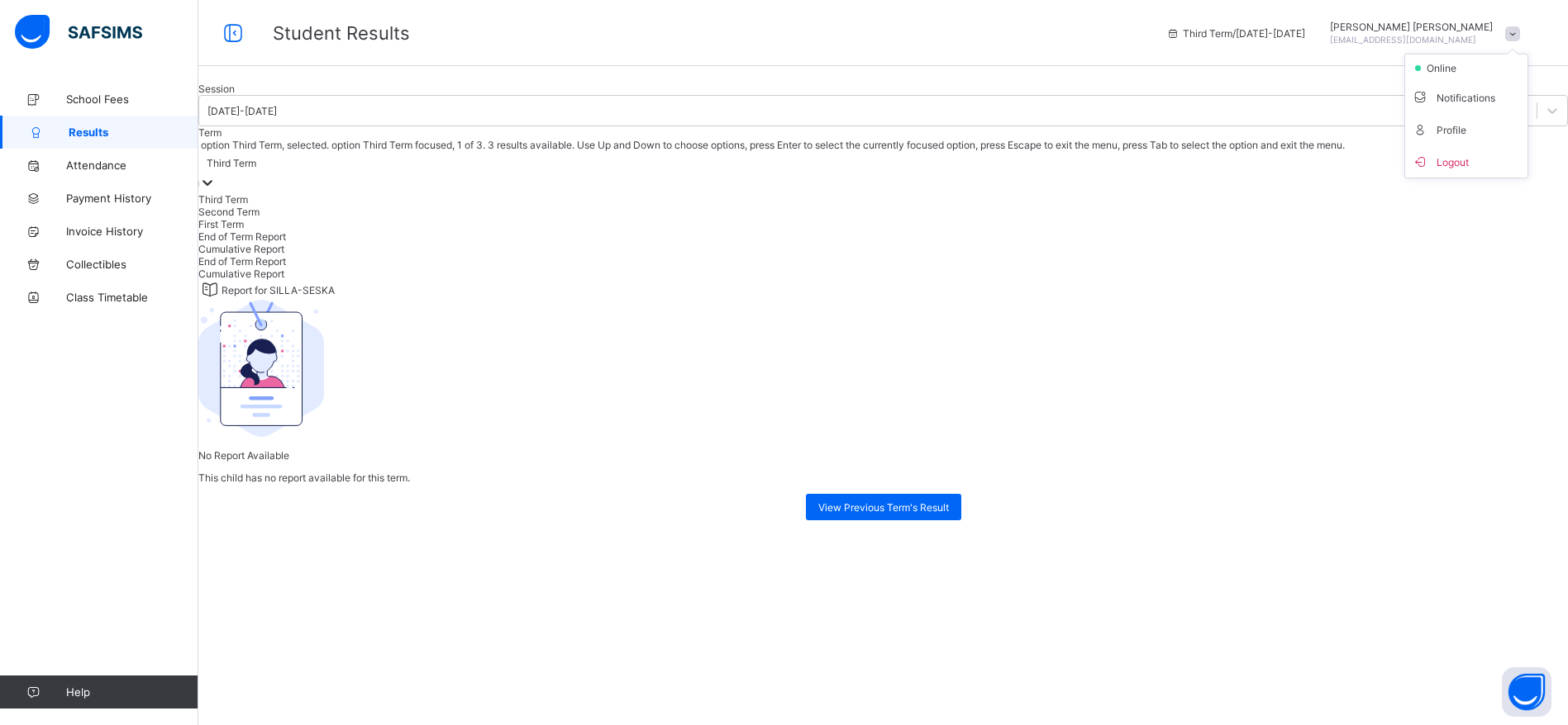
click at [552, 218] on div "Second Term" at bounding box center [883, 211] width 1370 height 13
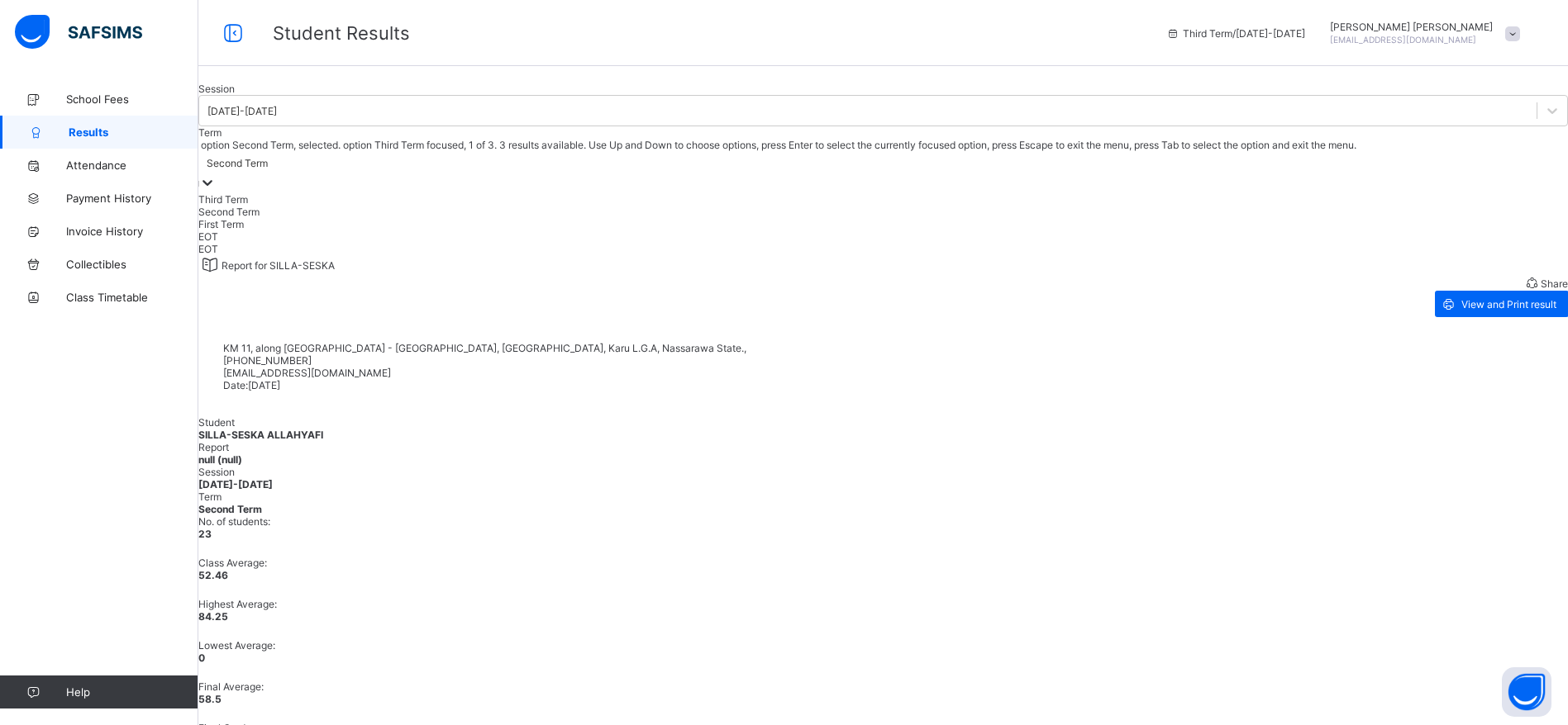
click at [573, 205] on div "Third Term" at bounding box center [883, 199] width 1370 height 13
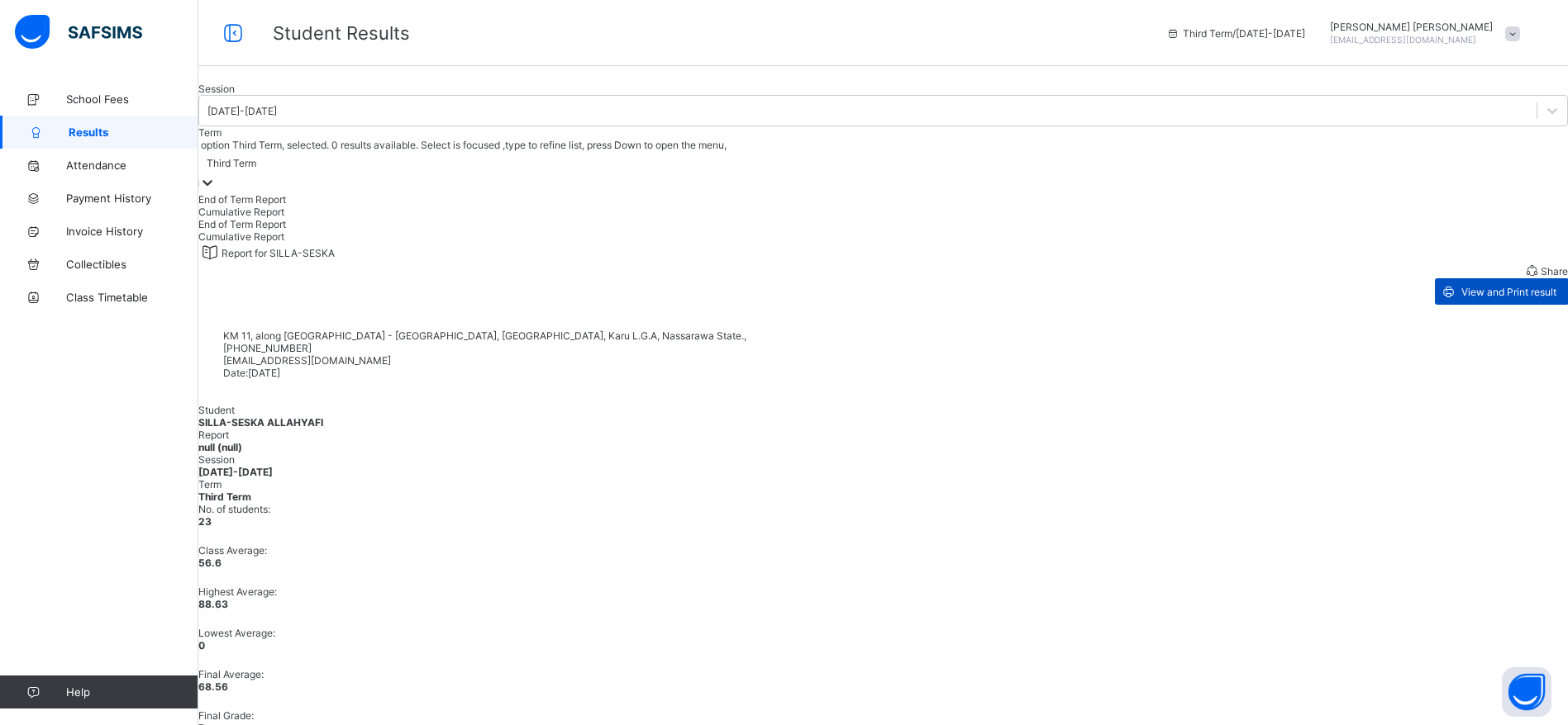
click at [1462, 298] on span "View and Print result" at bounding box center [1509, 292] width 95 height 13
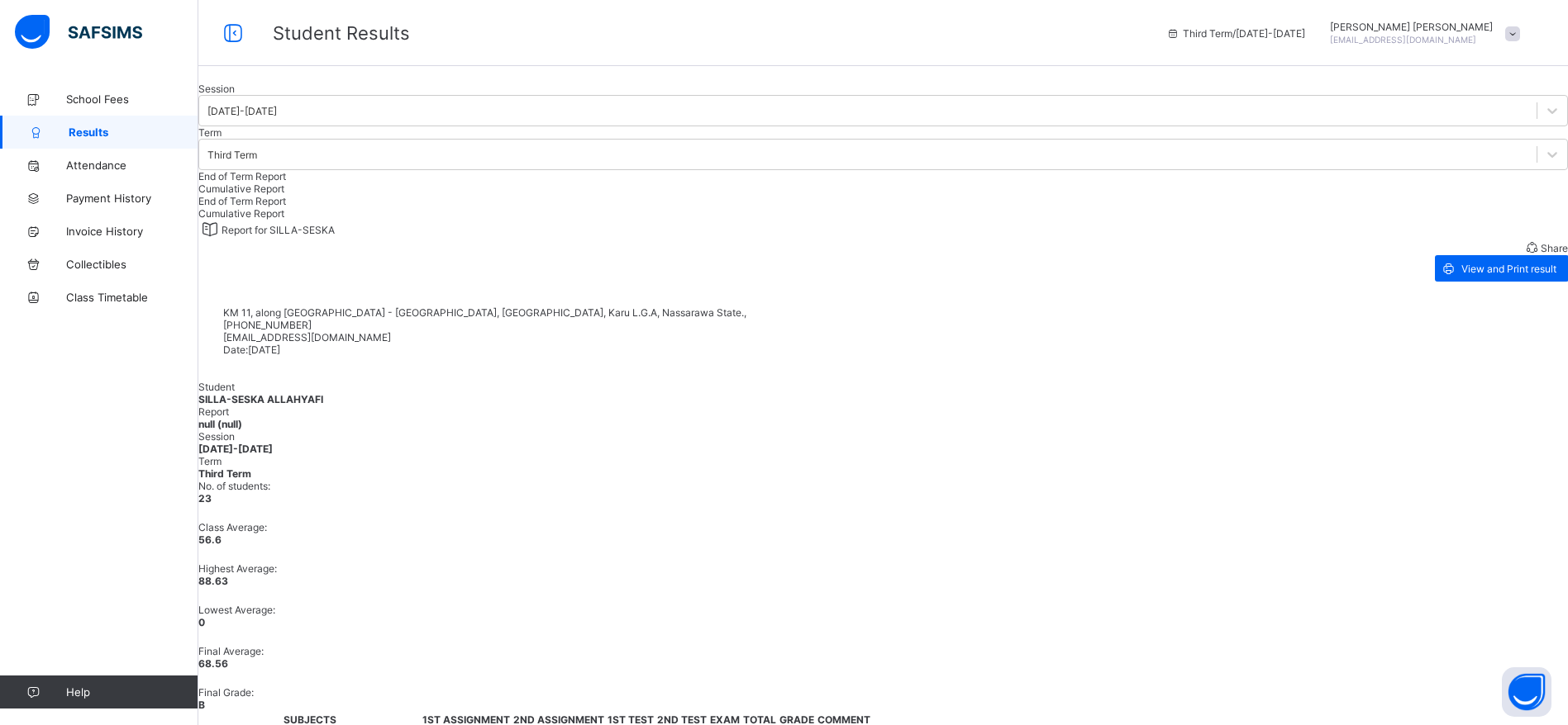
click at [593, 83] on div at bounding box center [883, 83] width 1370 height 0
click at [1462, 275] on span "View and Print result" at bounding box center [1509, 269] width 95 height 13
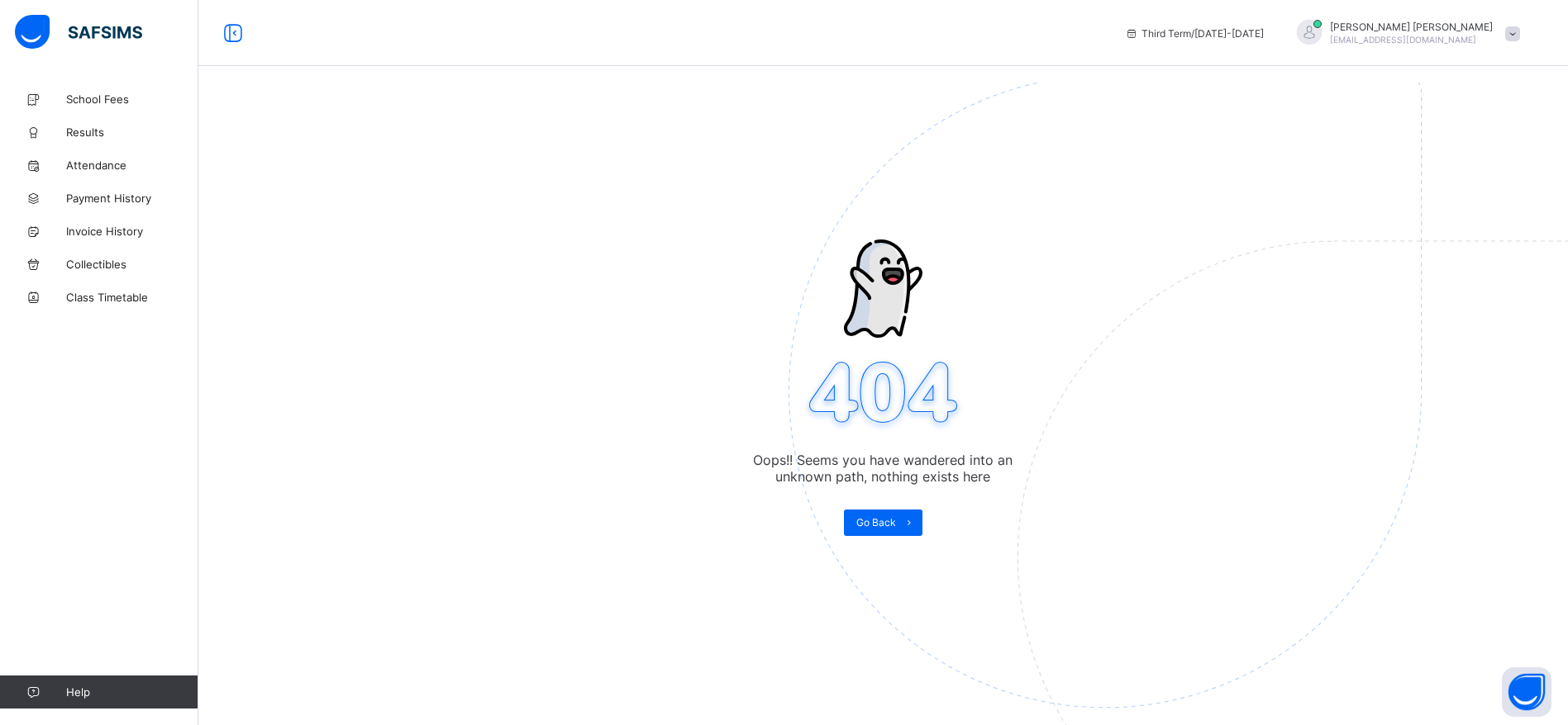
click at [1477, 37] on span "[EMAIL_ADDRESS][DOMAIN_NAME]" at bounding box center [1403, 40] width 146 height 10
click at [1494, 172] on span "Logout" at bounding box center [1466, 163] width 109 height 19
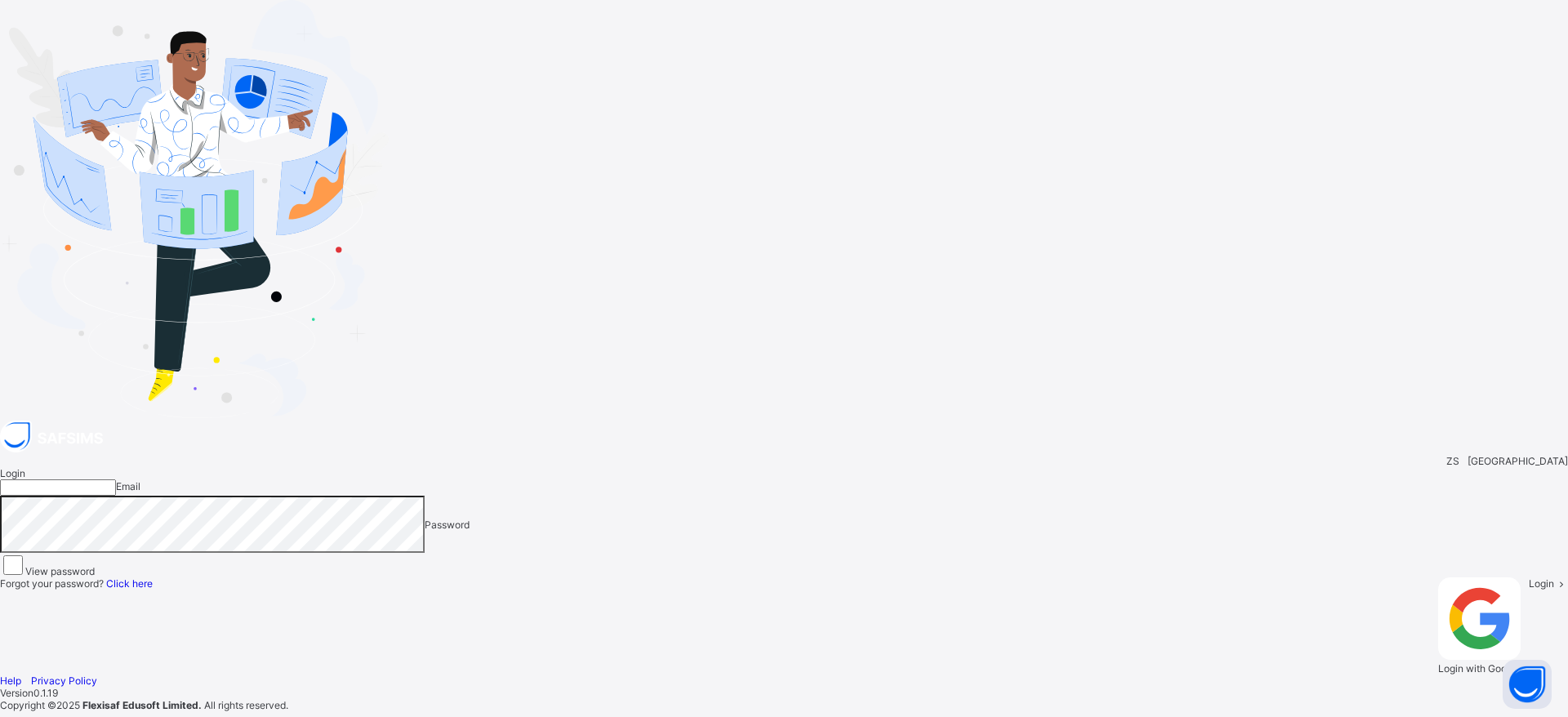
type input "**********"
click at [1548, 577] on span at bounding box center [1561, 583] width 14 height 12
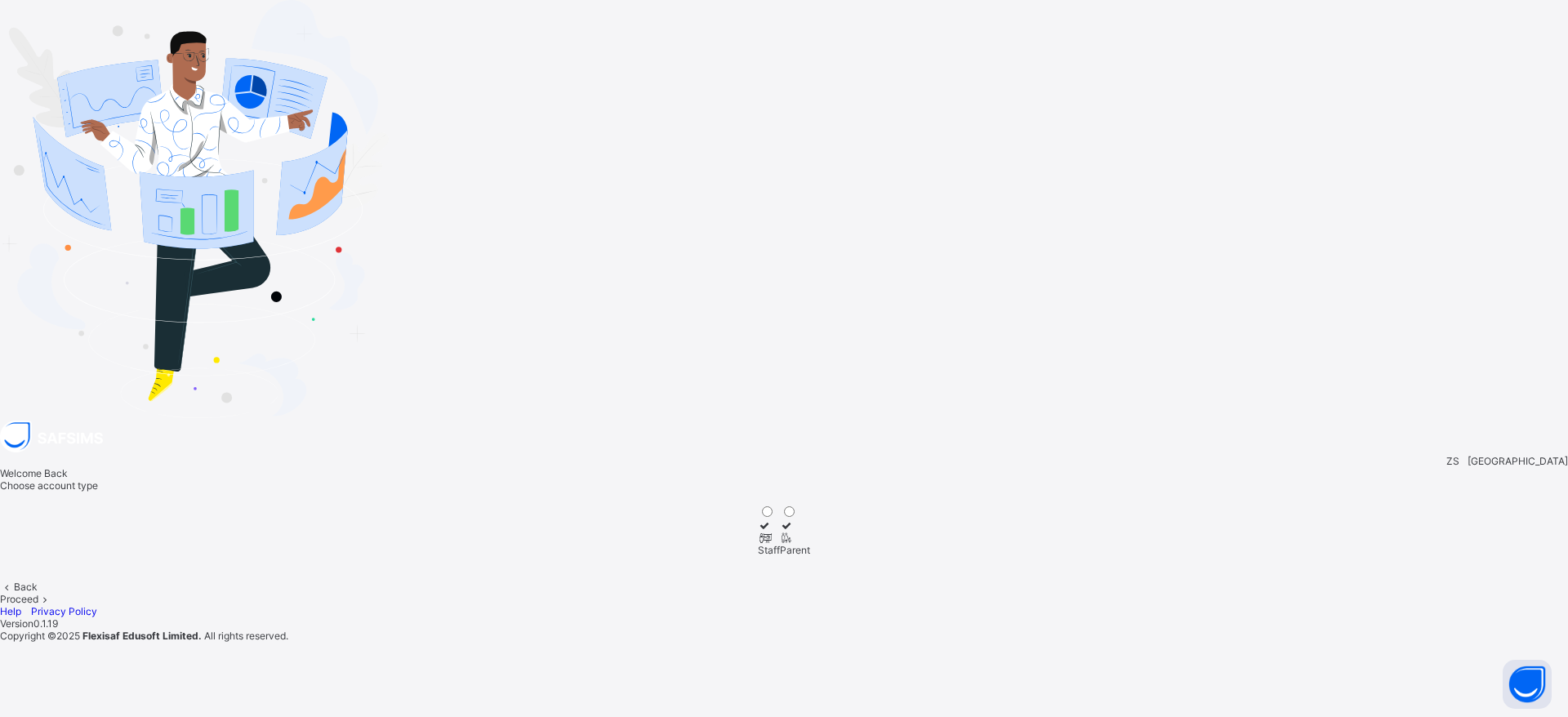
click at [772, 532] on icon at bounding box center [765, 538] width 14 height 12
click at [52, 593] on span at bounding box center [45, 599] width 14 height 12
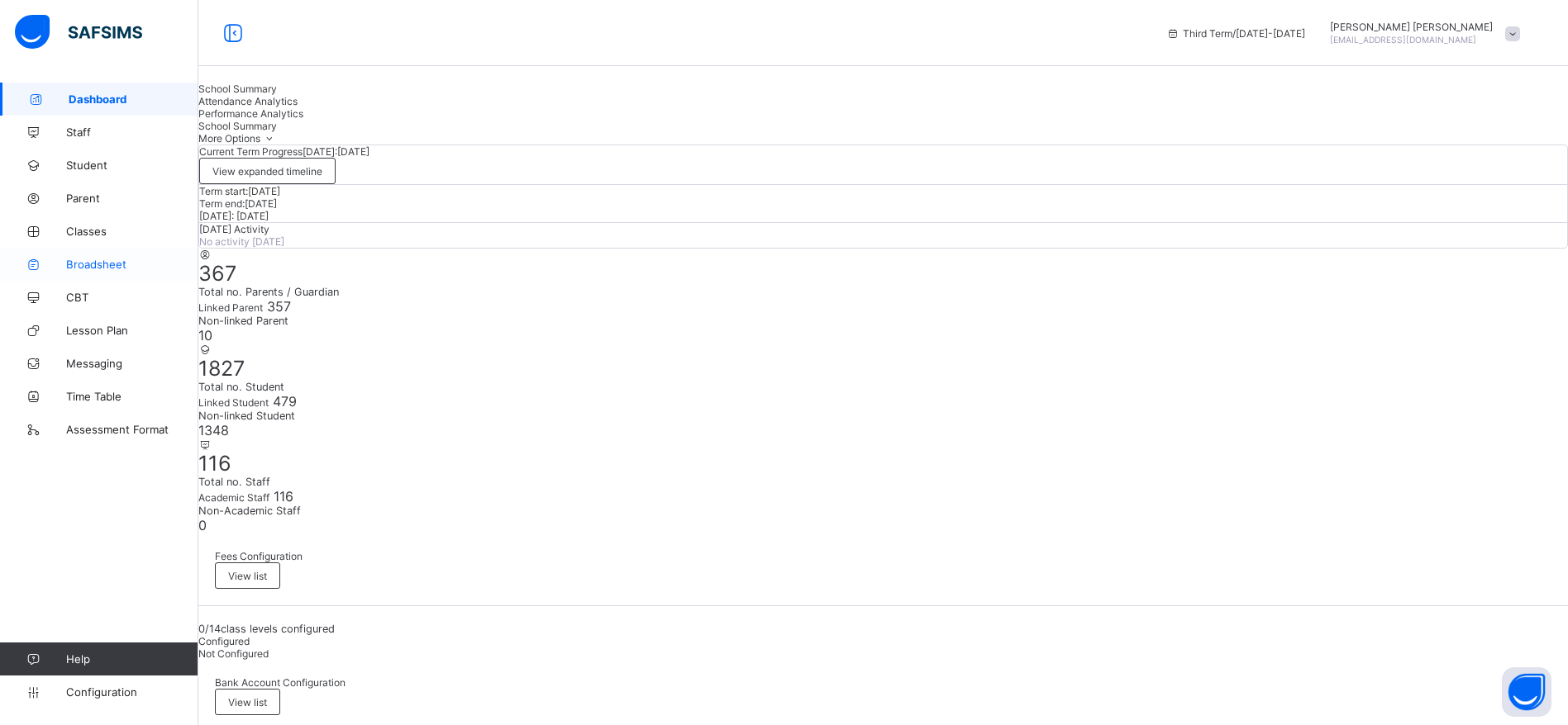
click at [122, 266] on span "Broadsheet" at bounding box center [132, 265] width 132 height 13
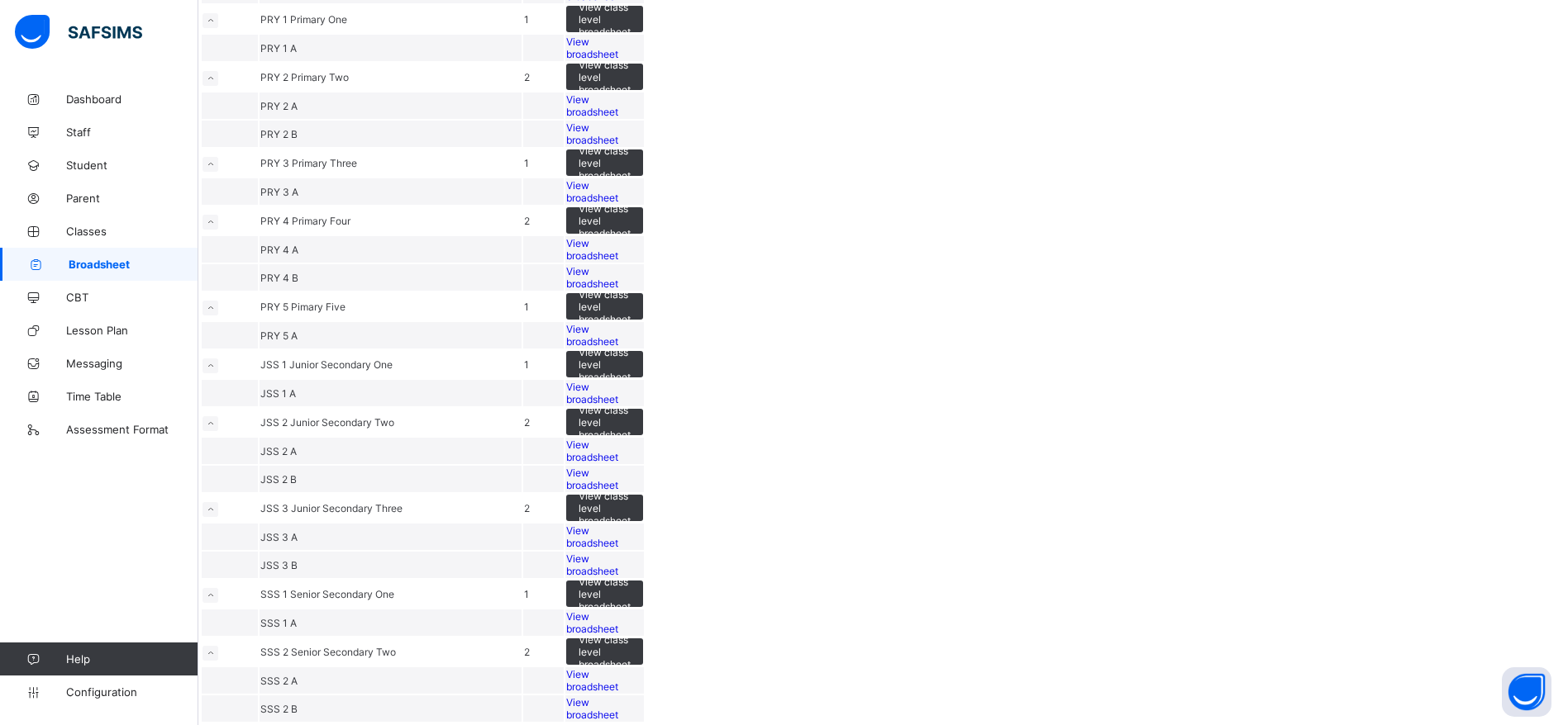
scroll to position [1083, 0]
click at [619, 525] on span "View broadsheet" at bounding box center [593, 537] width 52 height 25
click at [619, 553] on span "View broadsheet" at bounding box center [593, 565] width 52 height 25
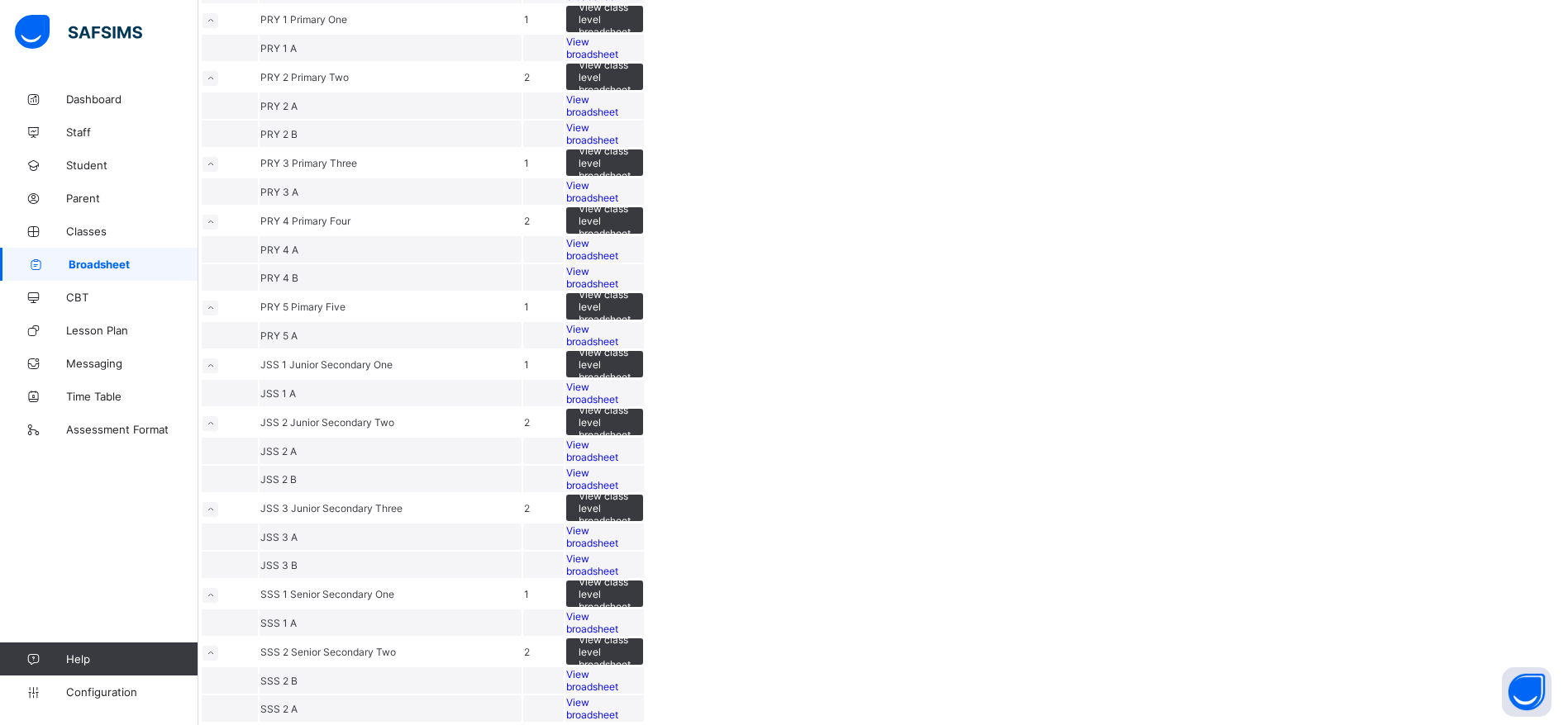
click at [619, 611] on span "View broadsheet" at bounding box center [593, 623] width 52 height 25
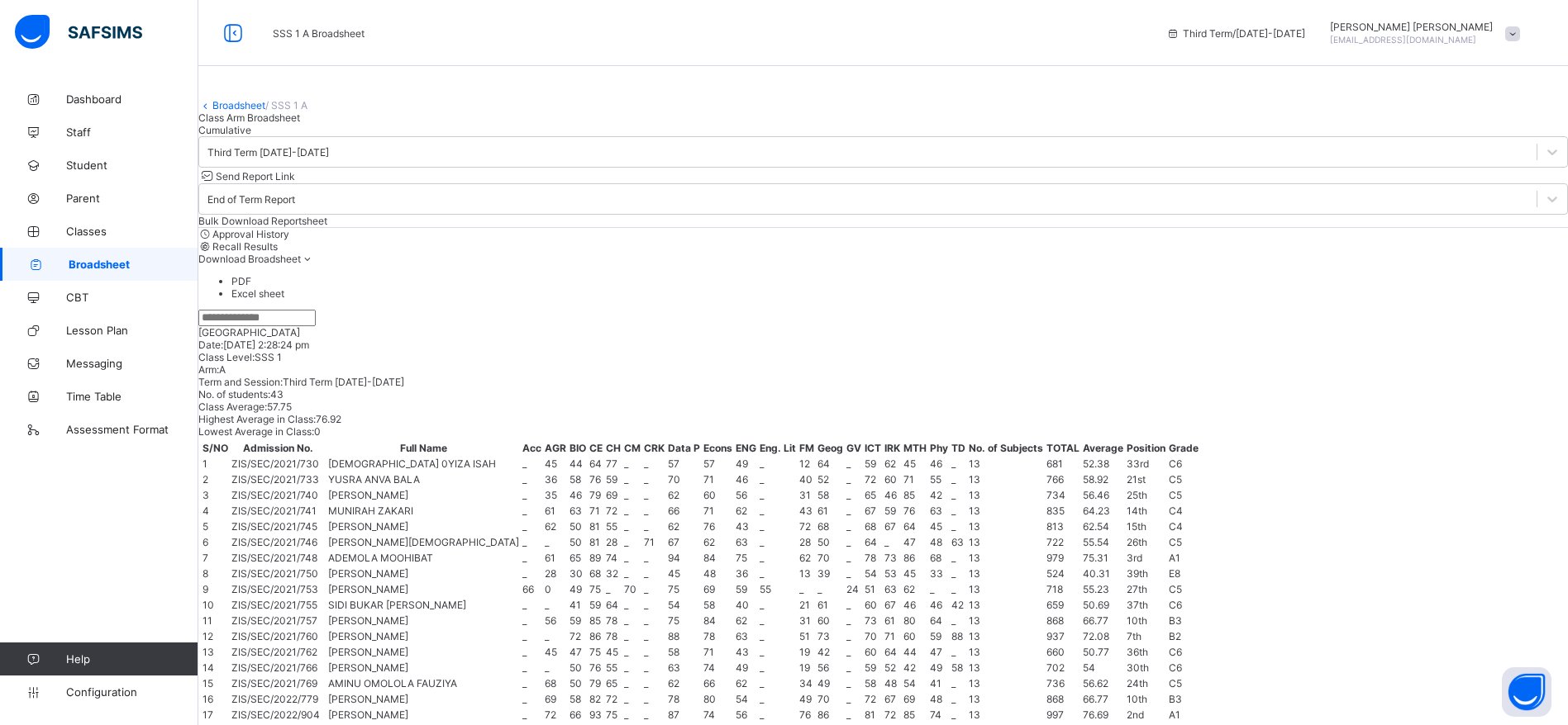
click at [295, 183] on span "Send Report Link" at bounding box center [255, 176] width 79 height 13
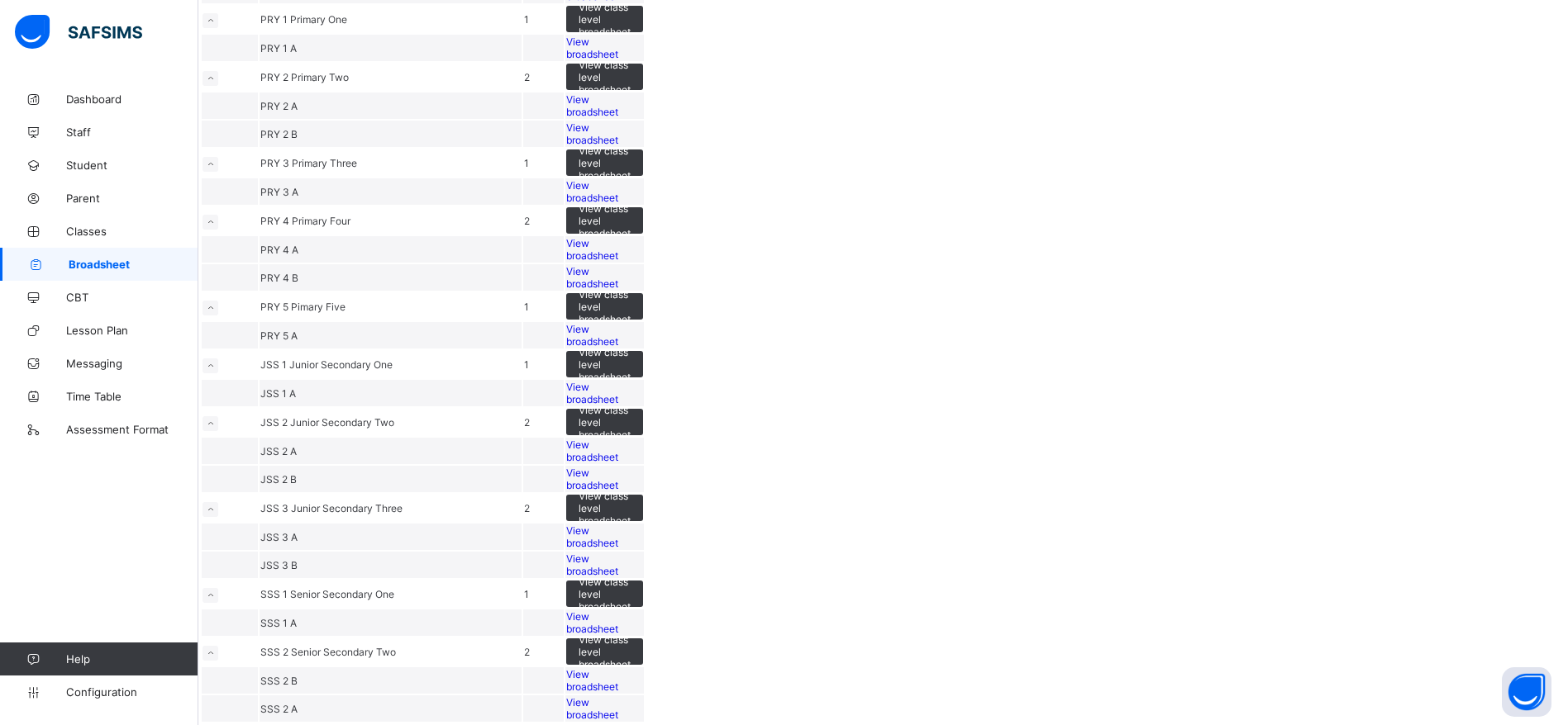
scroll to position [1123, 0]
click at [619, 668] on span "View broadsheet" at bounding box center [593, 681] width 52 height 25
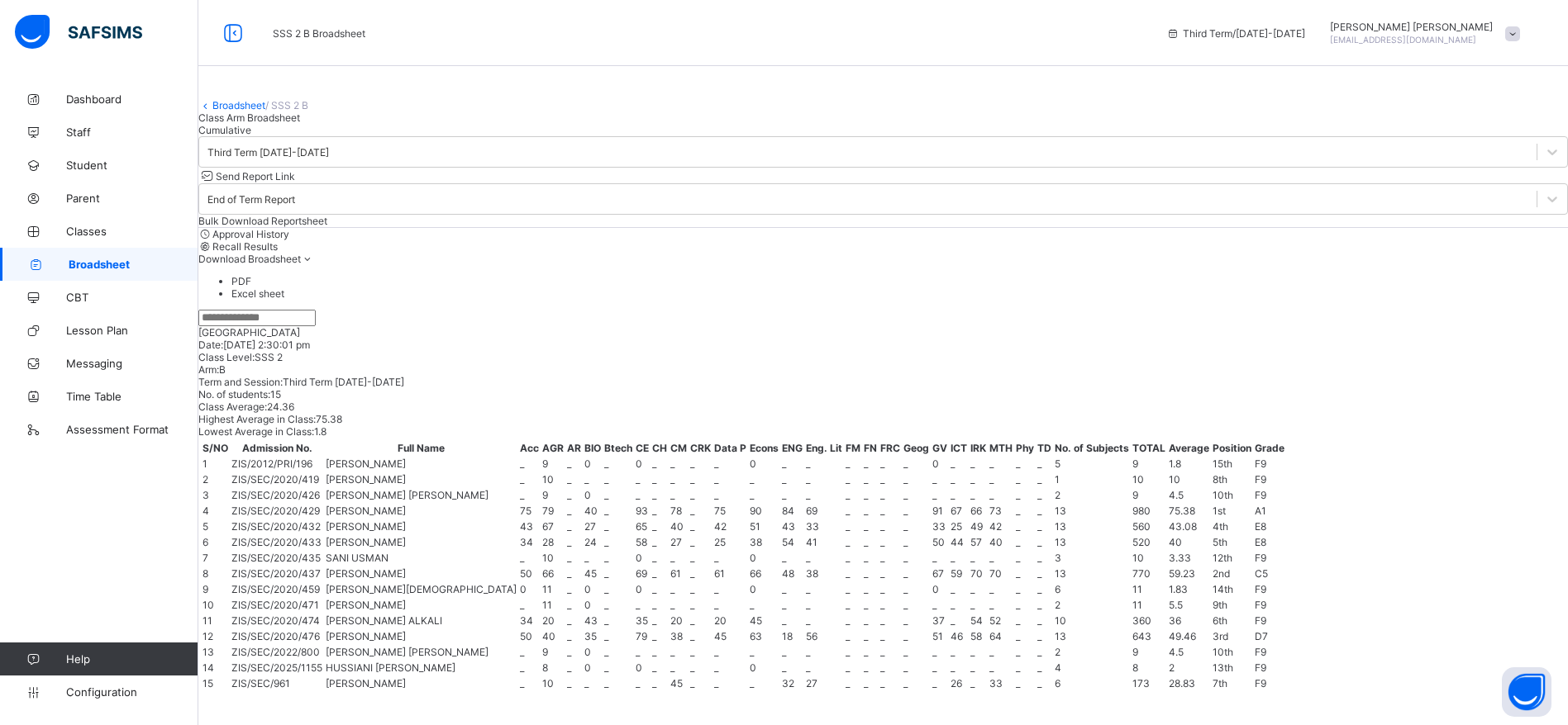
click at [295, 183] on span "Send Report Link" at bounding box center [255, 176] width 79 height 13
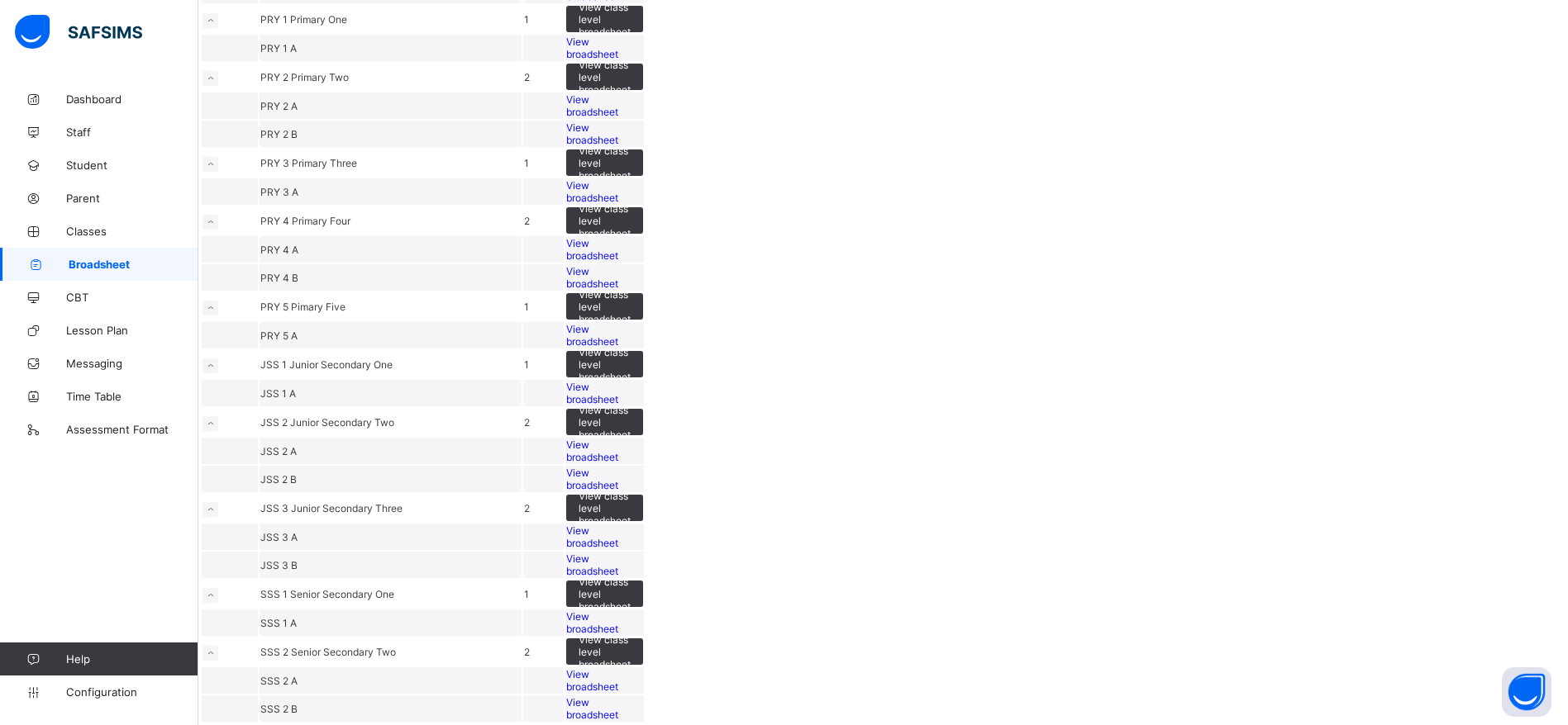
scroll to position [1123, 0]
click at [619, 697] on span "View broadsheet" at bounding box center [593, 709] width 52 height 25
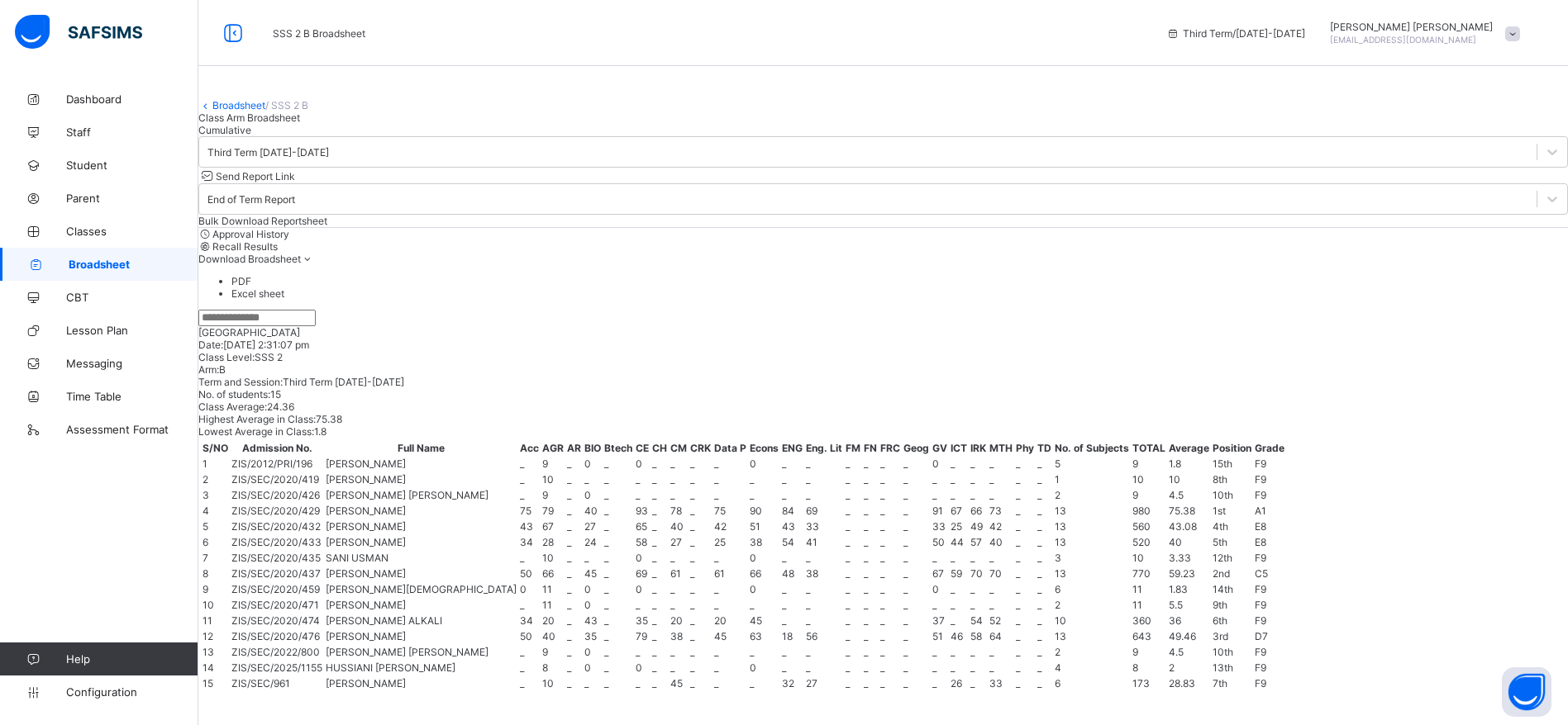
scroll to position [555, 0]
click at [295, 183] on span "Send Report Link" at bounding box center [255, 176] width 79 height 13
